Goal: Task Accomplishment & Management: Use online tool/utility

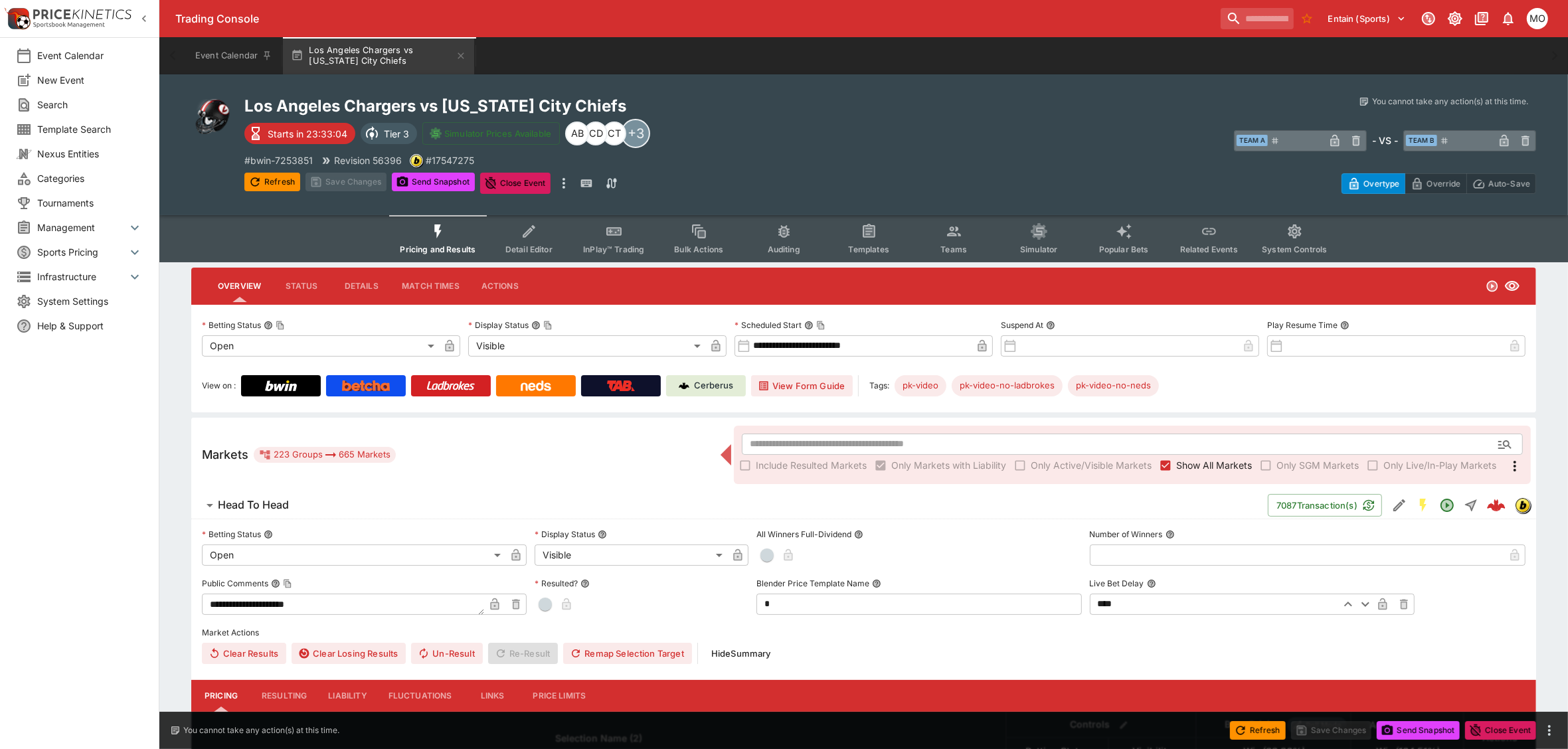
click at [886, 239] on button "Templates" at bounding box center [868, 239] width 85 height 47
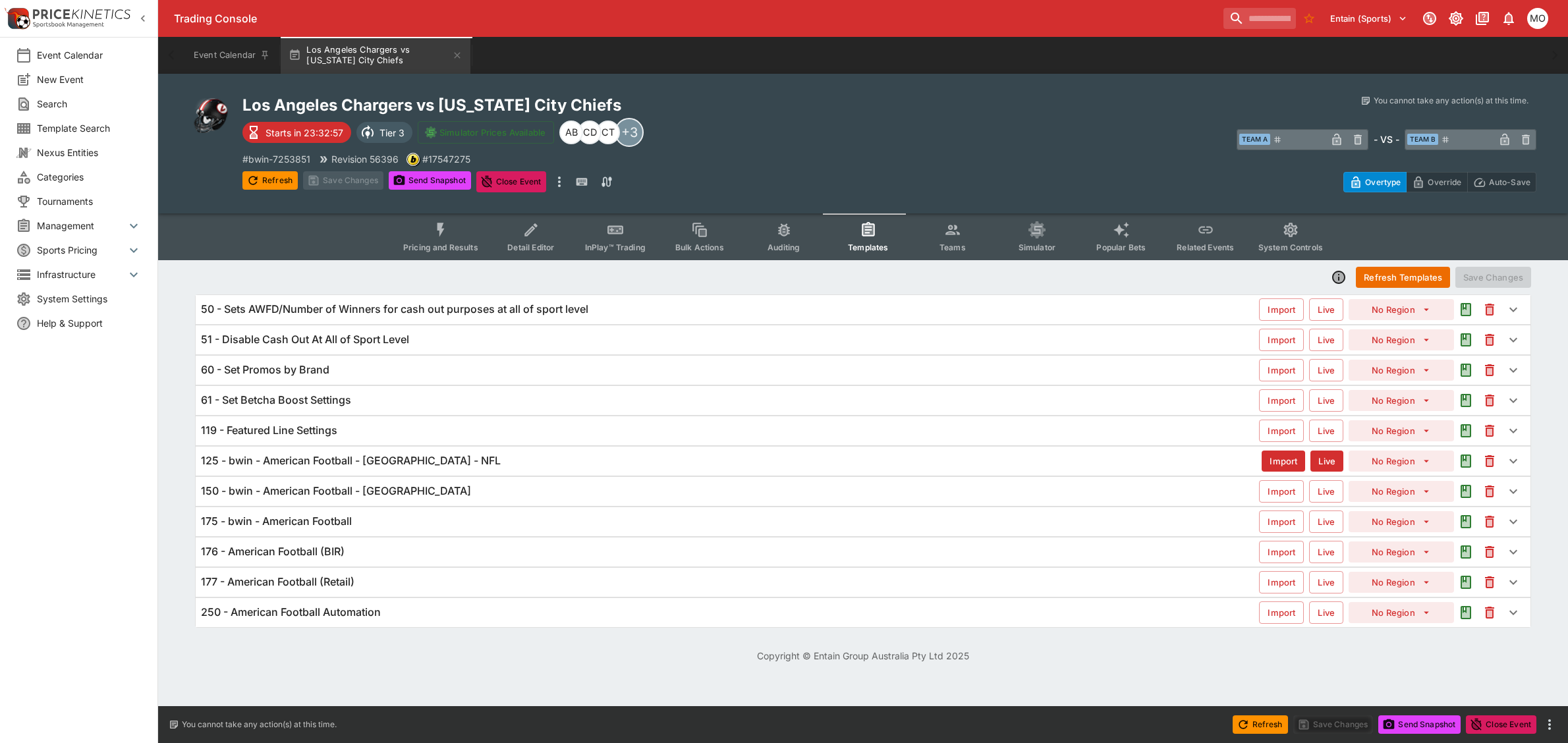
click at [611, 455] on div "125 - bwin - American Football - [GEOGRAPHIC_DATA] - NFL" at bounding box center [730, 460] width 1060 height 14
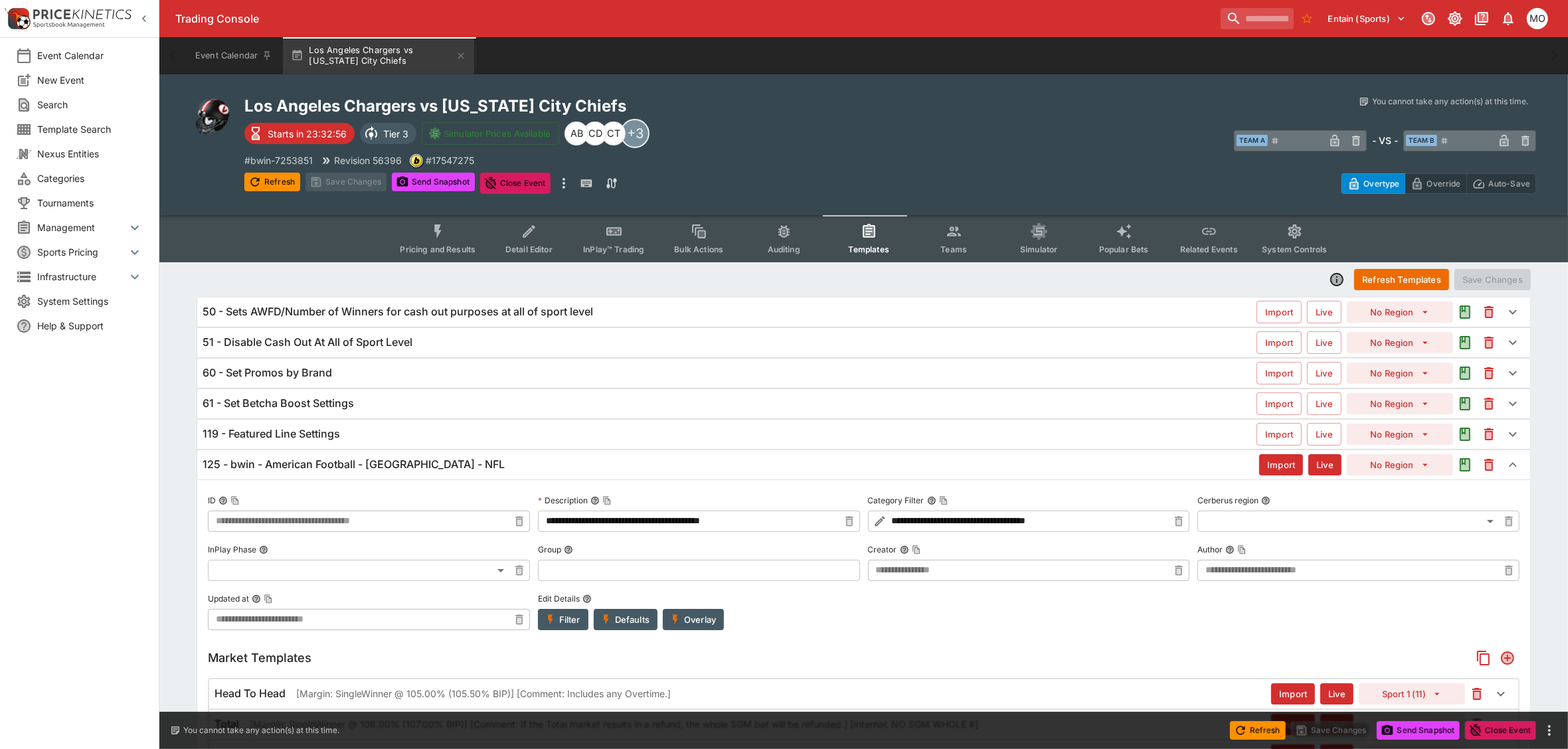
type input "**********"
click at [868, 240] on button "Templates" at bounding box center [868, 239] width 85 height 47
click at [466, 246] on span "Pricing and Results" at bounding box center [437, 249] width 76 height 10
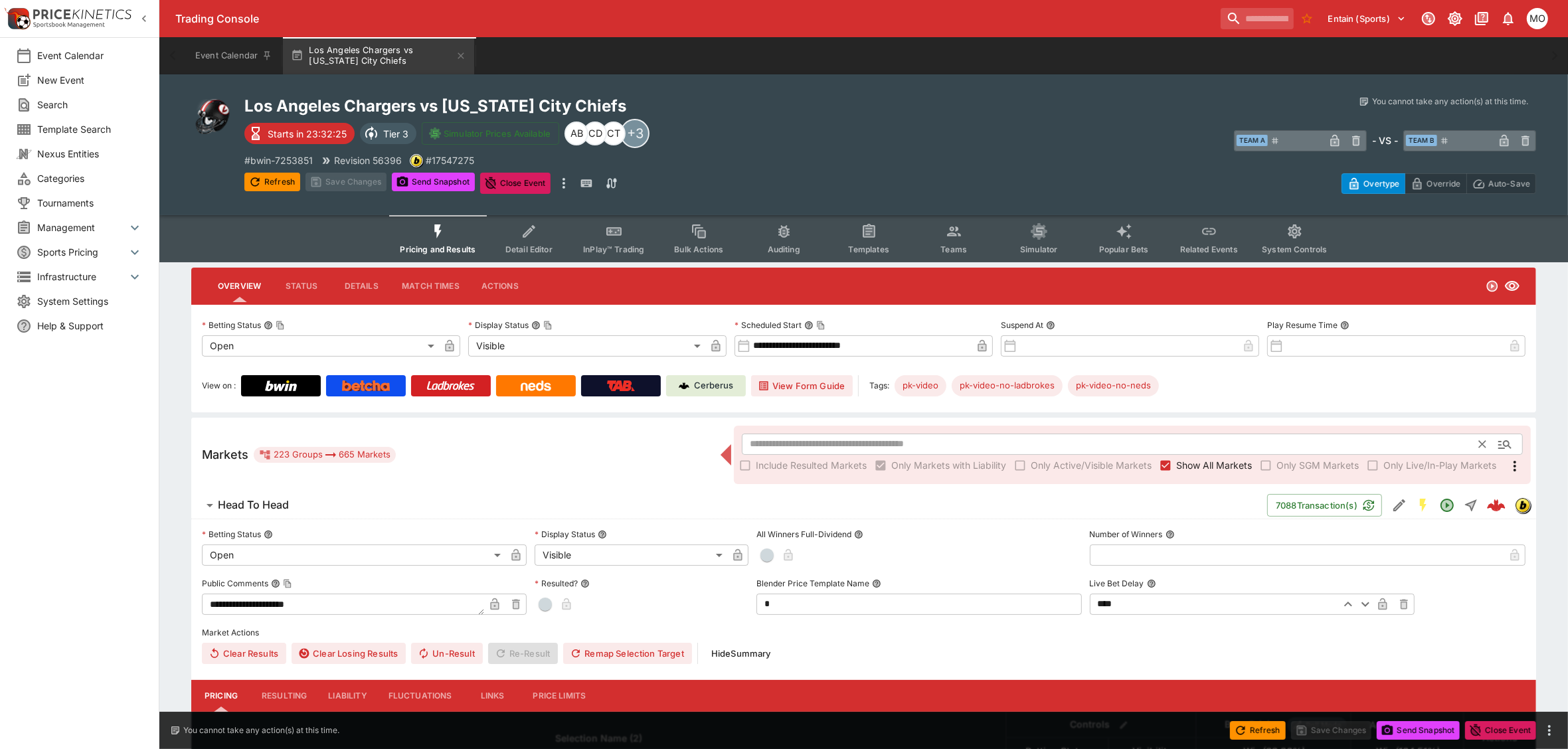
click at [834, 443] on input "text" at bounding box center [1111, 444] width 738 height 21
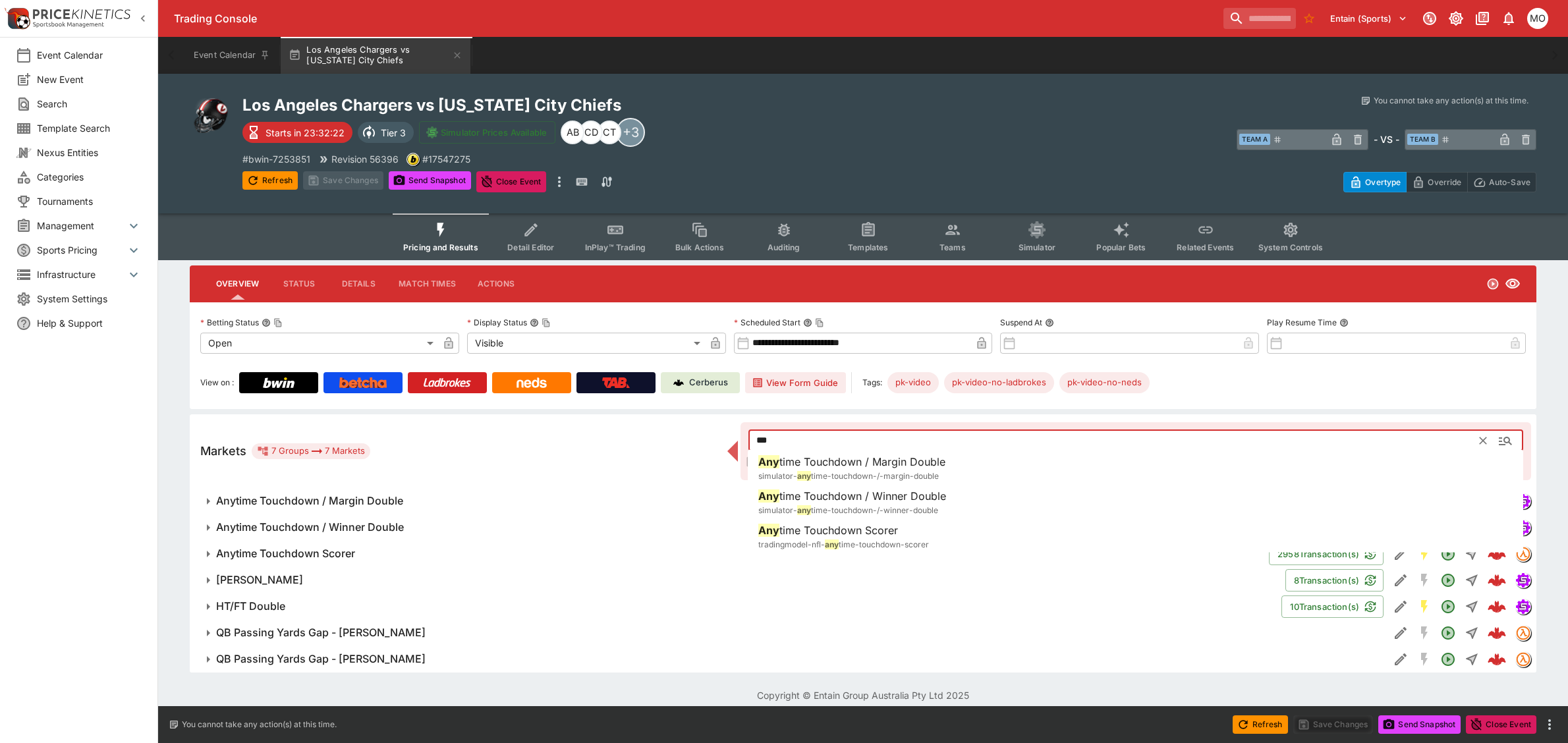
click at [821, 522] on h6 "Any time Touchdown Scorer" at bounding box center [827, 530] width 140 height 16
type input "**********"
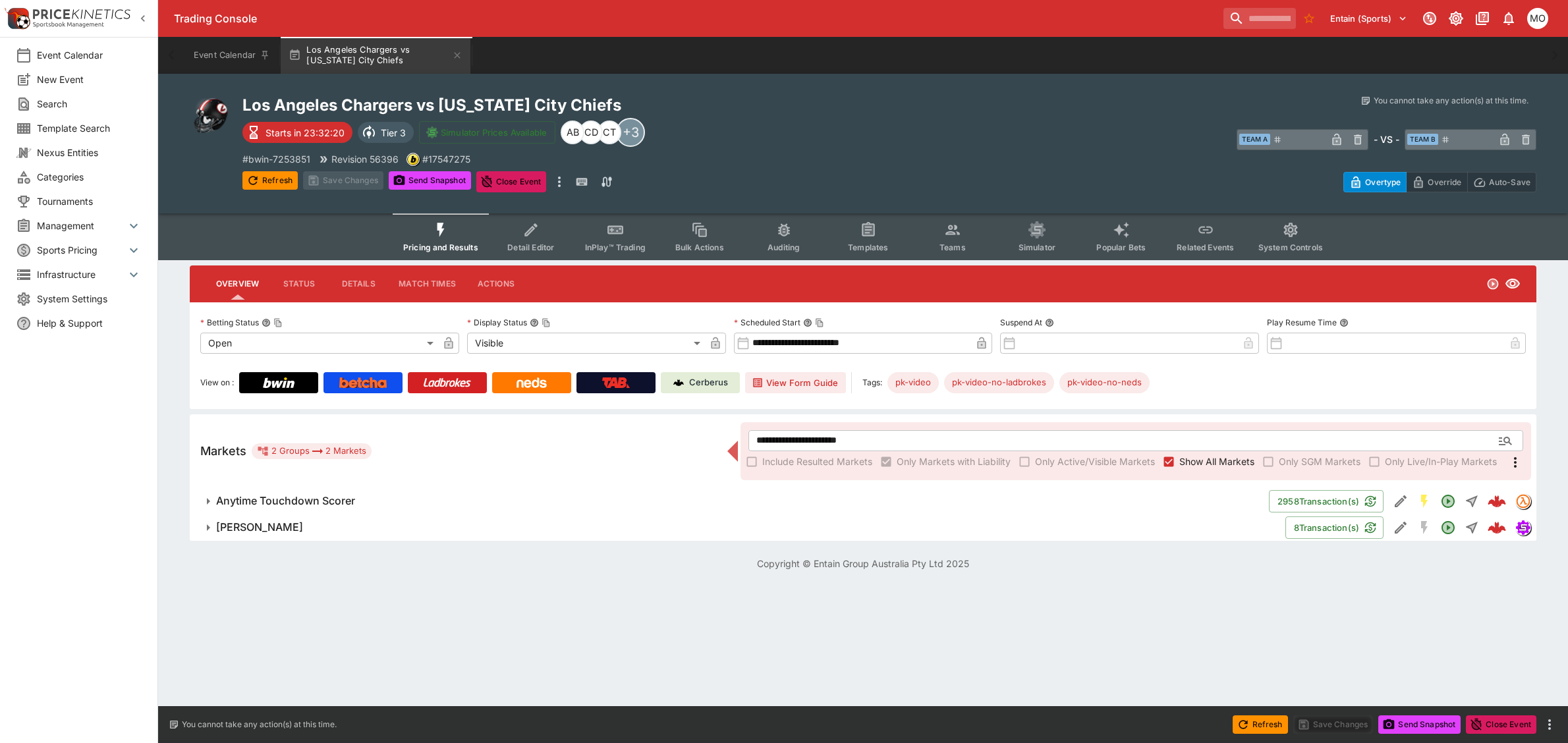
click at [348, 505] on h6 "Anytime Touchdown Scorer" at bounding box center [285, 500] width 139 height 14
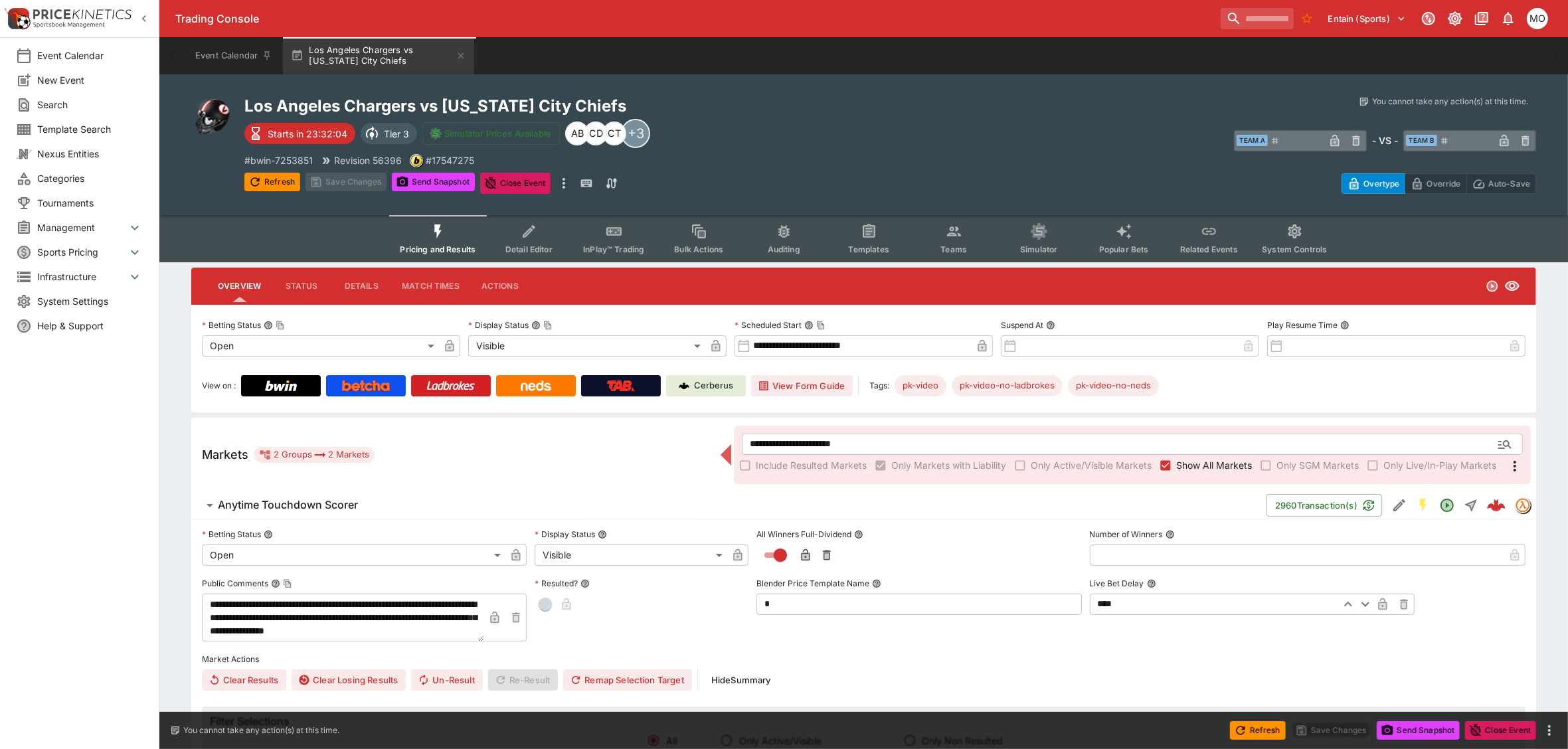
click at [878, 245] on span "Templates" at bounding box center [869, 249] width 41 height 10
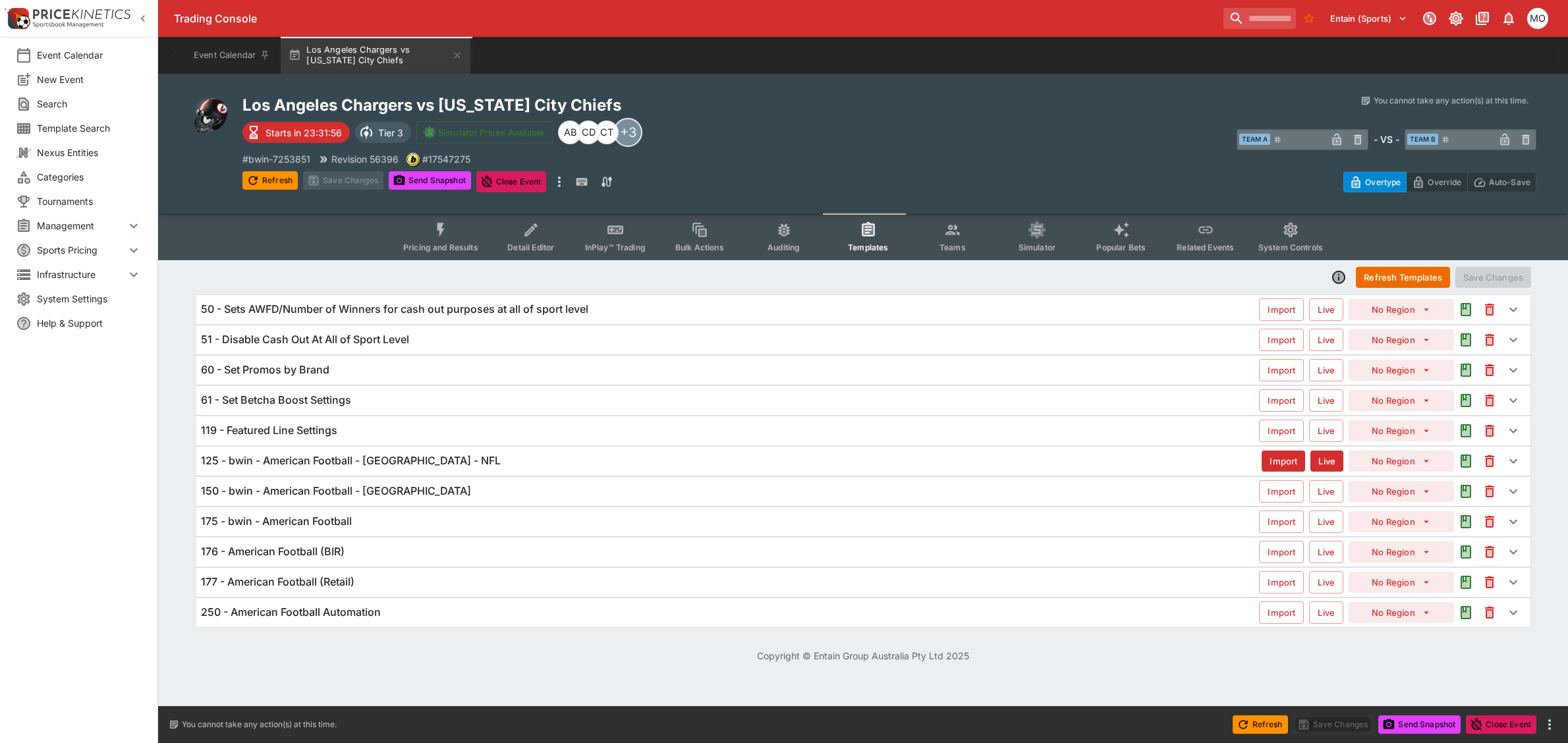
click at [506, 455] on div "125 - bwin - American Football - [GEOGRAPHIC_DATA] - NFL" at bounding box center [730, 460] width 1060 height 14
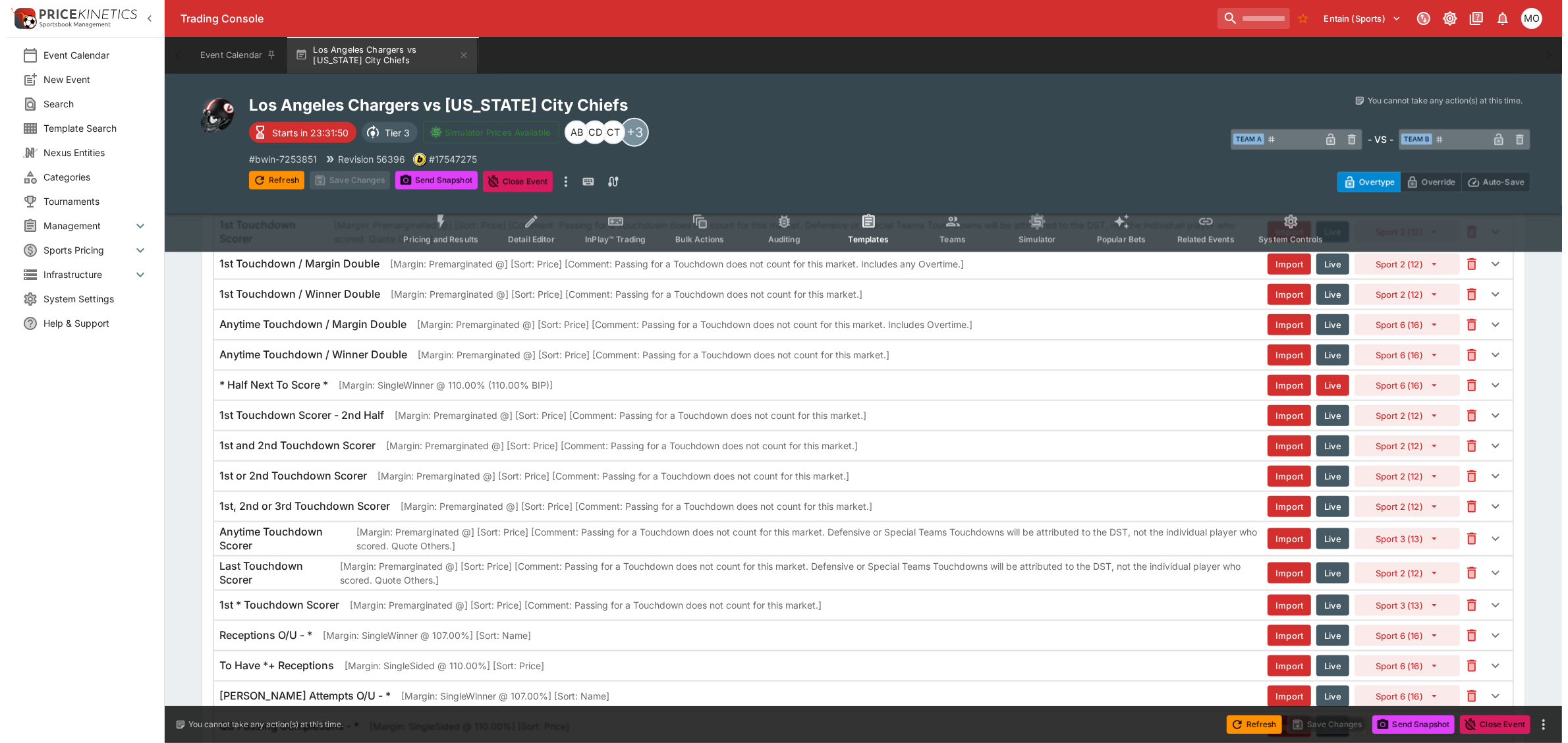
scroll to position [1975, 0]
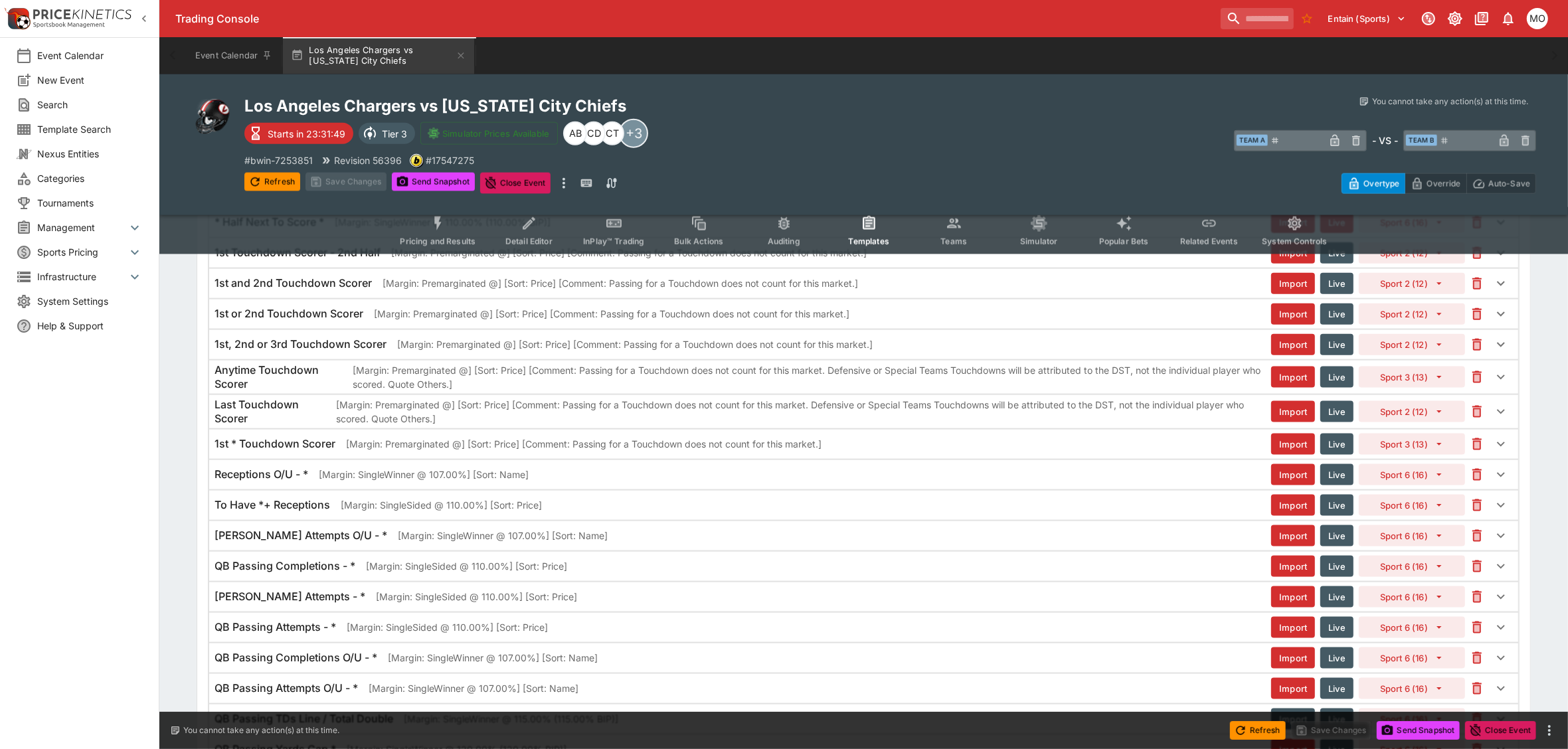
click at [485, 391] on p "[Margin: Premarginated @] [Sort: Price] [Comment: Passing for a Touchdown does …" at bounding box center [811, 377] width 918 height 28
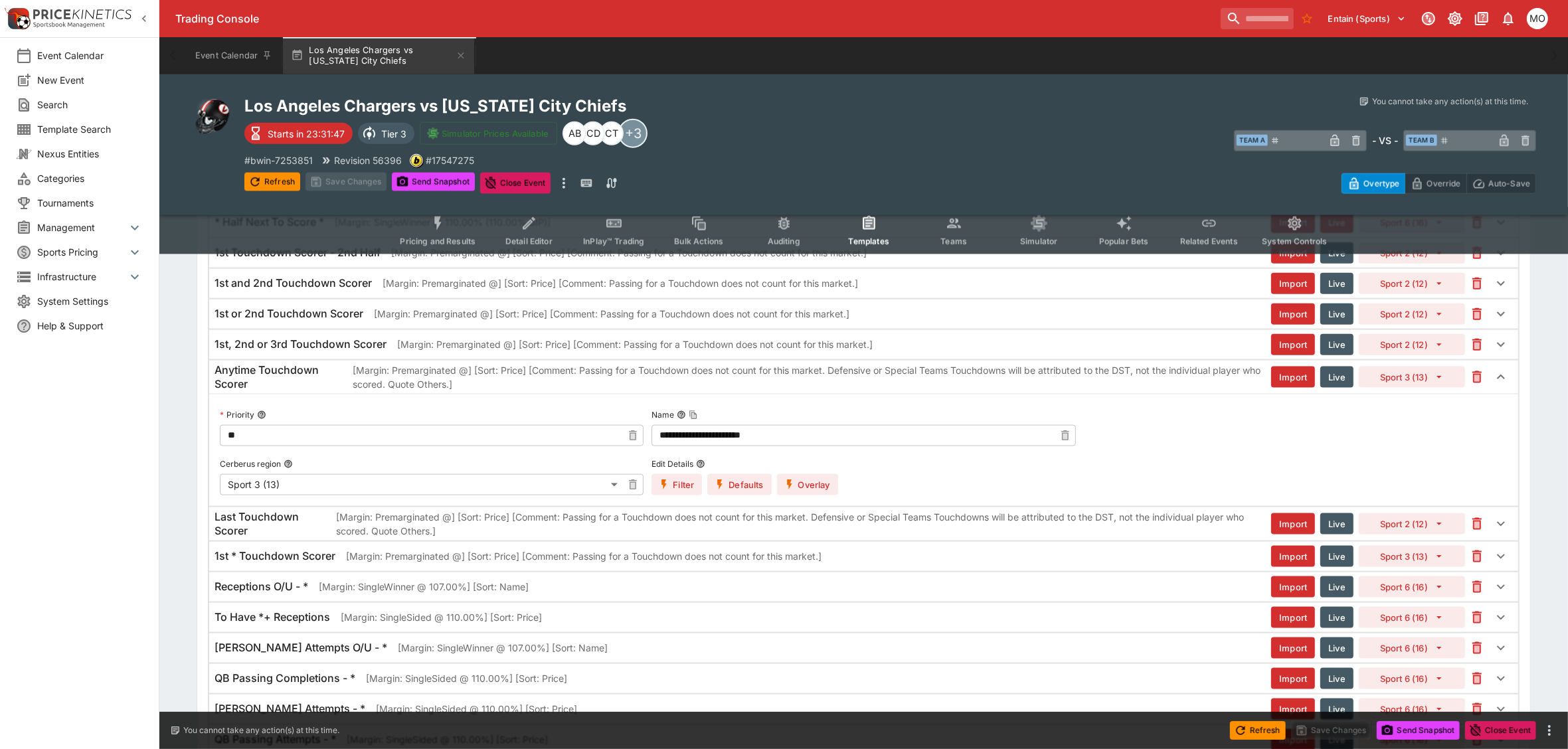
click at [795, 490] on button "Overlay" at bounding box center [807, 485] width 61 height 21
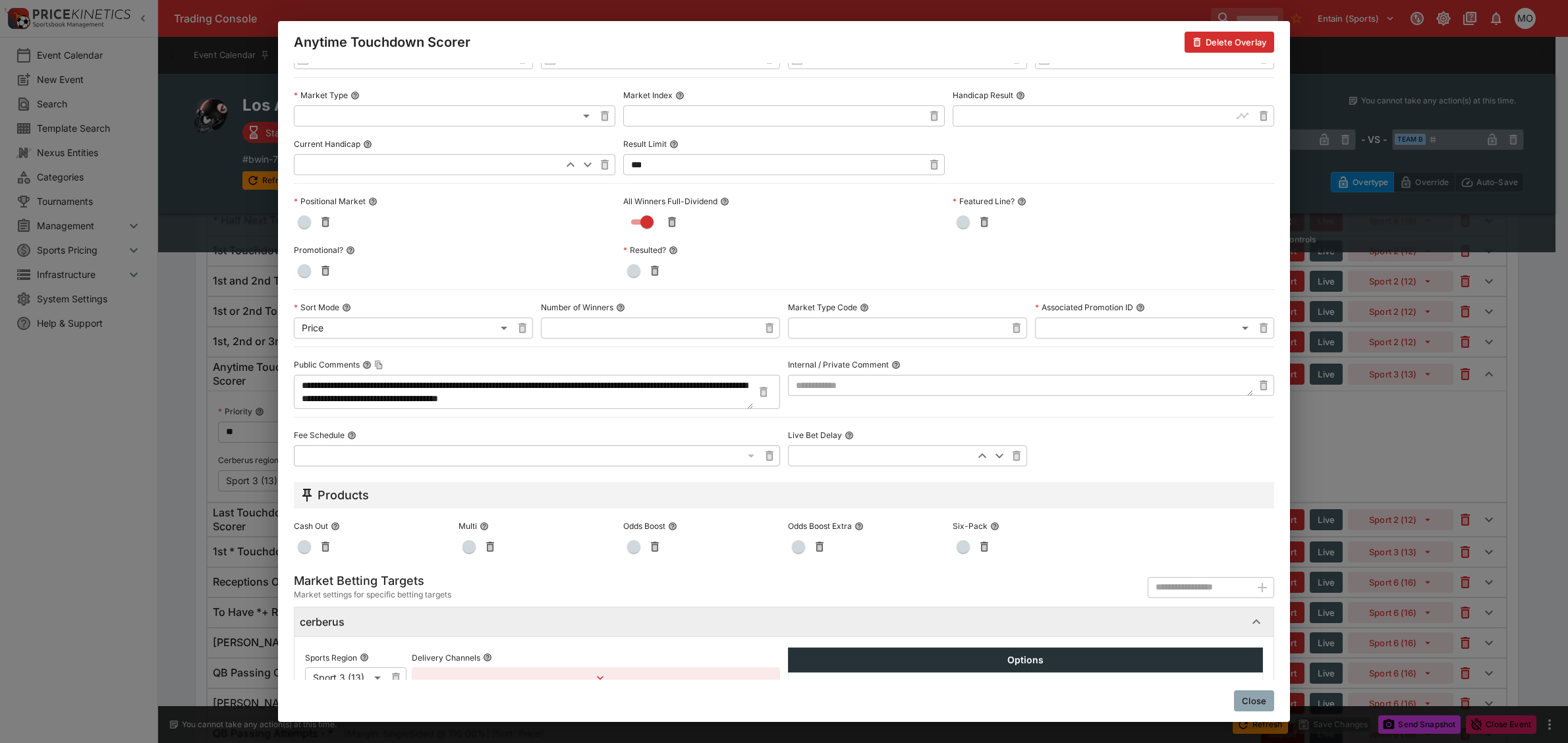
scroll to position [469, 0]
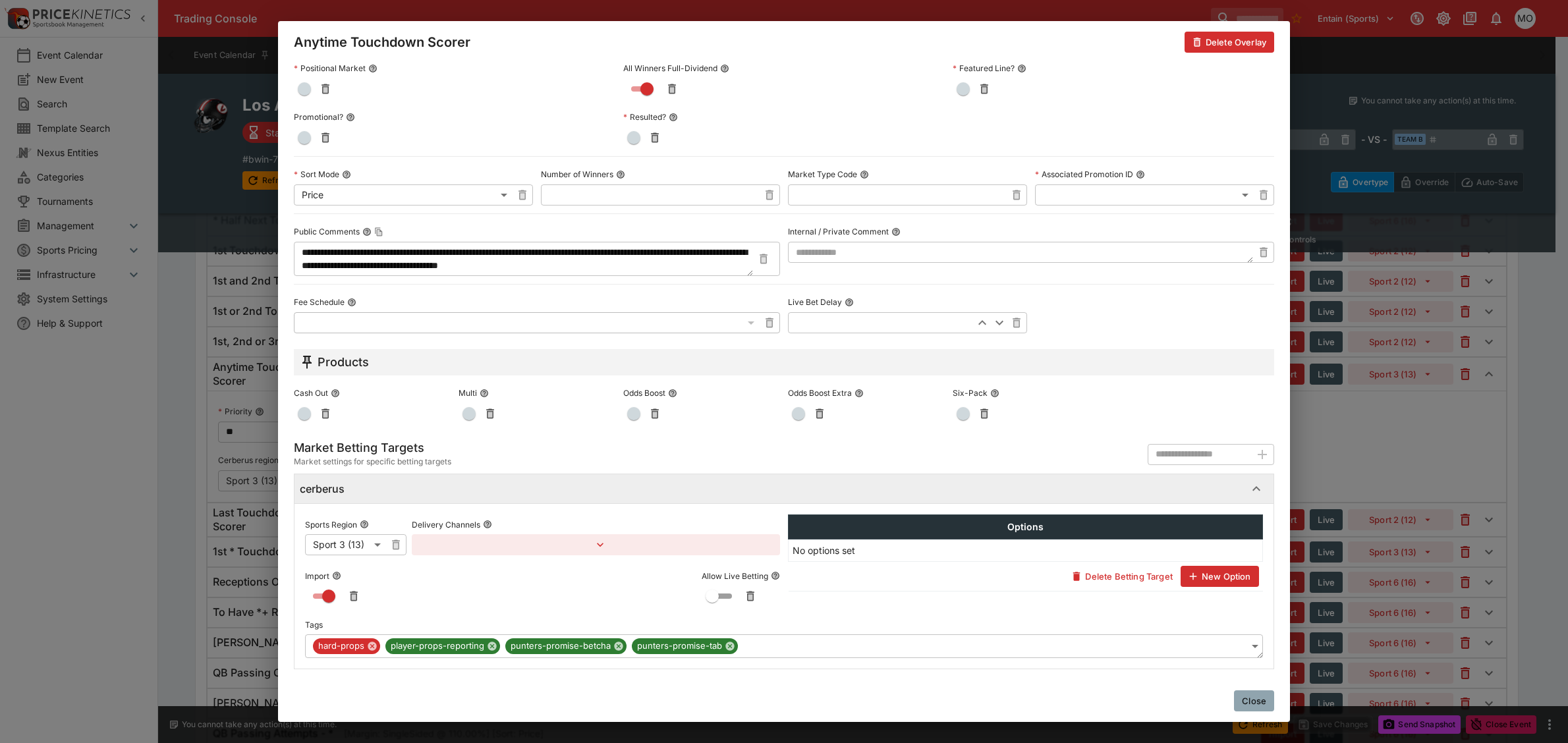
click at [416, 649] on span "player-props-reporting" at bounding box center [437, 646] width 104 height 13
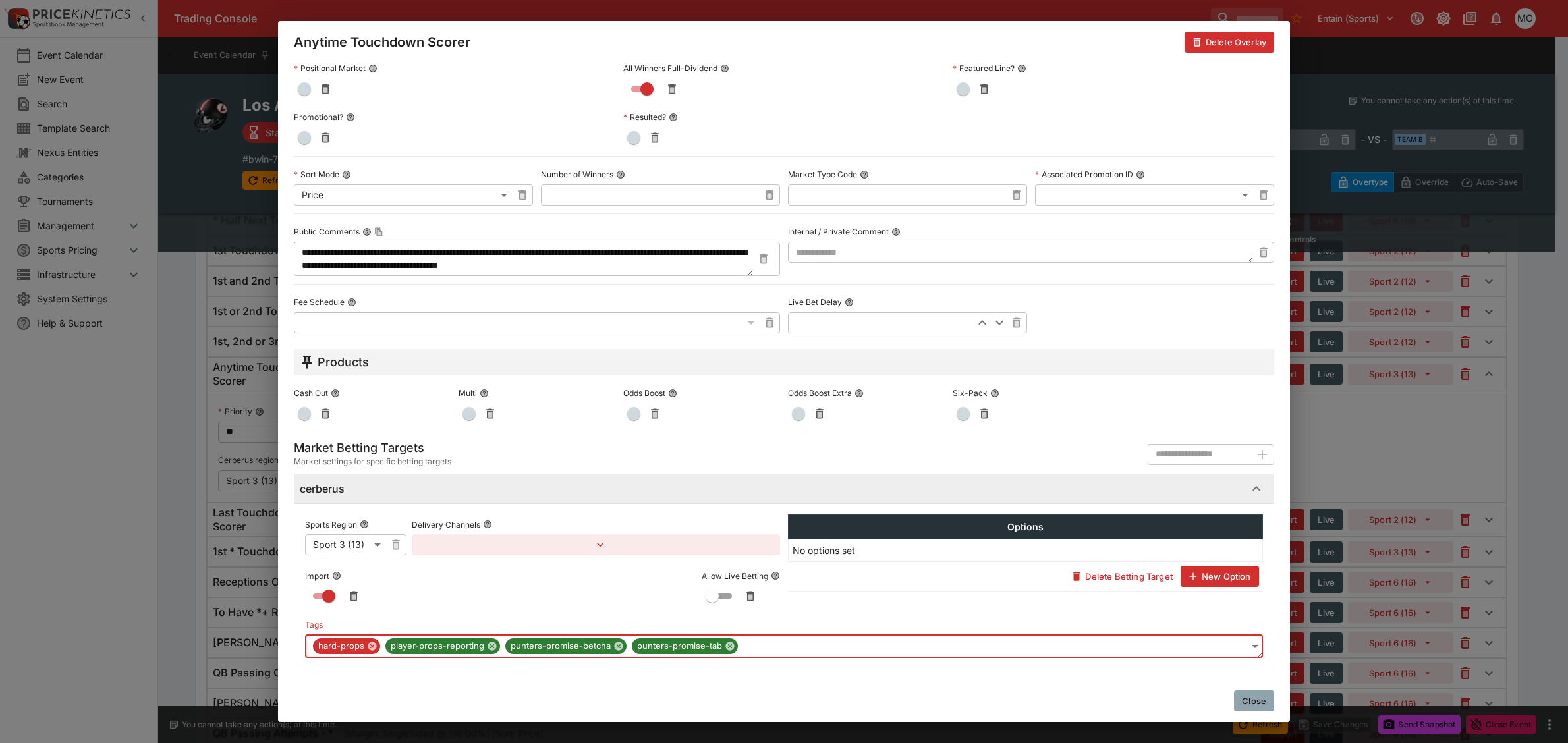
click at [341, 648] on span "hard-props" at bounding box center [341, 646] width 57 height 13
click at [339, 648] on span "hard-props" at bounding box center [341, 646] width 57 height 13
click at [421, 640] on span "player-props-reporting" at bounding box center [437, 646] width 104 height 13
click at [562, 649] on span "punters-promise-betcha" at bounding box center [560, 646] width 111 height 13
click at [673, 640] on span "punters-promise-tab" at bounding box center [679, 646] width 95 height 13
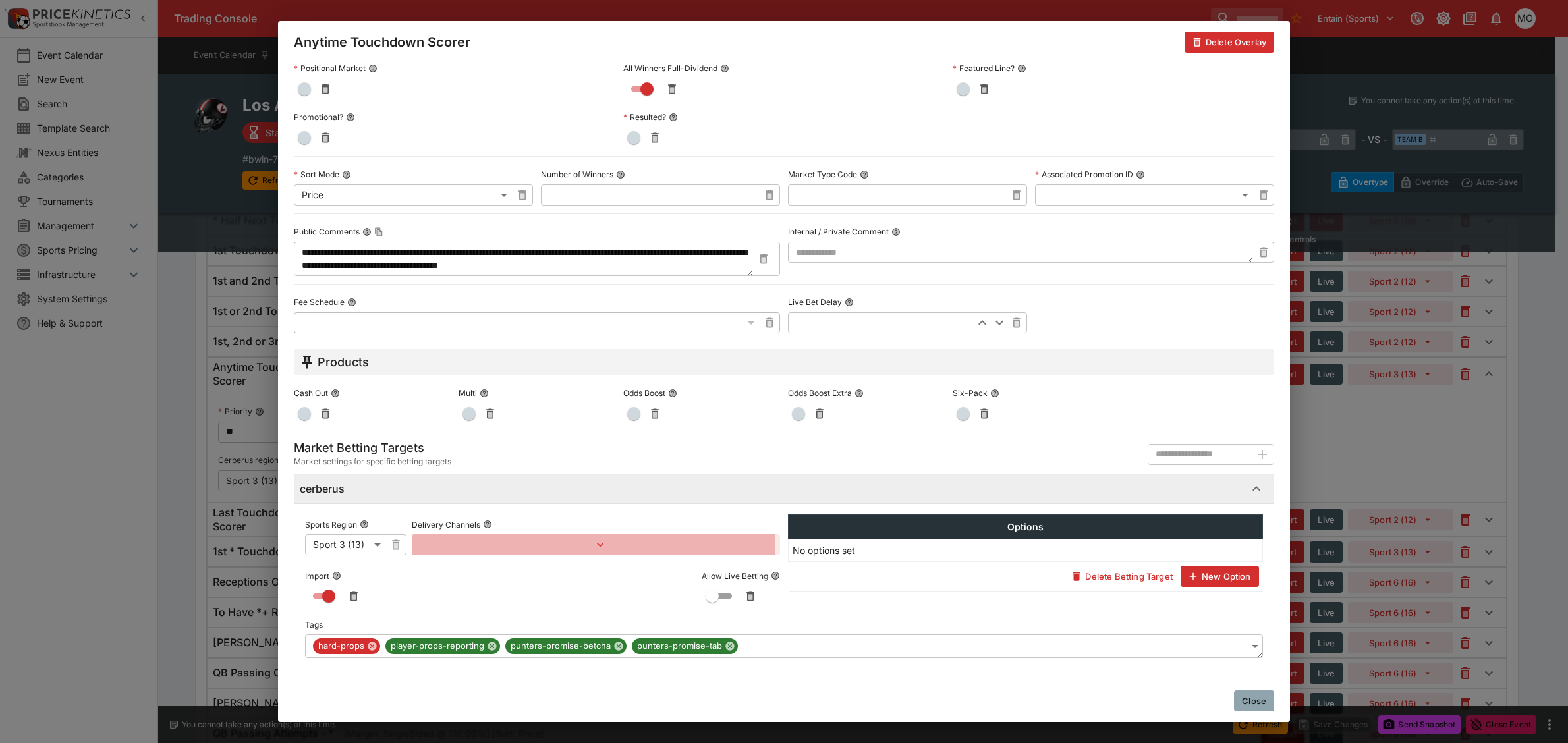
click at [574, 540] on button "button" at bounding box center [595, 545] width 368 height 21
click at [574, 540] on div at bounding box center [784, 371] width 1568 height 743
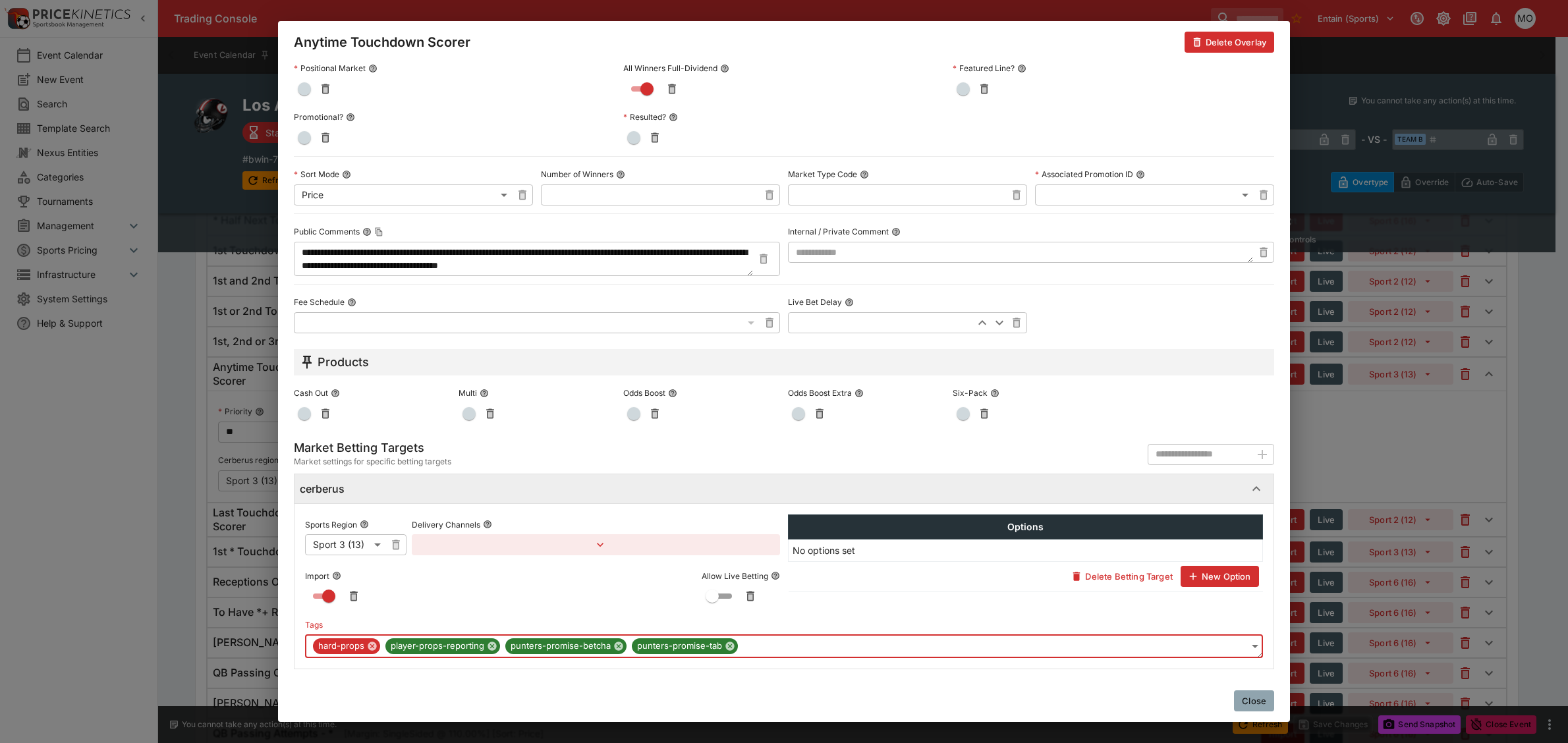
click at [334, 648] on span "hard-props" at bounding box center [341, 646] width 57 height 13
click at [1237, 645] on body "Trading Console Entain (Sports) 1 MO Event Calendar New Event Search Template S…" at bounding box center [784, 670] width 1568 height 5291
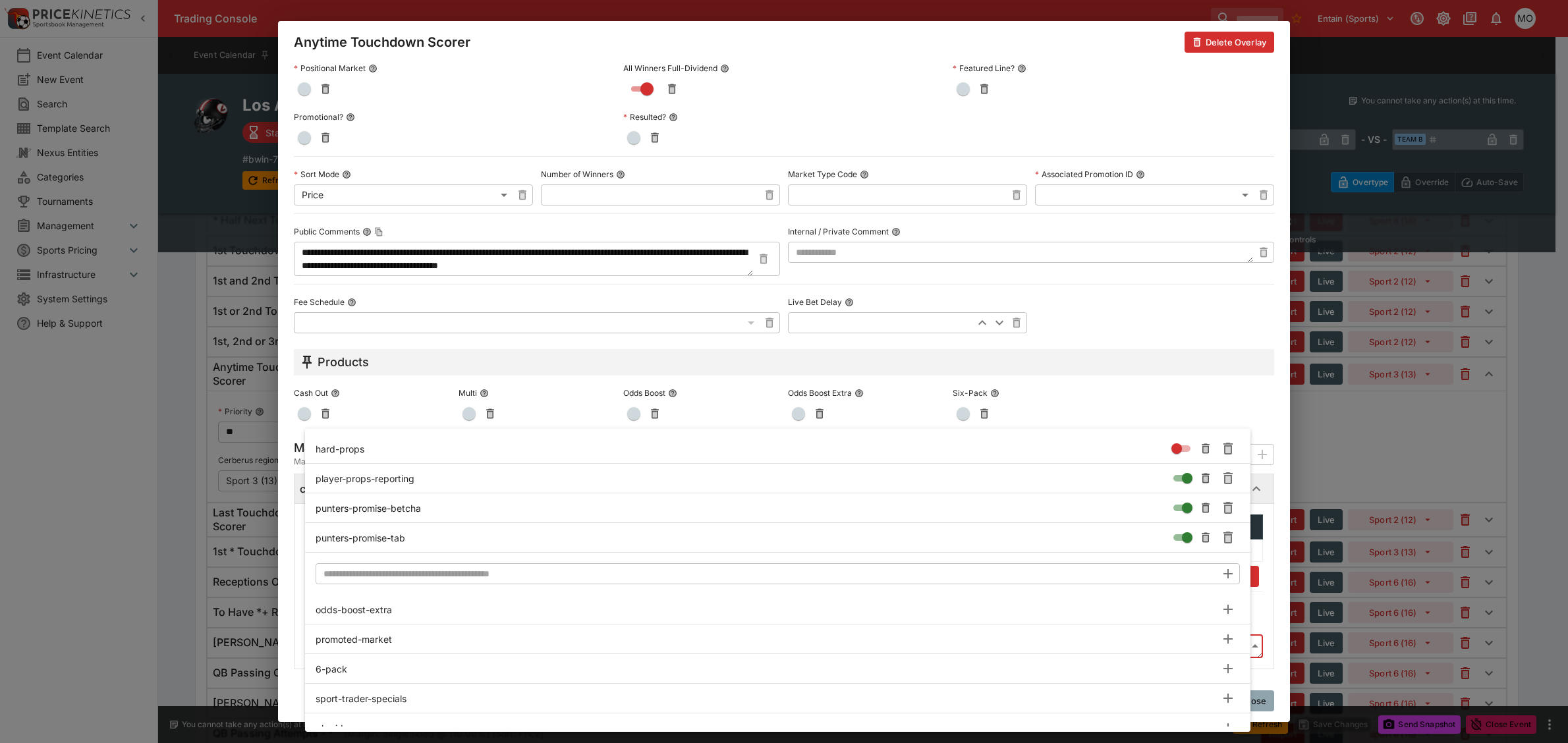
click at [1204, 400] on div at bounding box center [784, 371] width 1568 height 743
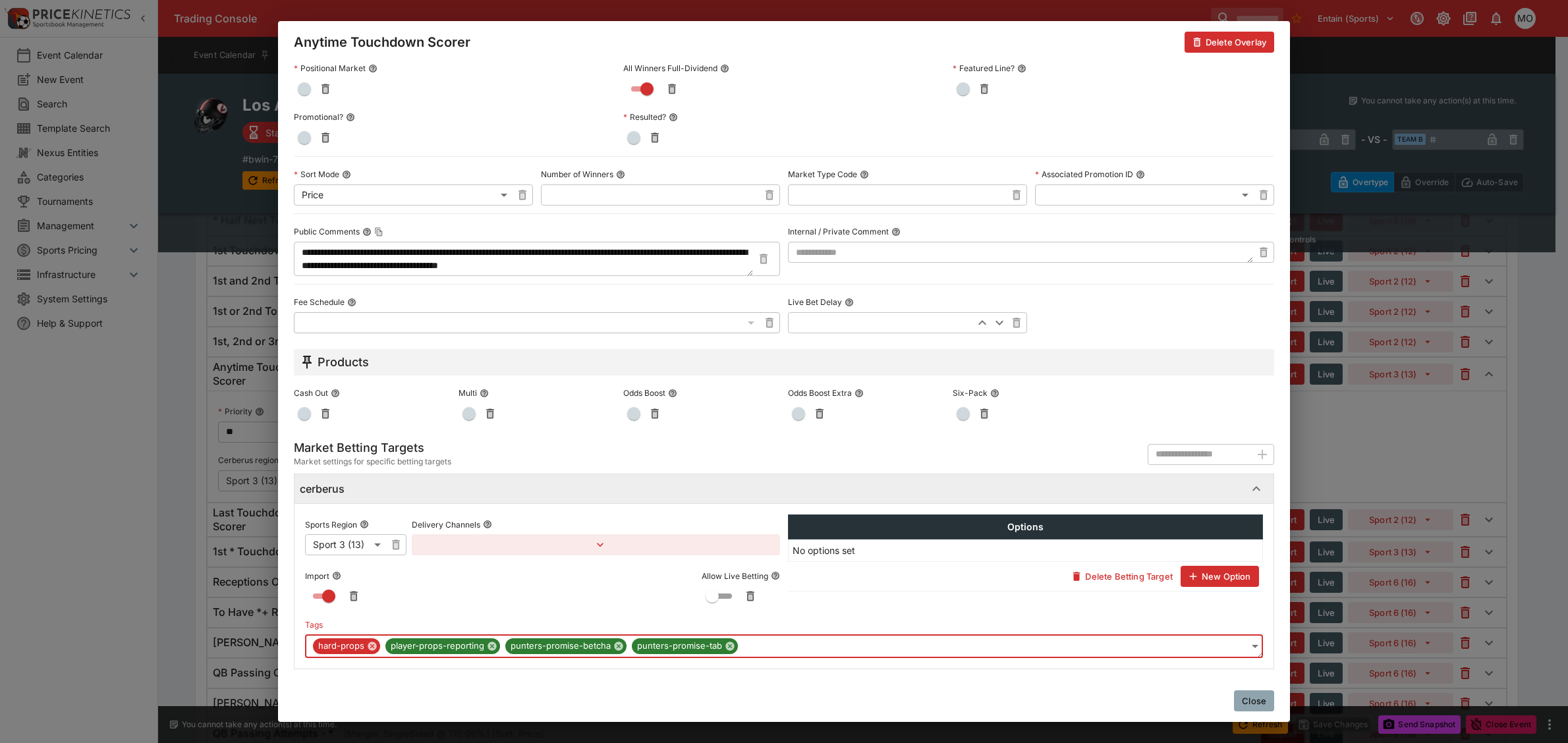
click at [1248, 699] on button "Close" at bounding box center [1254, 701] width 40 height 21
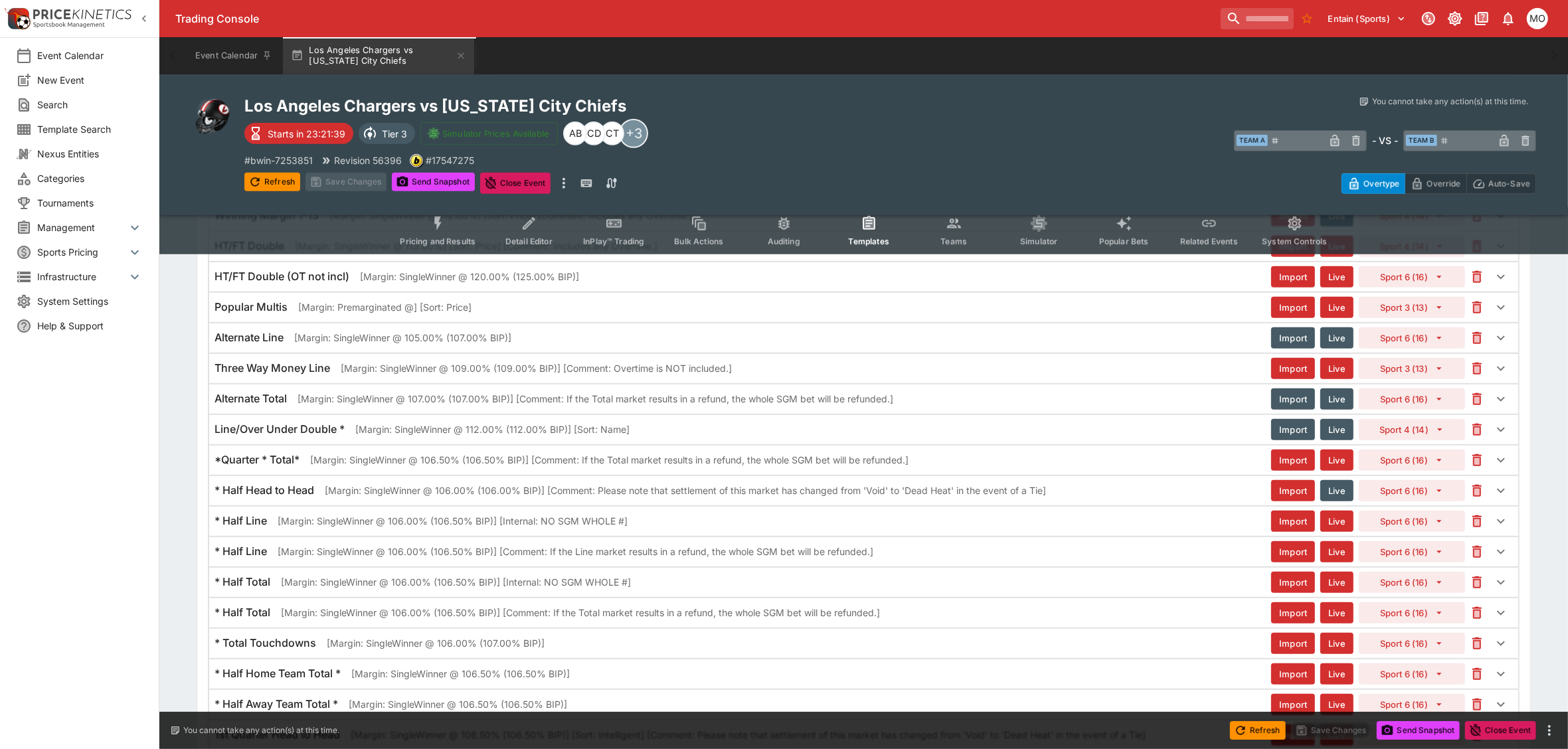
scroll to position [332, 0]
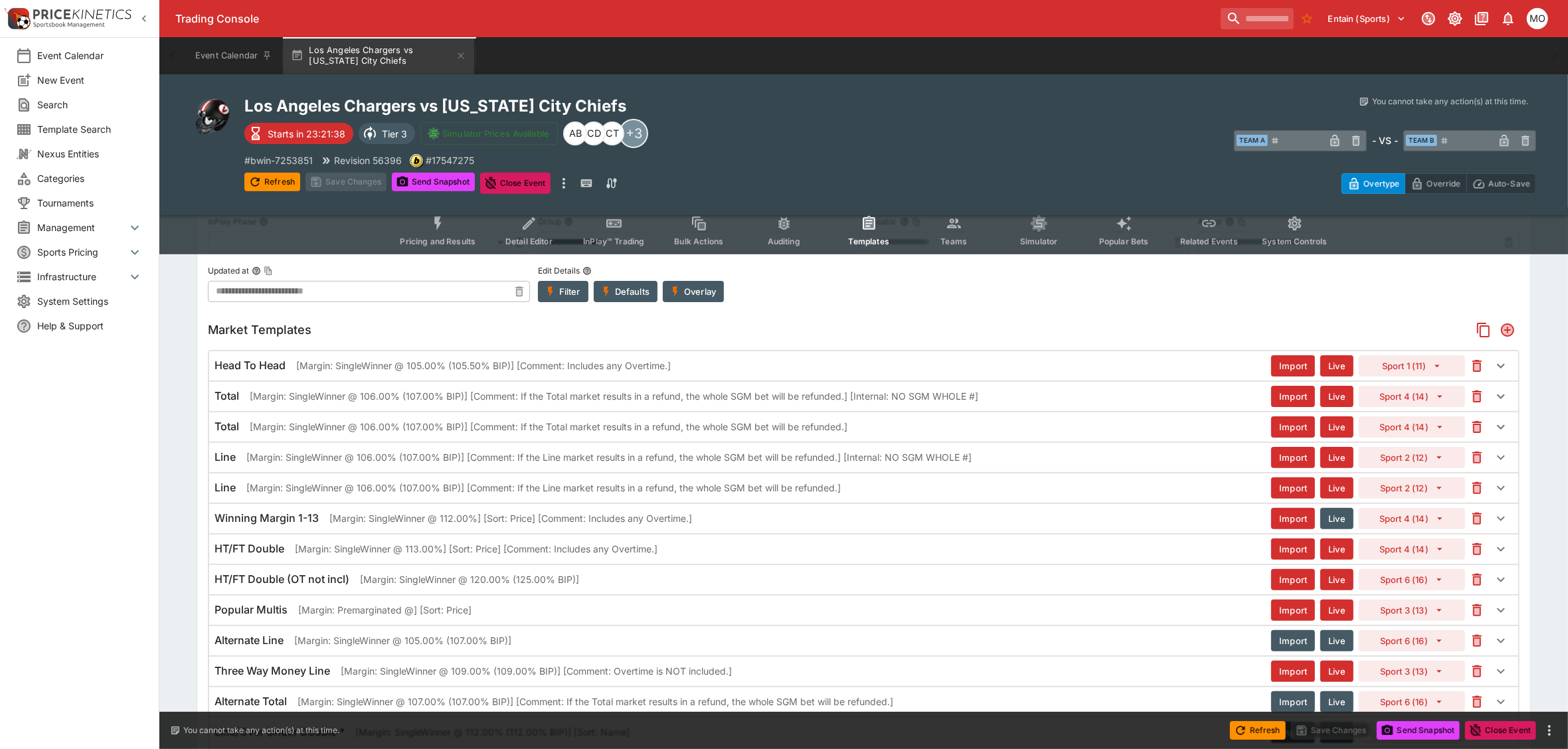
click at [463, 241] on span "Pricing and Results" at bounding box center [437, 241] width 76 height 10
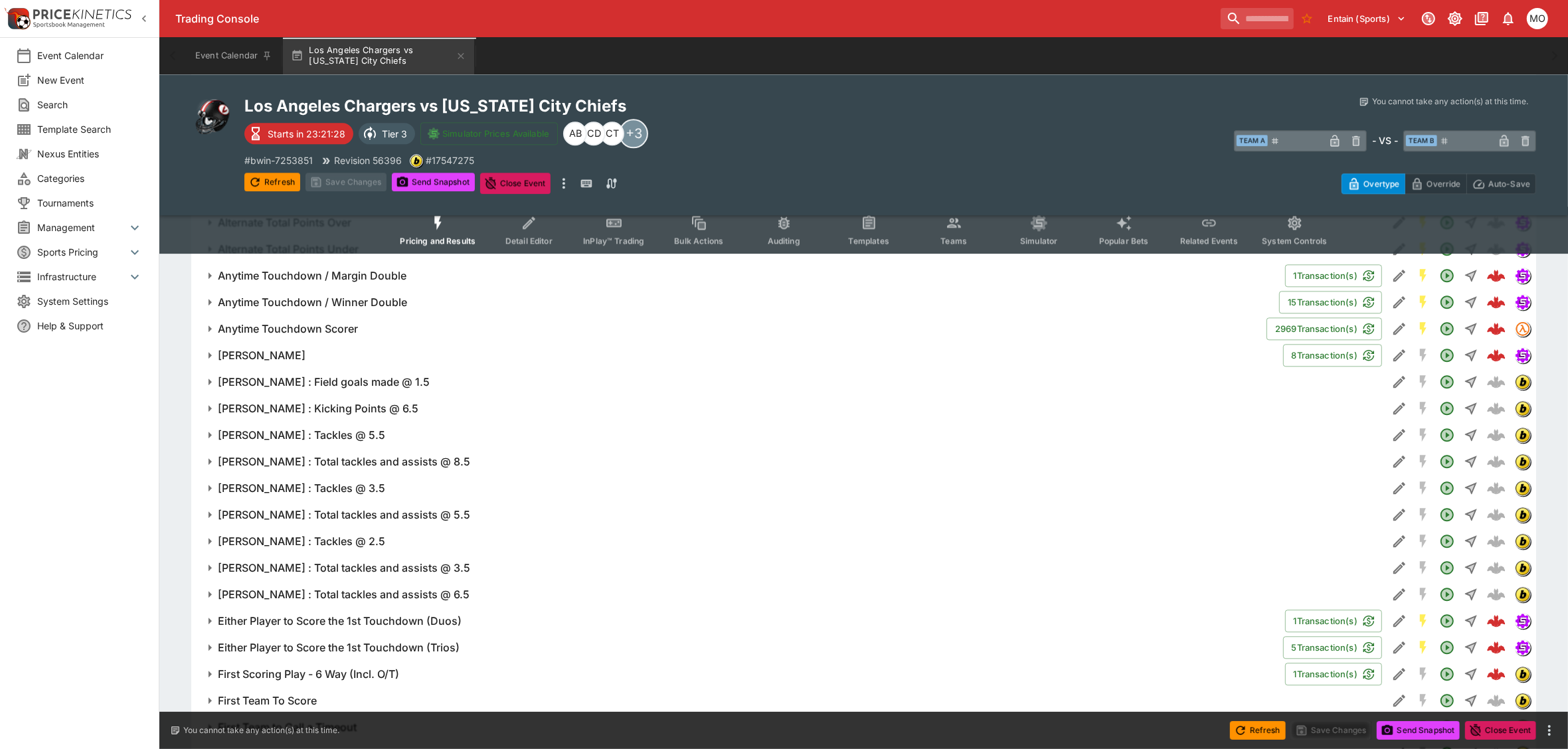
scroll to position [3651, 0]
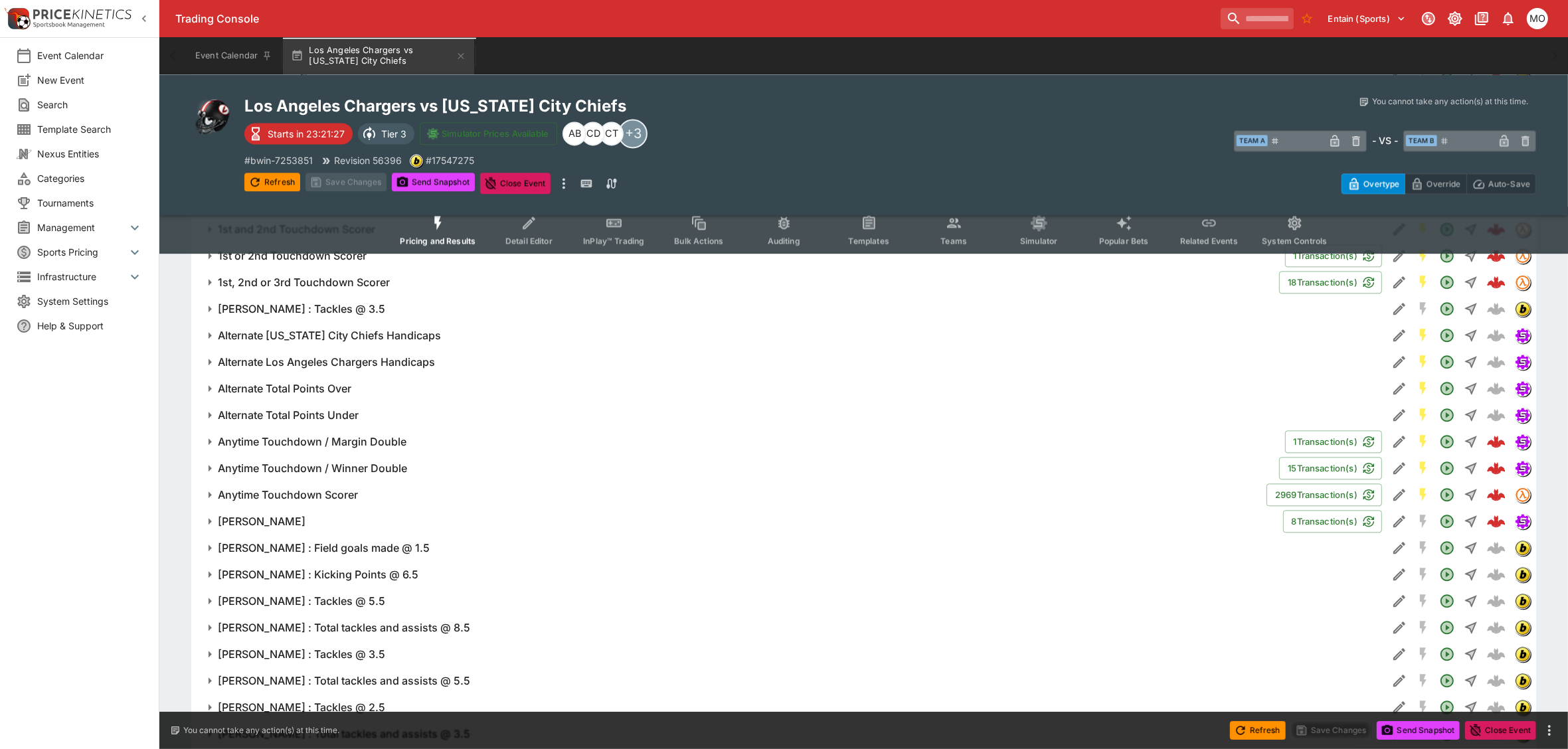
drag, startPoint x: 455, startPoint y: 492, endPoint x: 470, endPoint y: 486, distance: 16.2
click at [455, 492] on span "Anytime Touchdown Scorer" at bounding box center [736, 495] width 1038 height 14
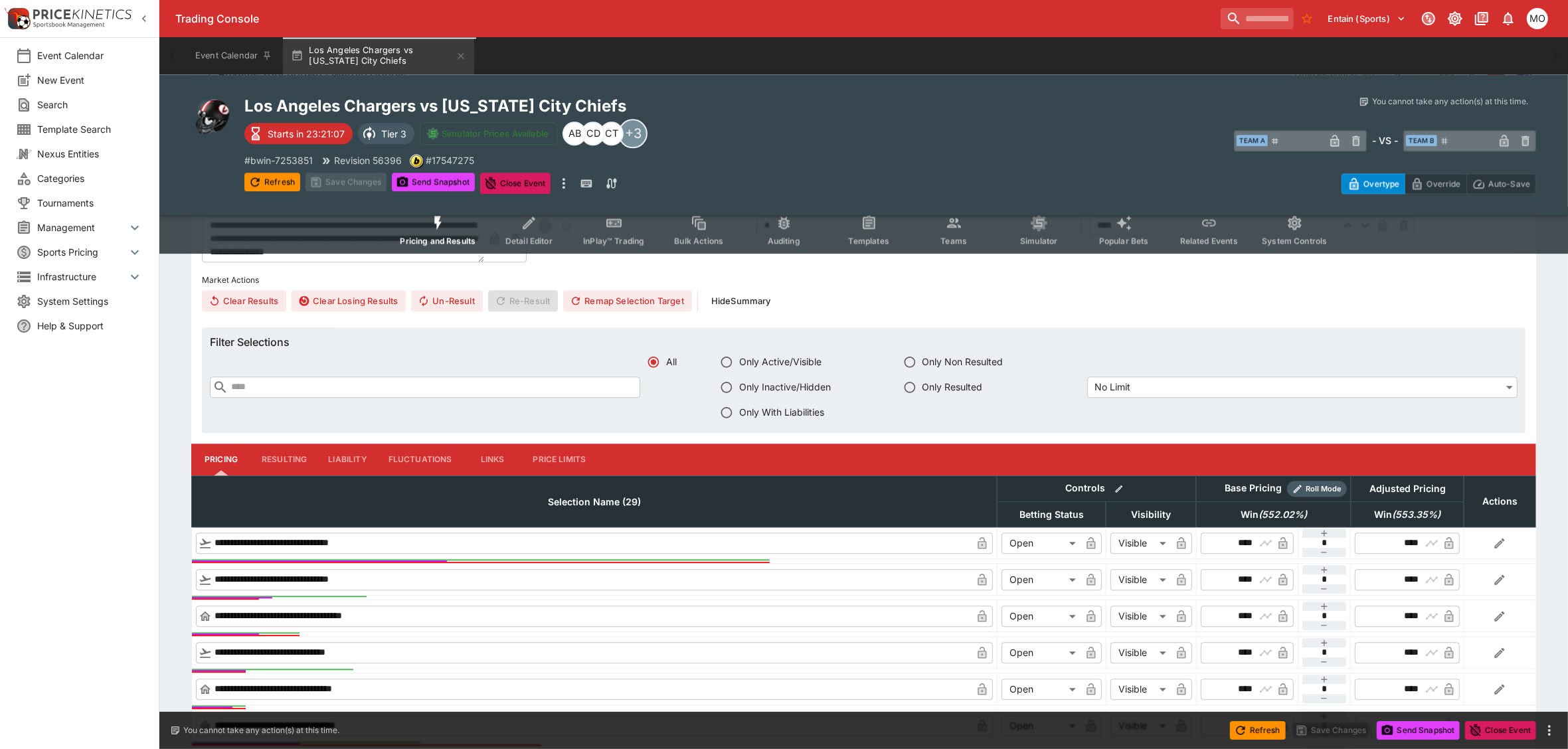
scroll to position [3983, 0]
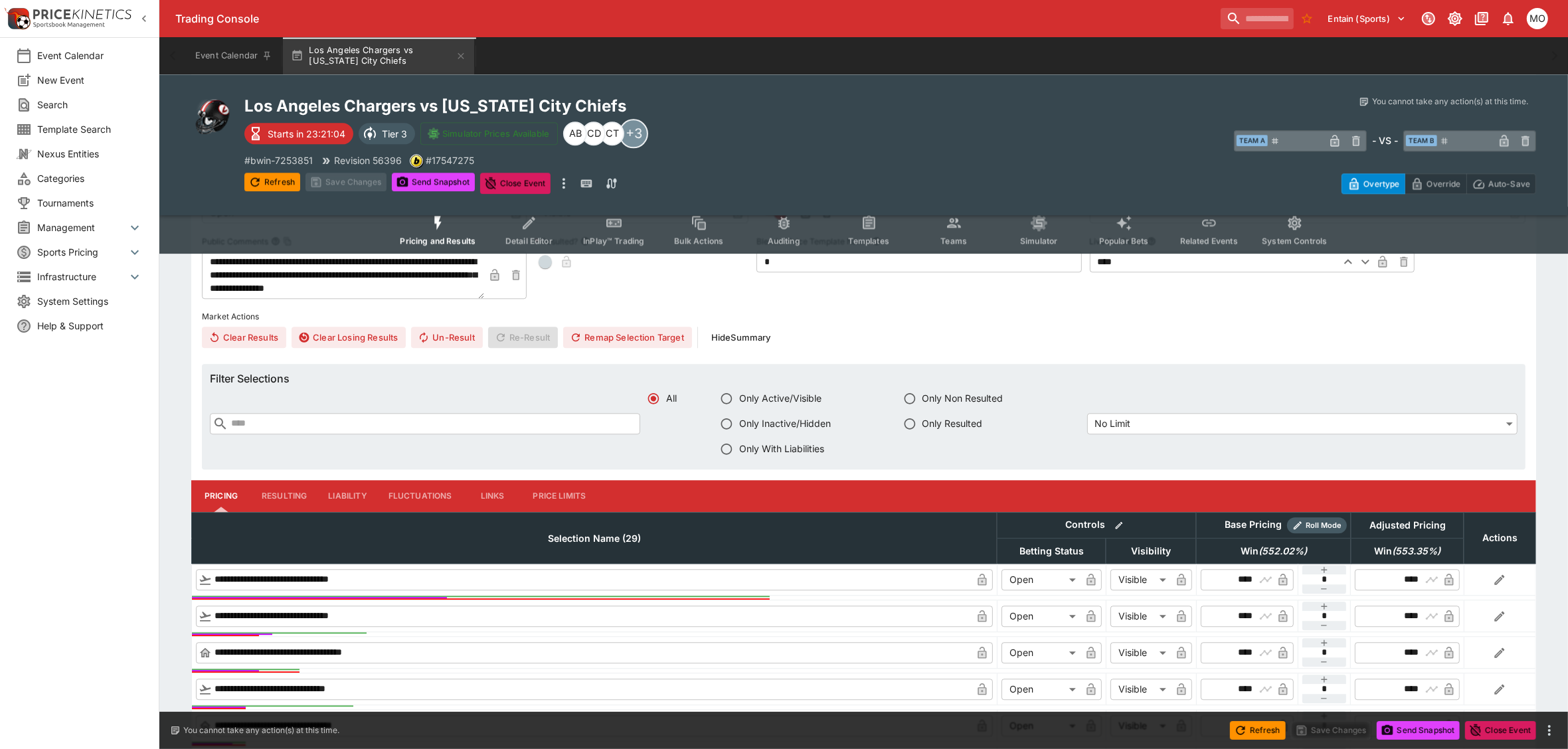
click at [277, 503] on button "Resulting" at bounding box center [284, 496] width 66 height 32
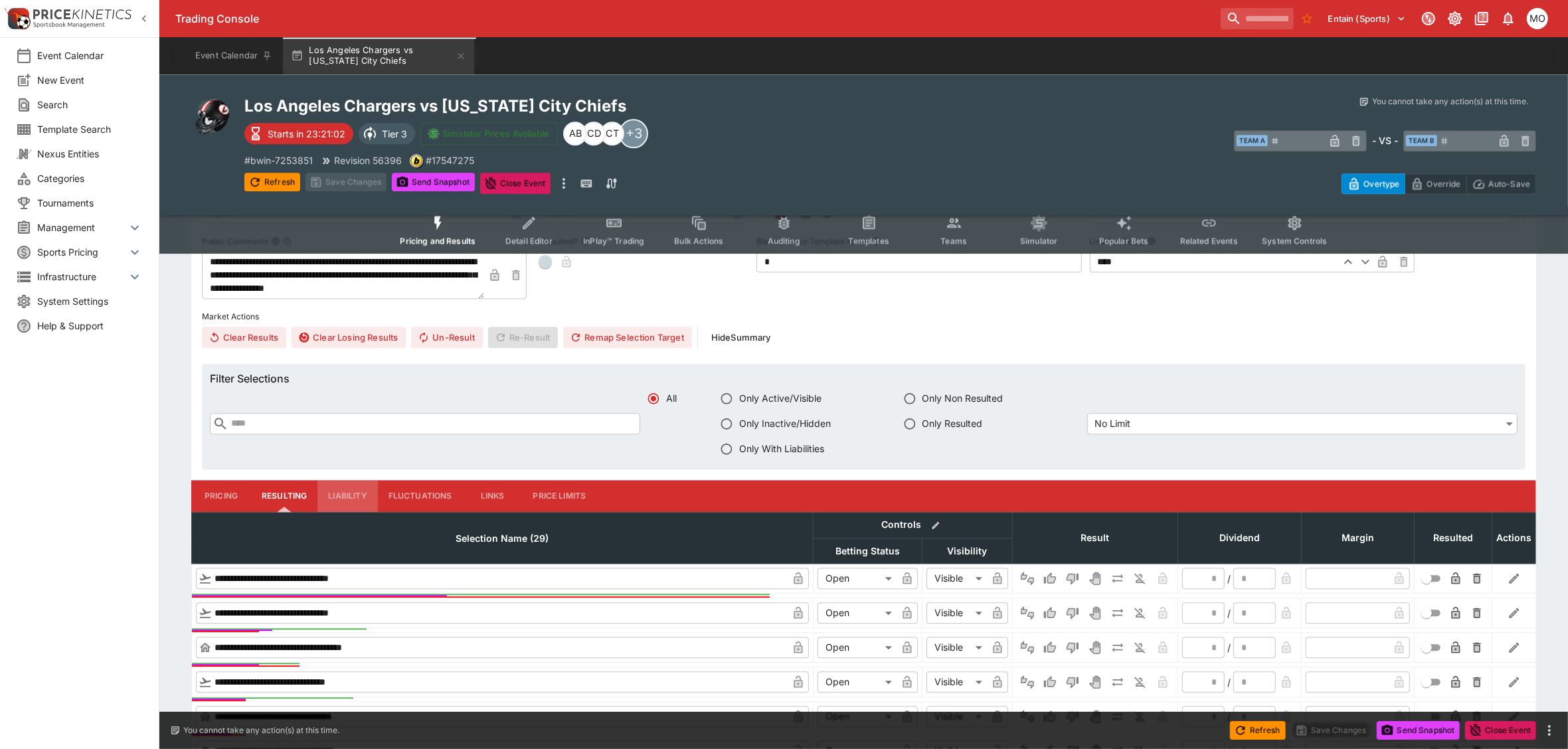
click at [338, 482] on button "Liability" at bounding box center [347, 496] width 60 height 32
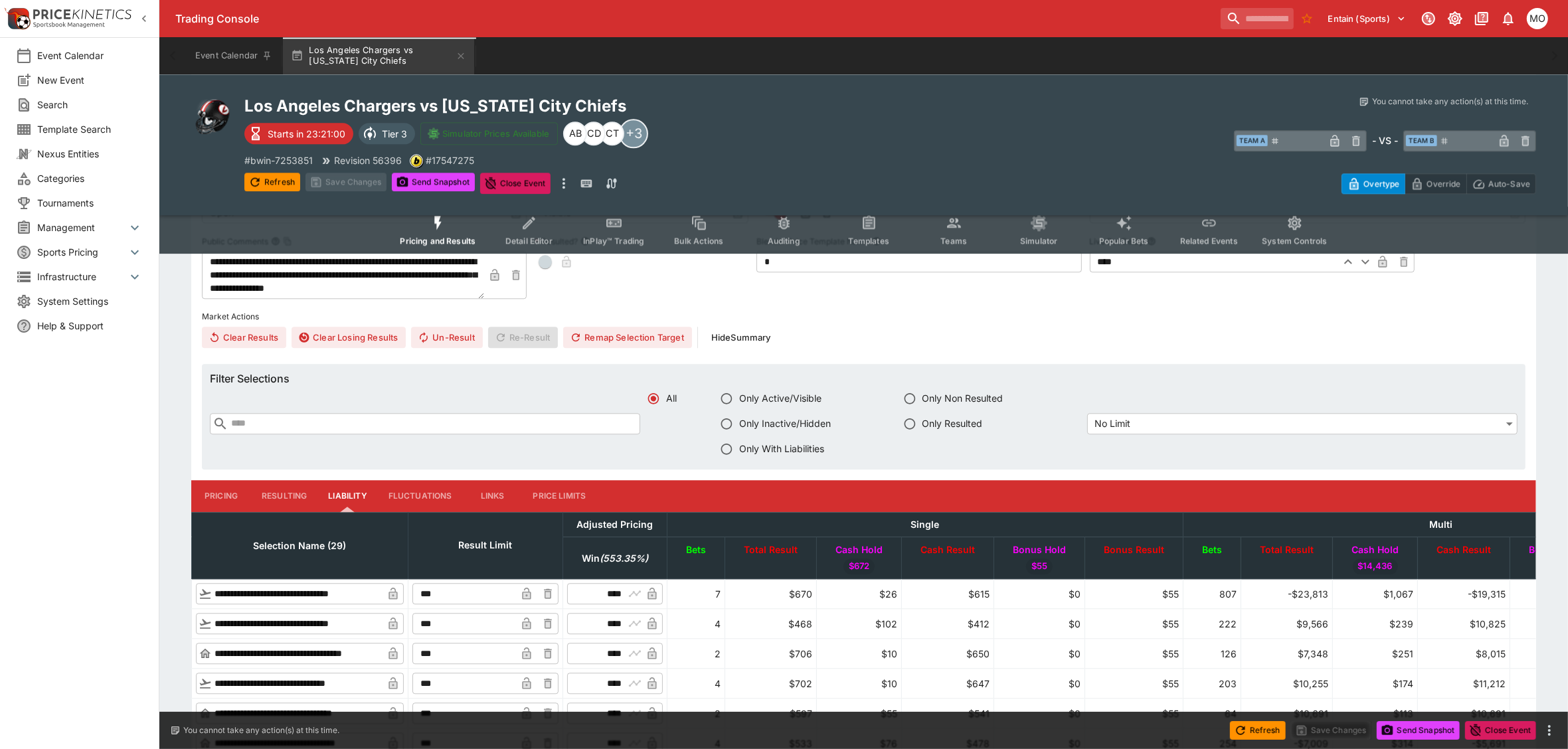
click at [406, 491] on button "Fluctuations" at bounding box center [420, 496] width 85 height 32
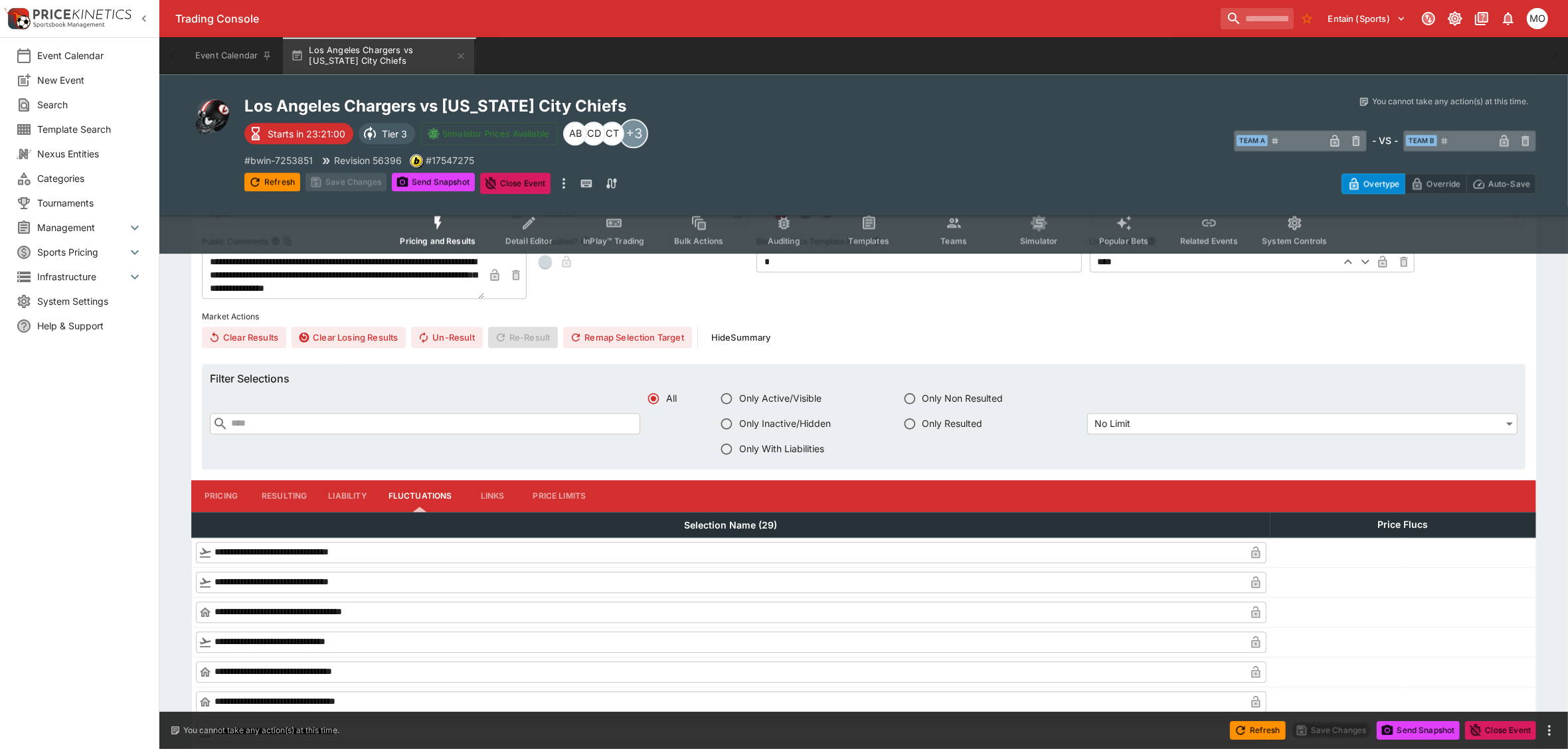
click at [492, 491] on button "Links" at bounding box center [492, 496] width 60 height 32
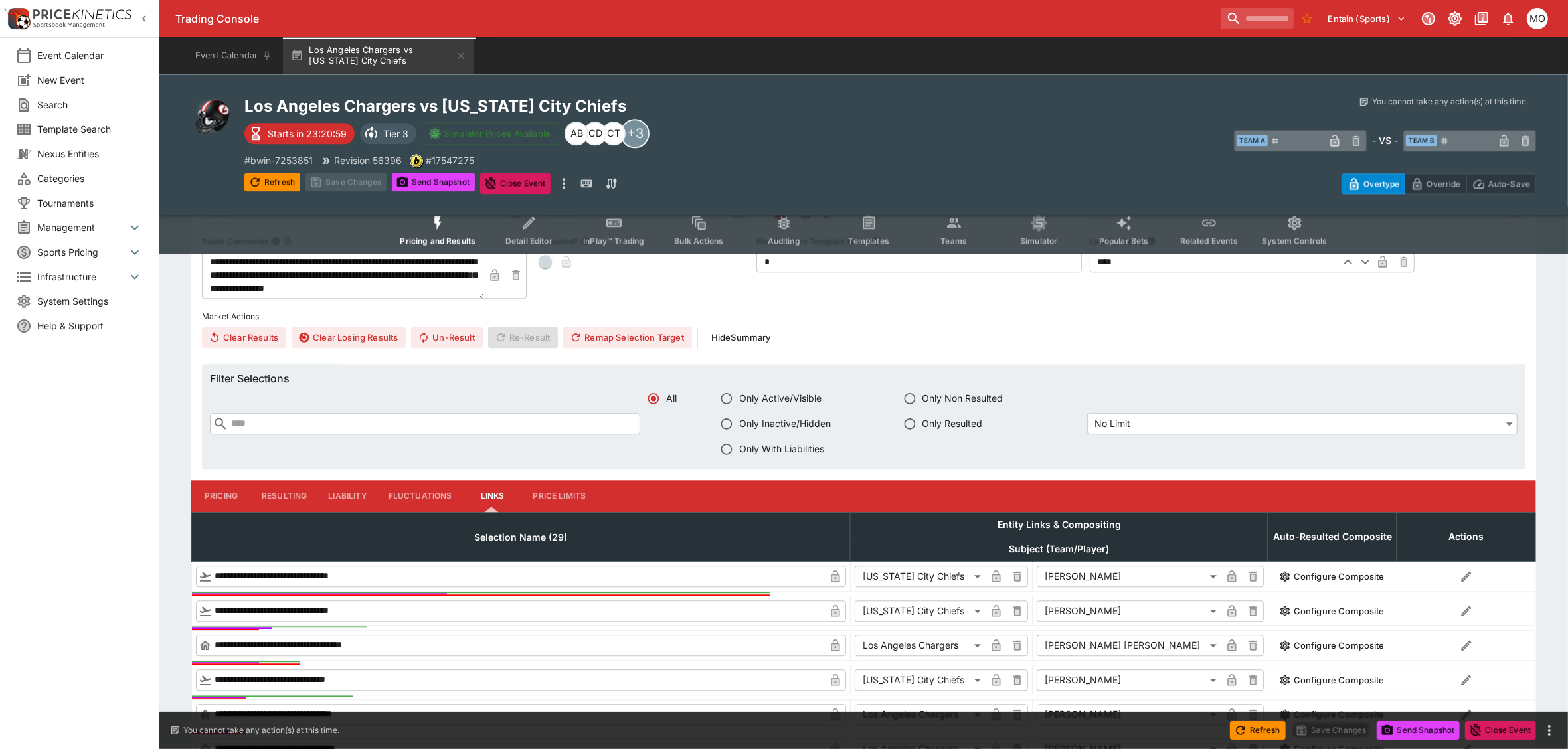
click at [567, 495] on button "Price Limits" at bounding box center [559, 496] width 74 height 32
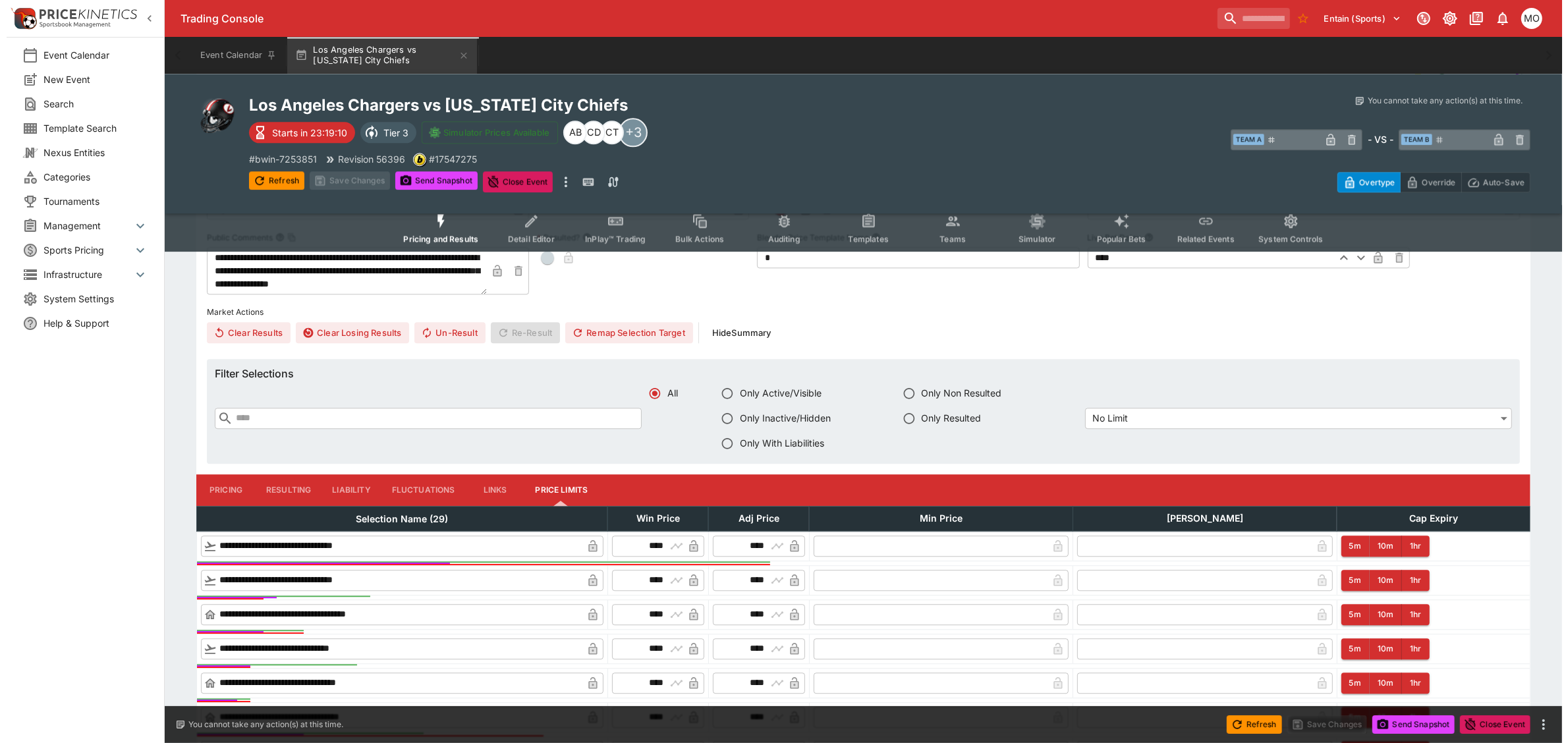
scroll to position [3786, 0]
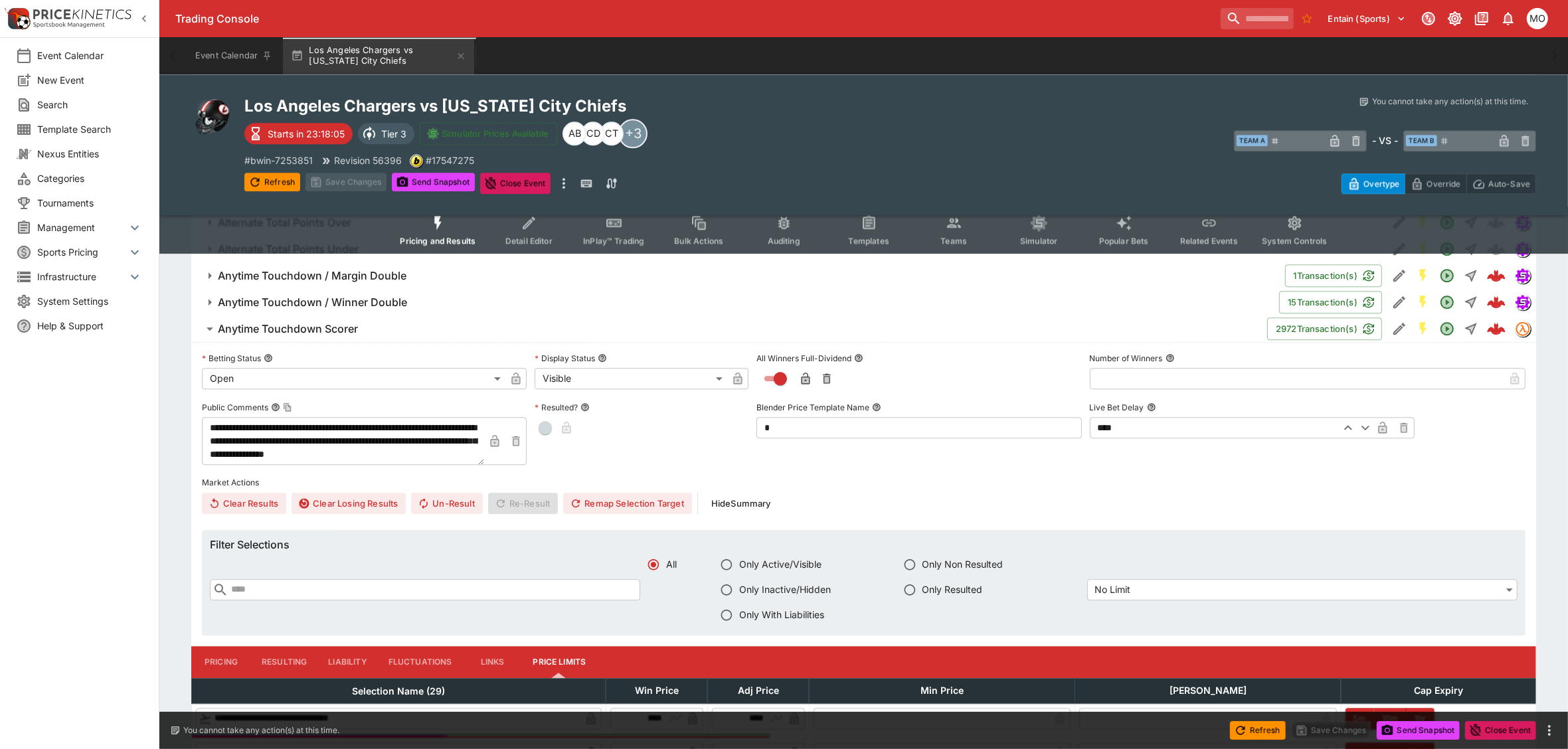
click at [804, 173] on div "Refresh Save Changes Send Snapshot Close Event Refresh Save Changes Send Snapsh…" at bounding box center [568, 183] width 647 height 21
click at [562, 183] on icon "more" at bounding box center [564, 183] width 16 height 16
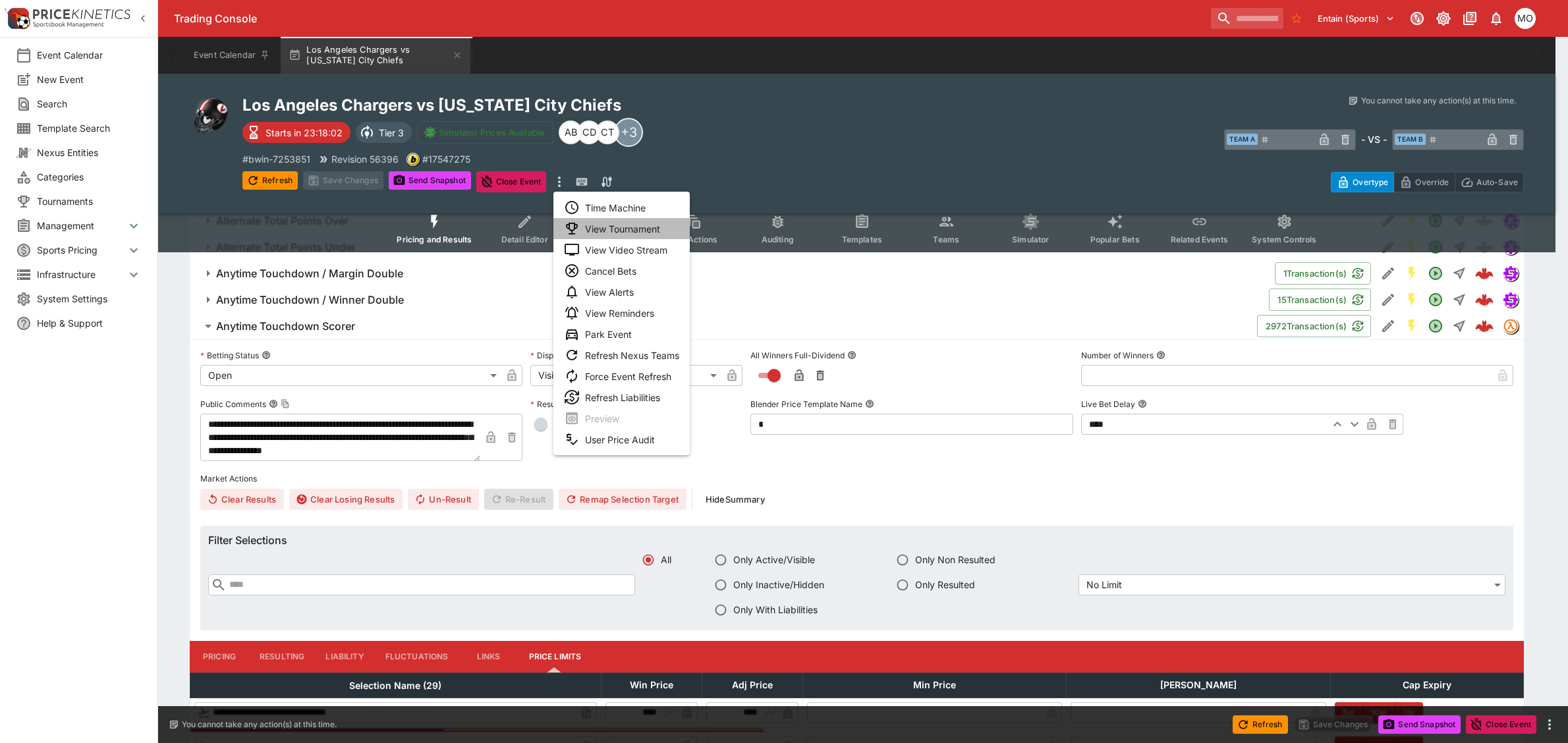
click at [594, 233] on li "View Tournament" at bounding box center [621, 229] width 137 height 21
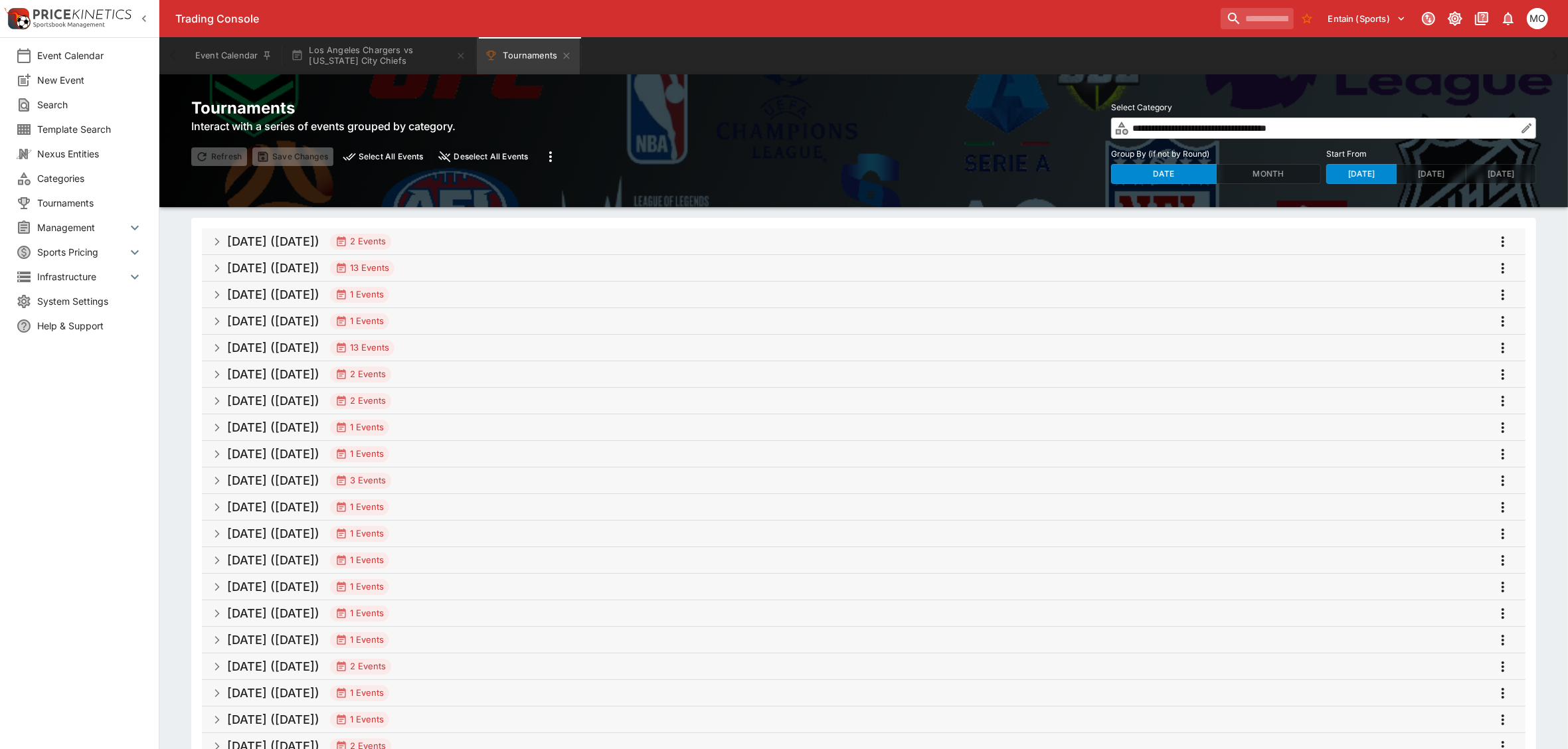
click at [260, 235] on h5 "[DATE] ([DATE])" at bounding box center [273, 241] width 92 height 15
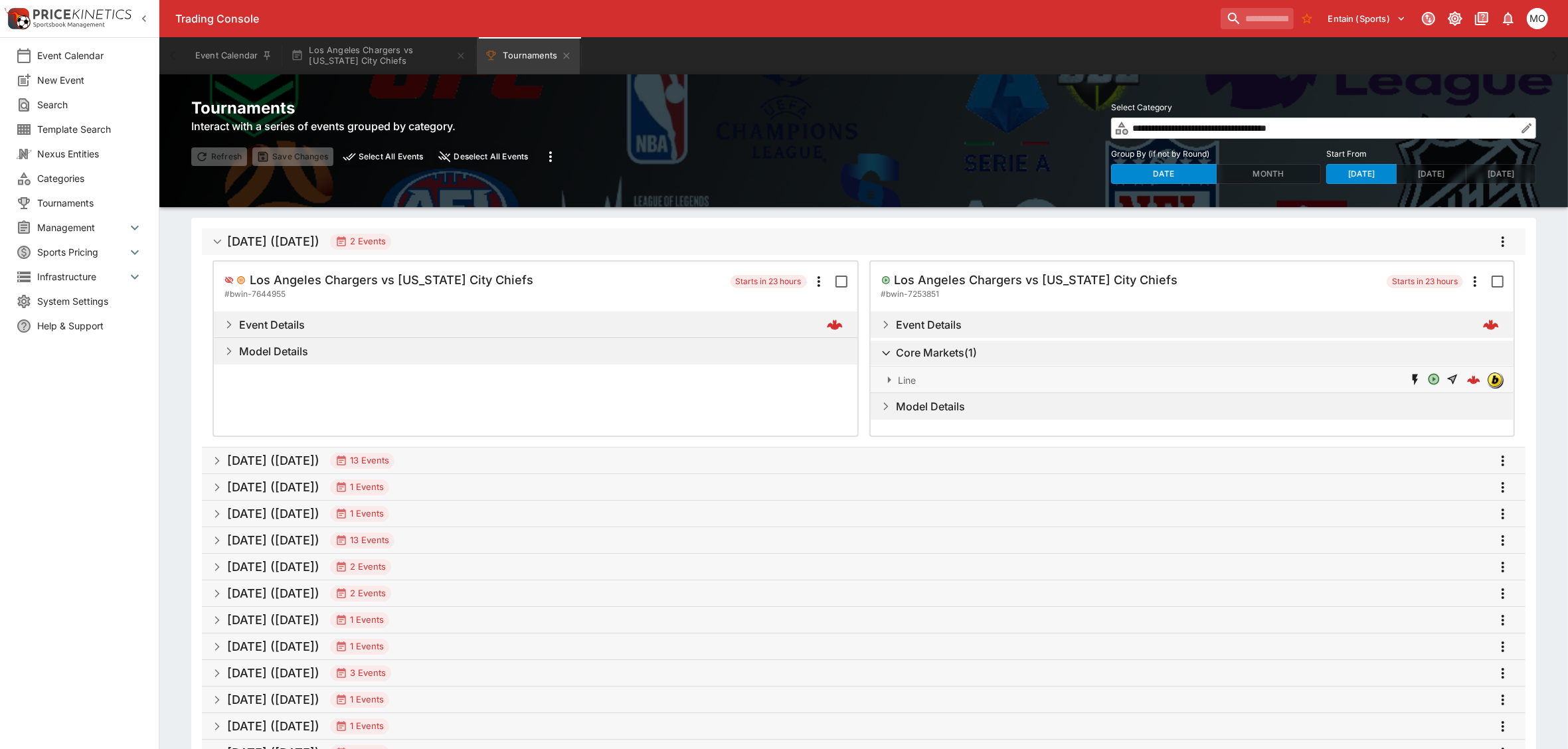
click at [260, 235] on h5 "[DATE] ([DATE])" at bounding box center [273, 241] width 92 height 15
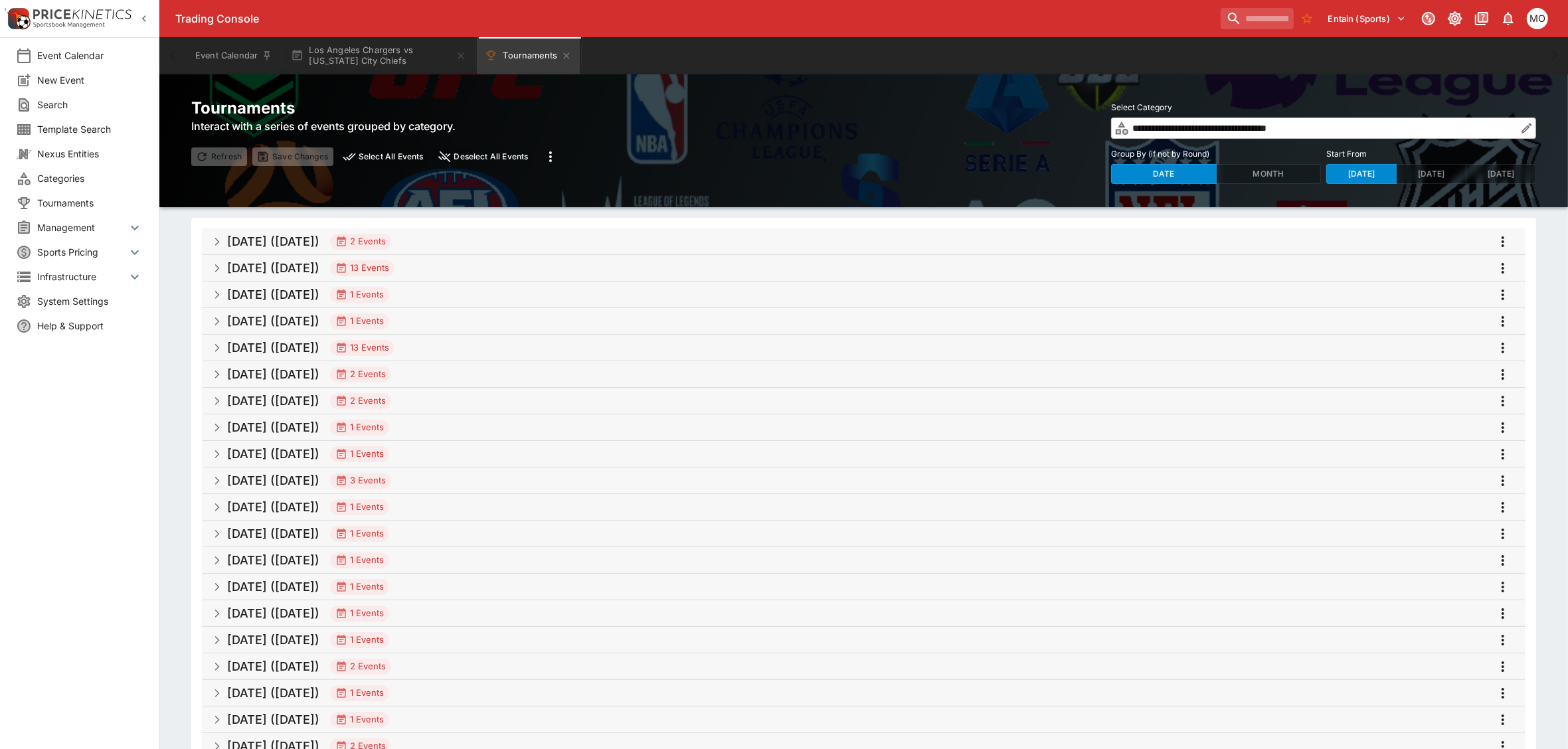
click at [267, 264] on h5 "[DATE] ([DATE])" at bounding box center [273, 267] width 92 height 15
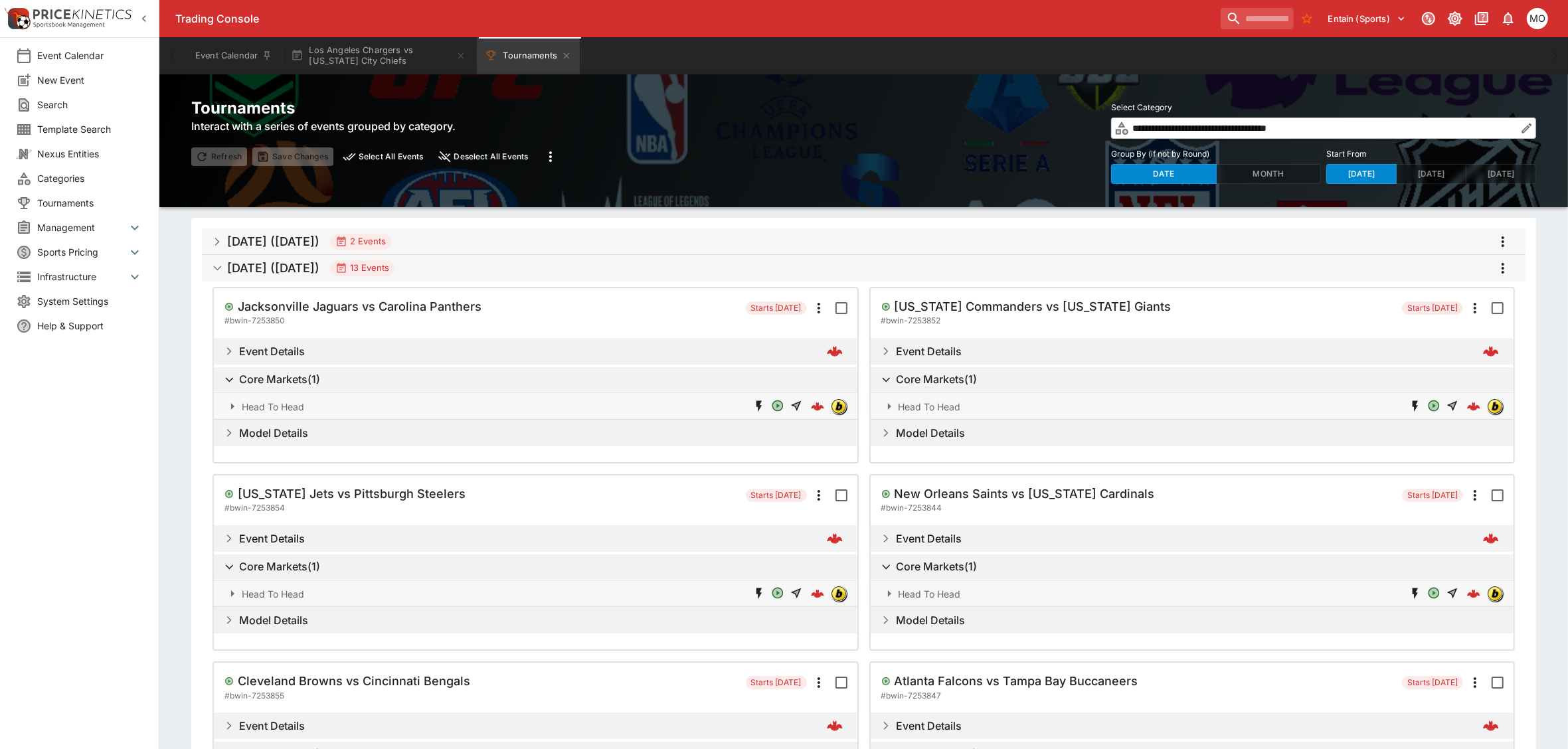
scroll to position [166, 0]
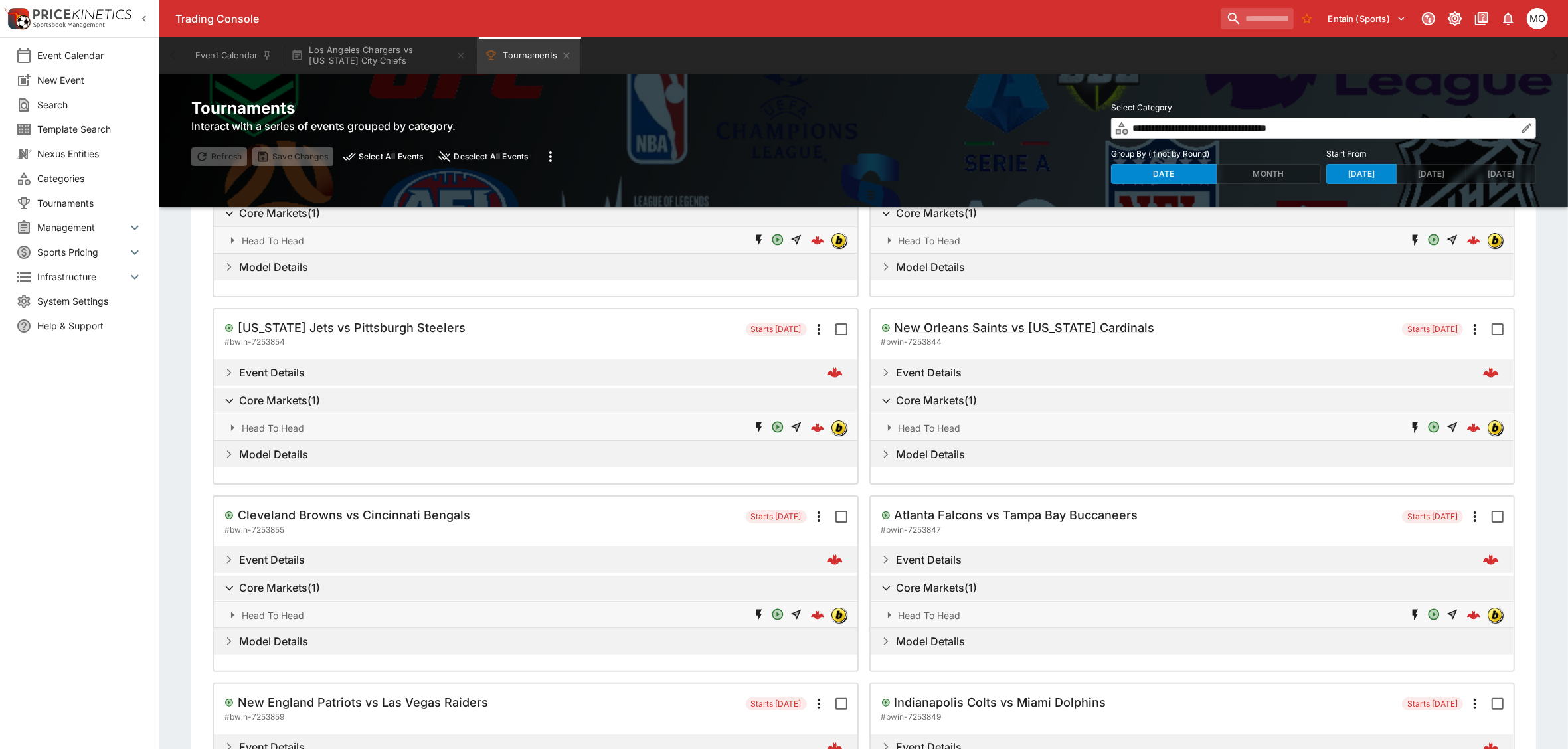
click at [1016, 328] on h5 "New Orleans Saints vs [US_STATE] Cardinals" at bounding box center [1024, 328] width 260 height 15
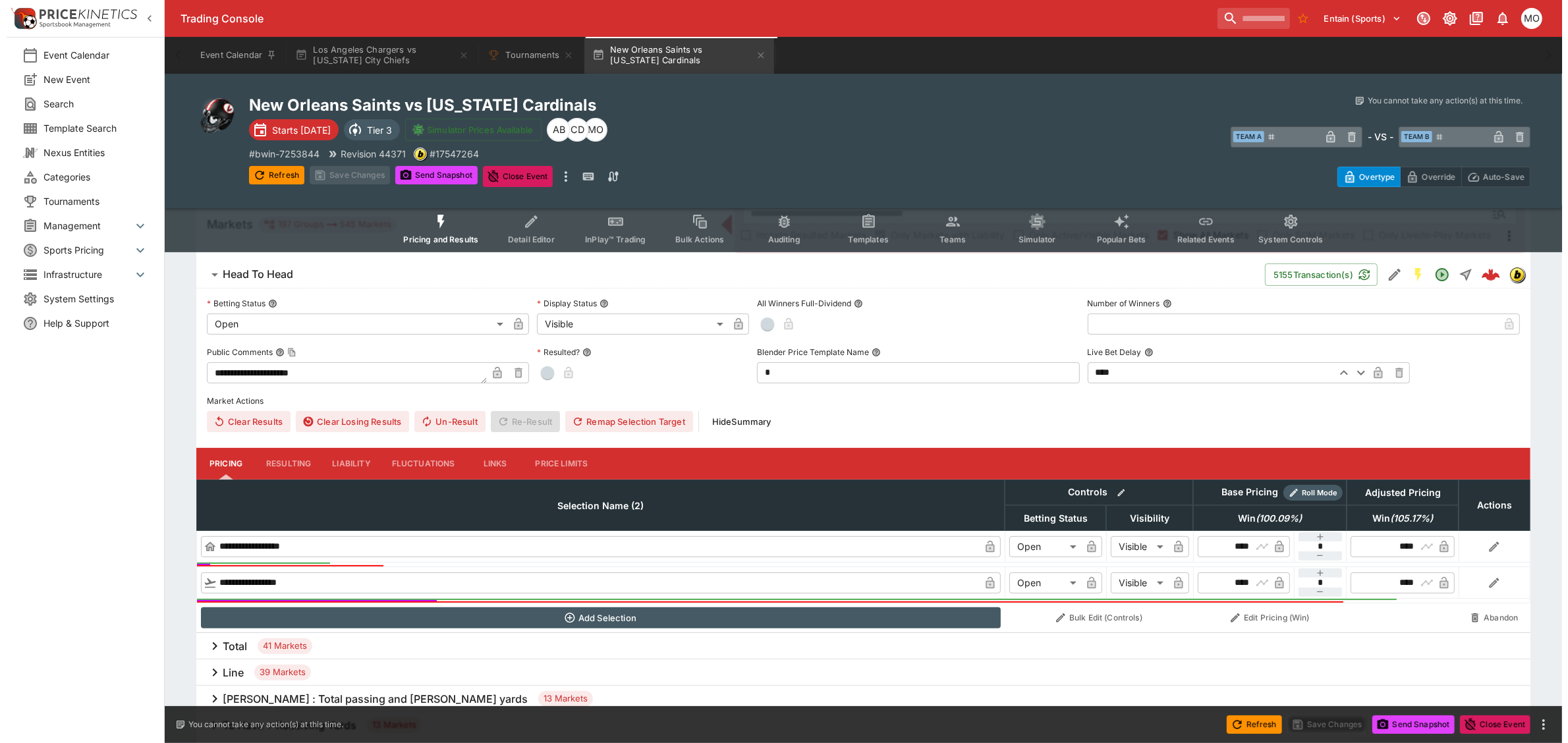
scroll to position [3234, 0]
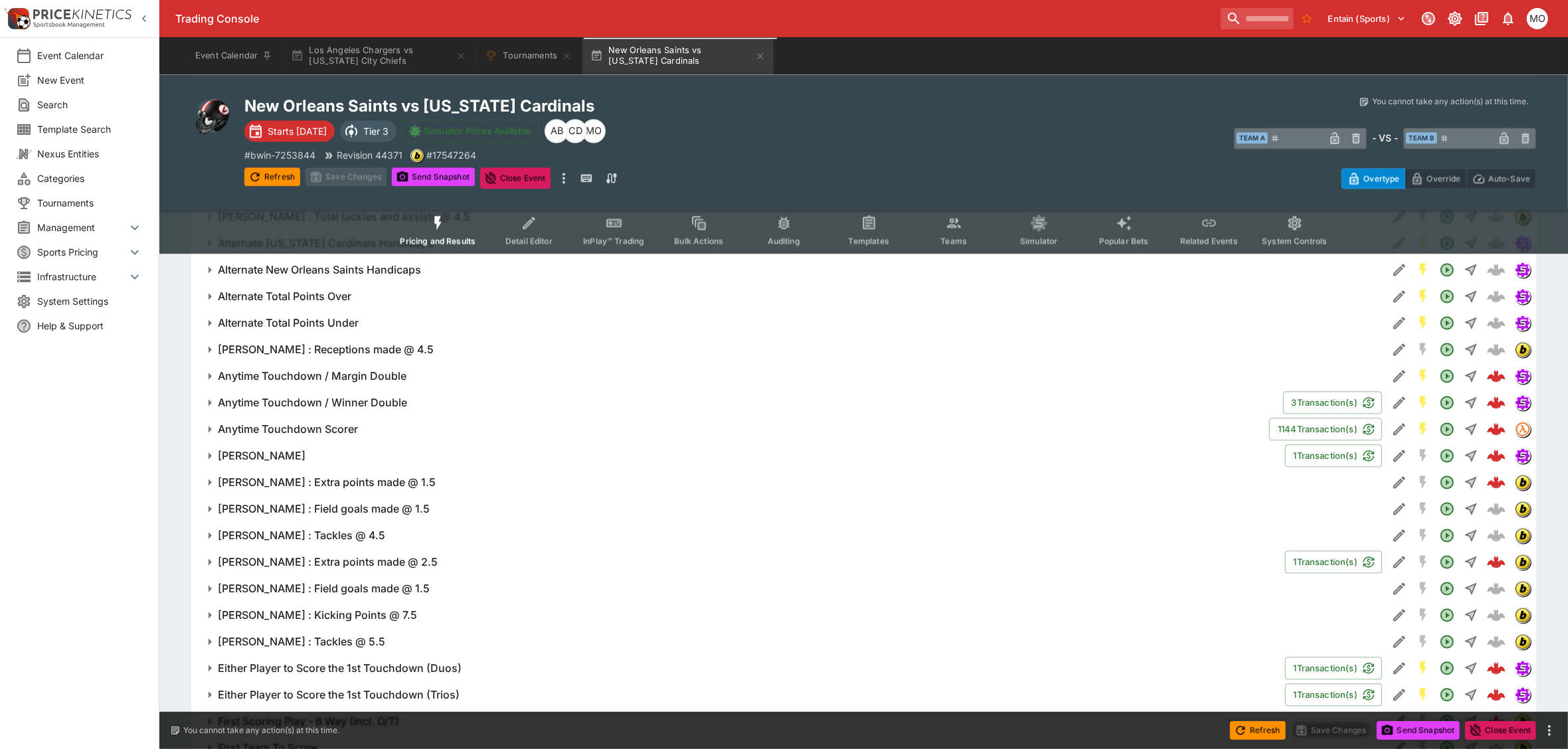
click at [300, 428] on h6 "Anytime Touchdown Scorer" at bounding box center [288, 429] width 140 height 14
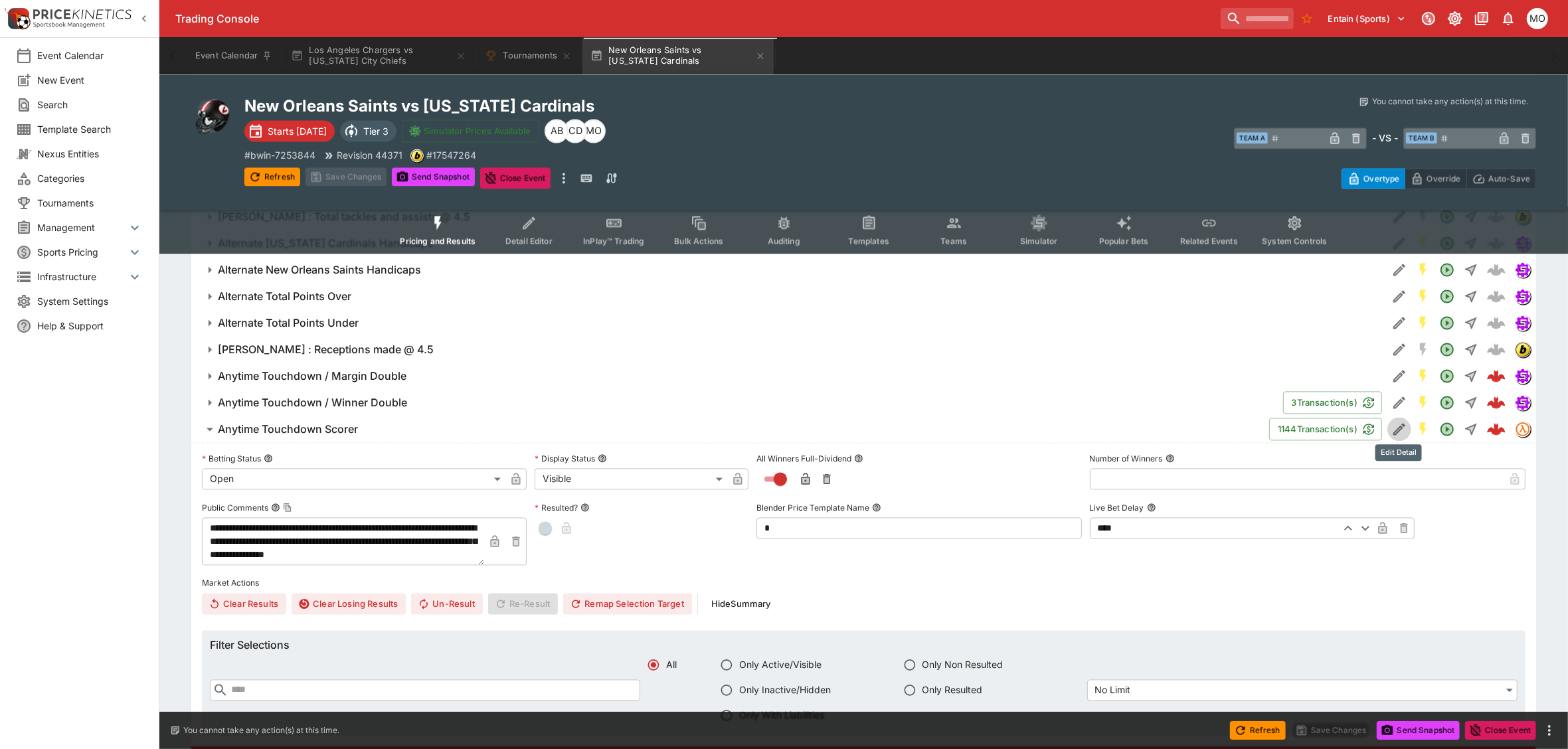
click at [1394, 427] on icon "Edit Detail" at bounding box center [1399, 429] width 16 height 16
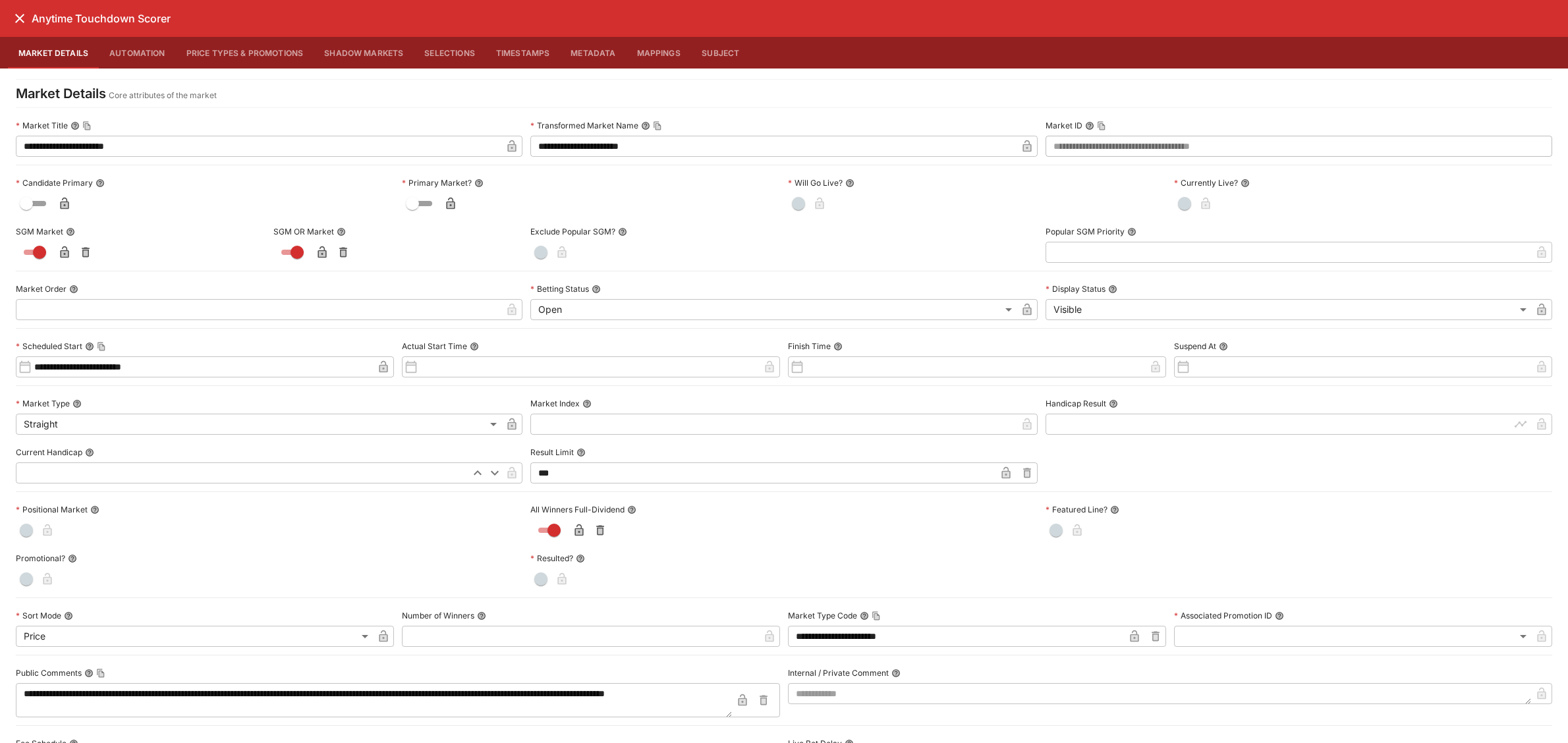
scroll to position [379, 0]
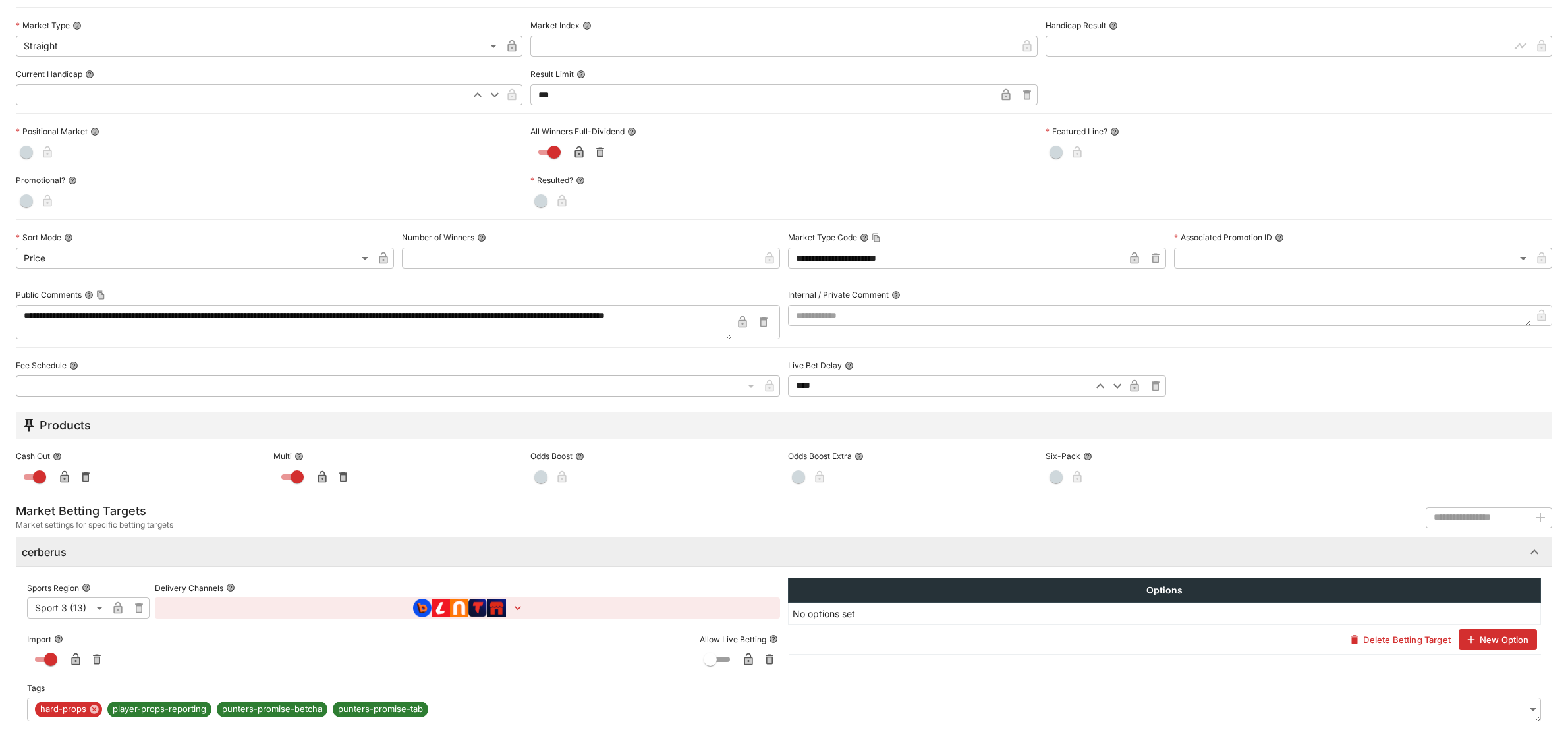
click at [446, 711] on body "**********" at bounding box center [784, 462] width 1568 height 7392
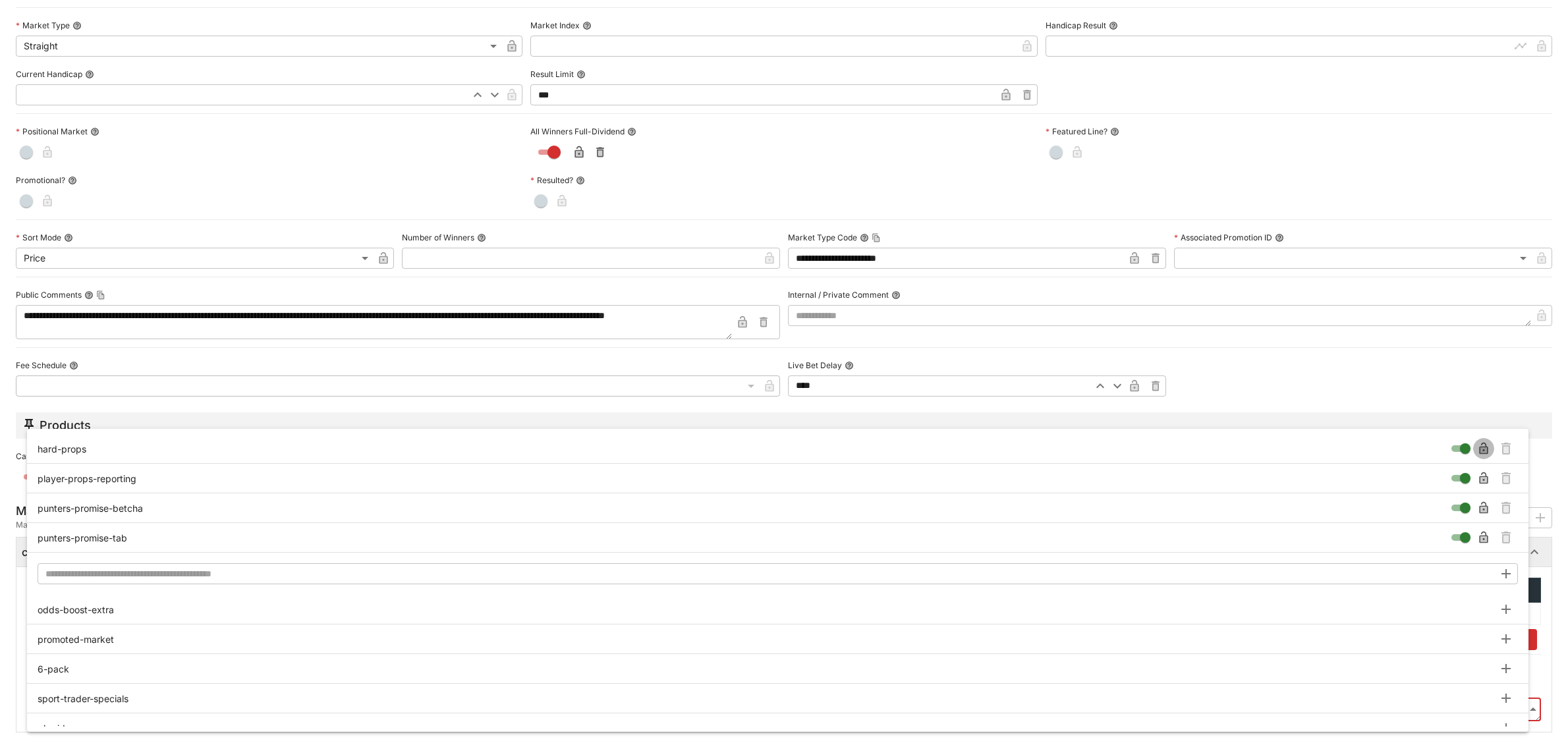
click at [1482, 449] on icon "button" at bounding box center [1483, 448] width 9 height 12
type input "**********"
click at [1446, 382] on div at bounding box center [784, 371] width 1568 height 743
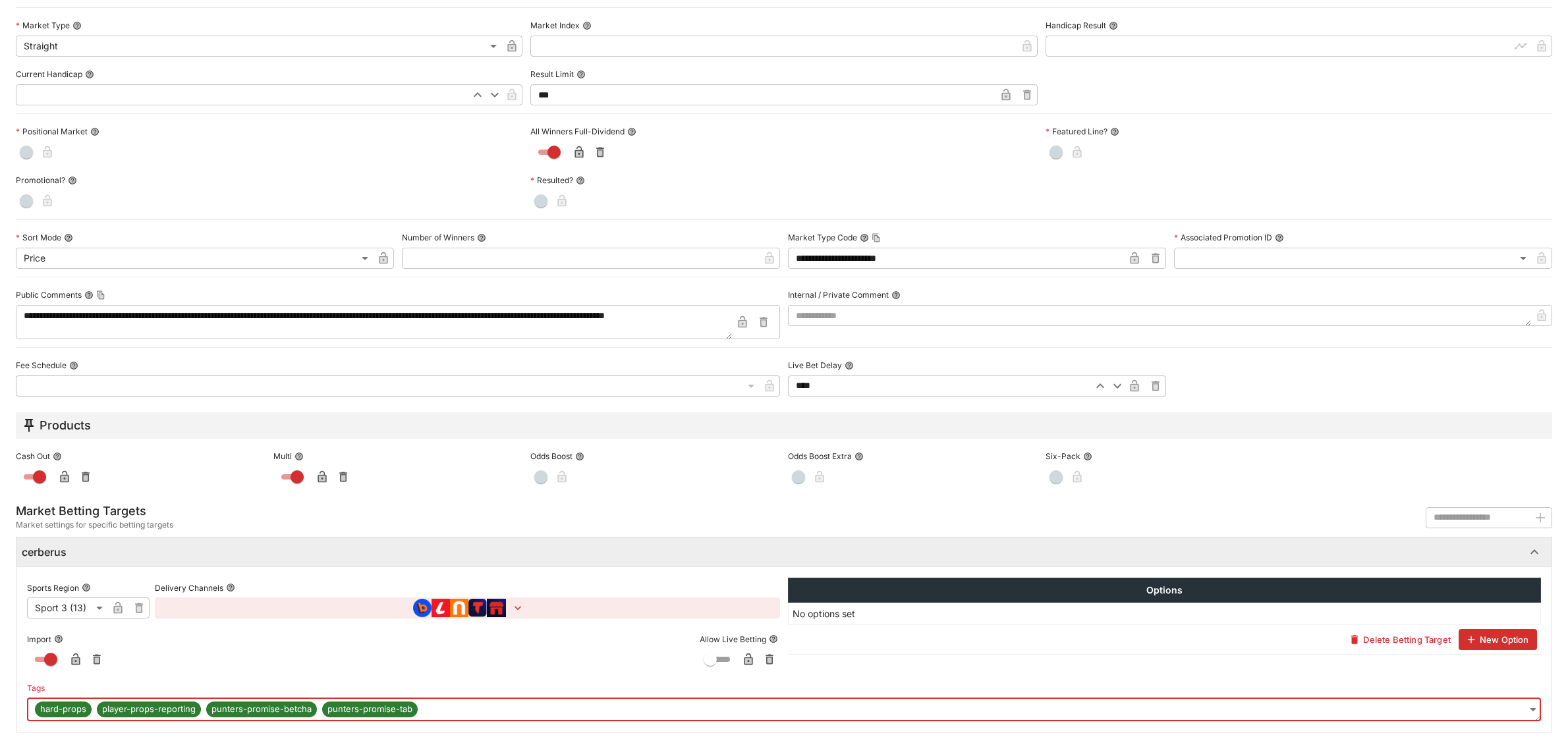
scroll to position [0, 0]
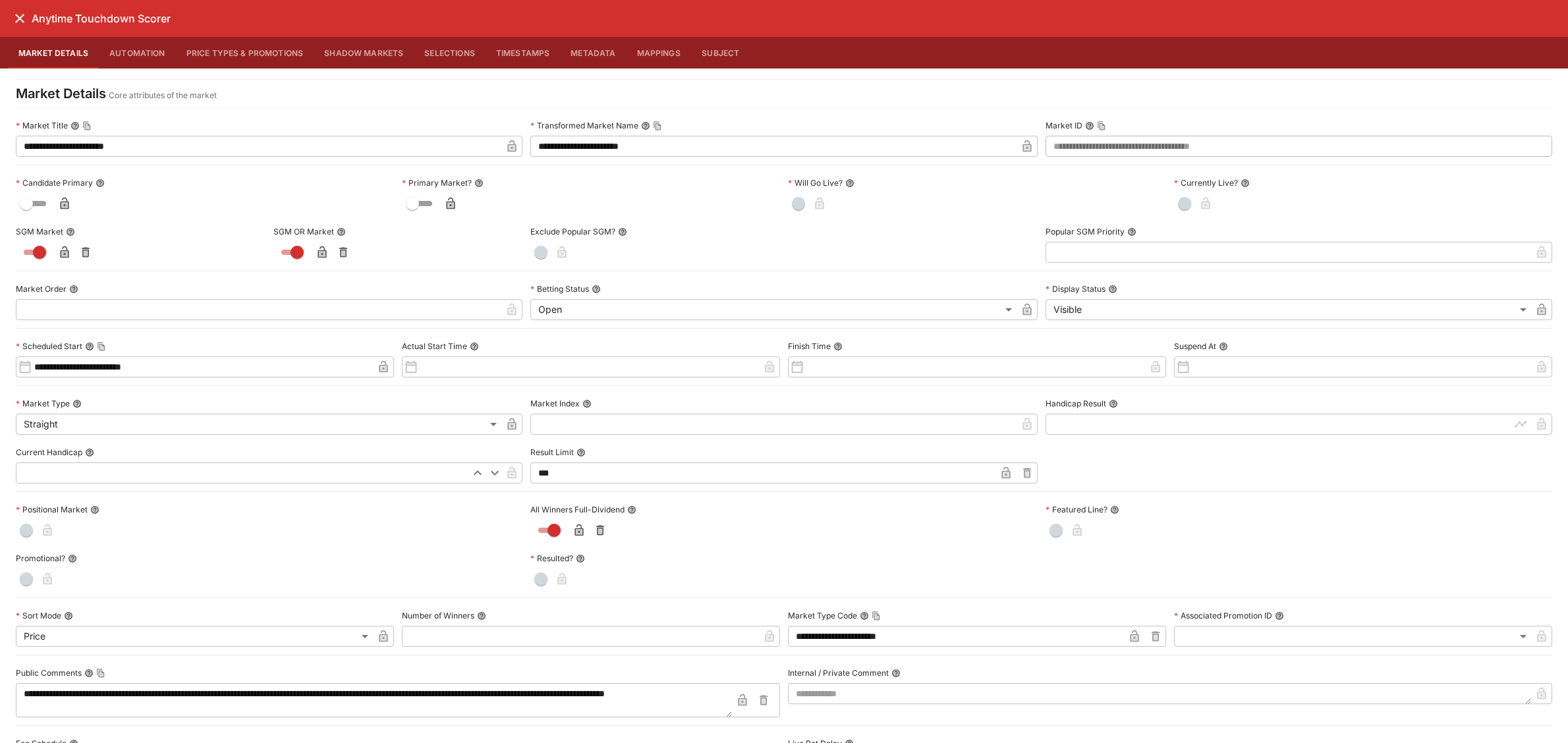
click at [20, 22] on icon "close" at bounding box center [20, 19] width 16 height 16
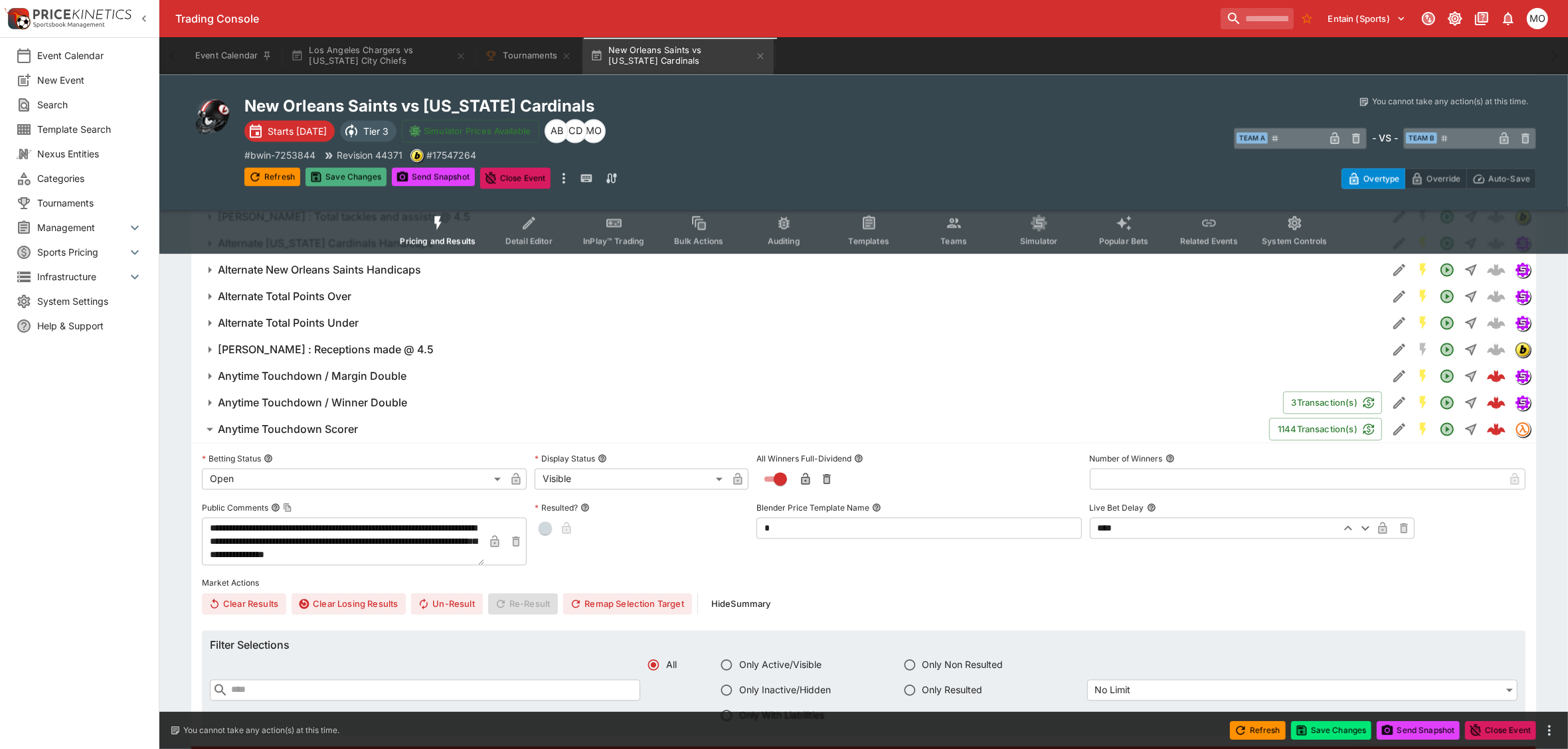
click at [360, 174] on button "Save Changes" at bounding box center [346, 176] width 81 height 19
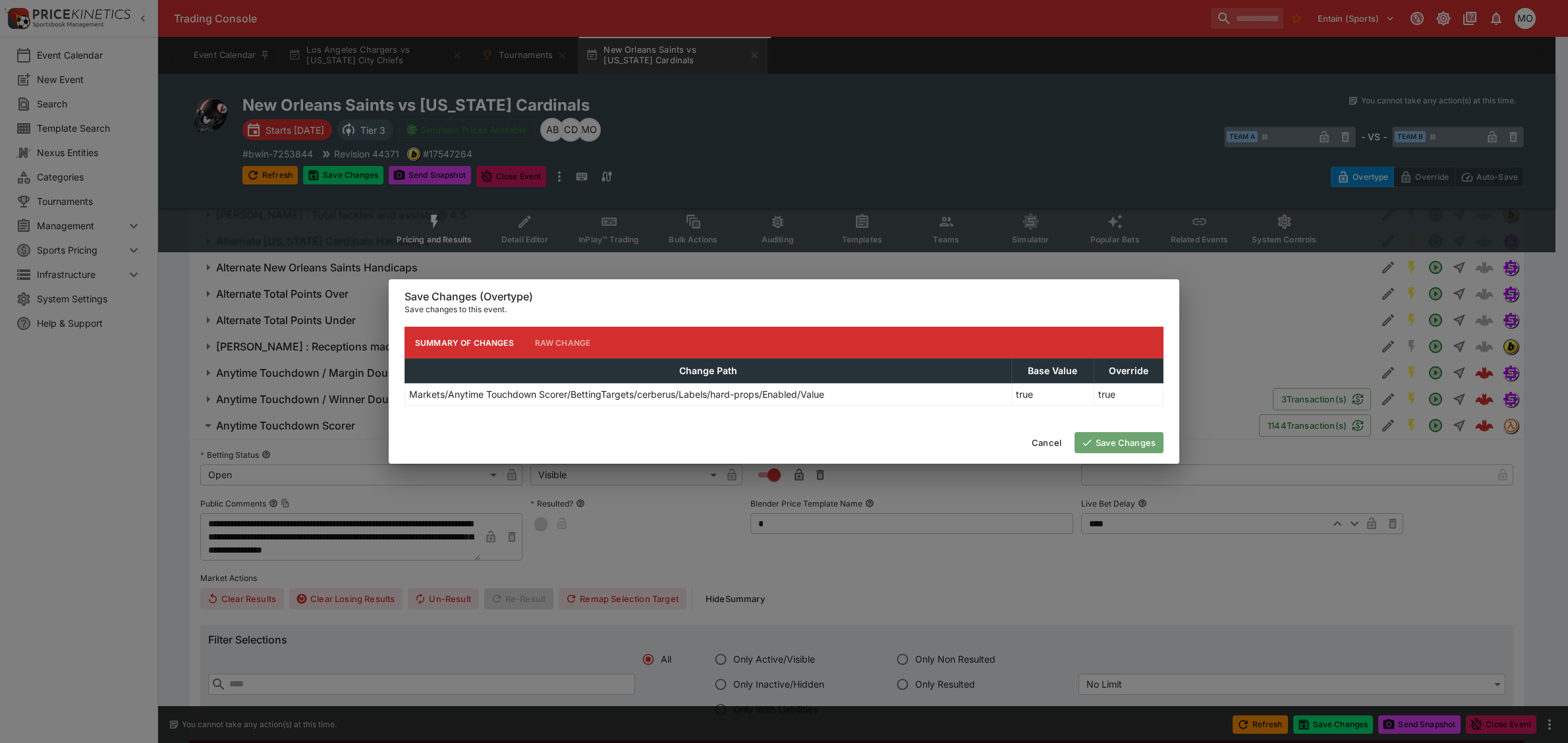
drag, startPoint x: 1118, startPoint y: 436, endPoint x: 1298, endPoint y: 438, distance: 180.0
click at [1118, 436] on button "Save Changes" at bounding box center [1118, 442] width 89 height 21
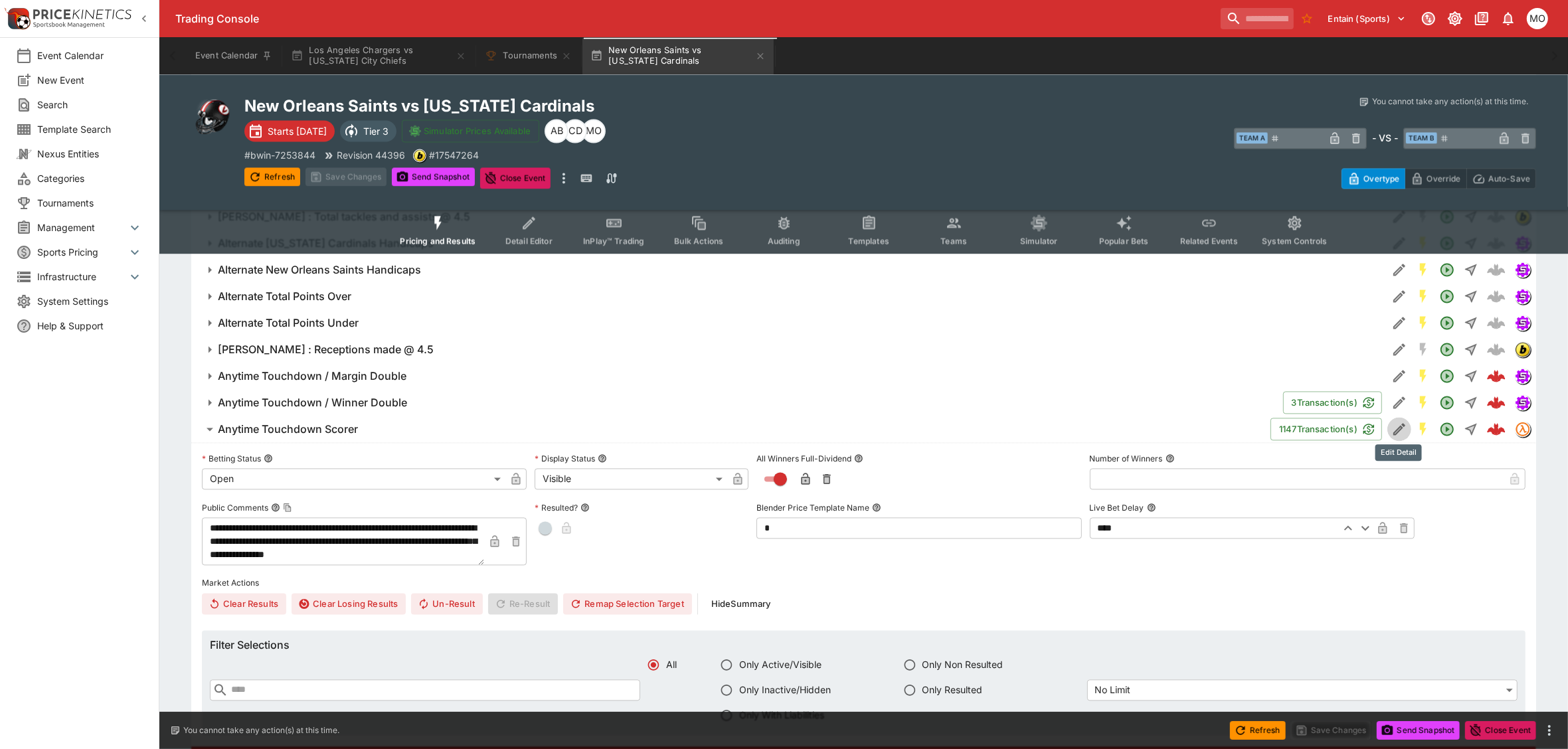
click at [1395, 425] on icon "Edit Detail" at bounding box center [1399, 429] width 16 height 16
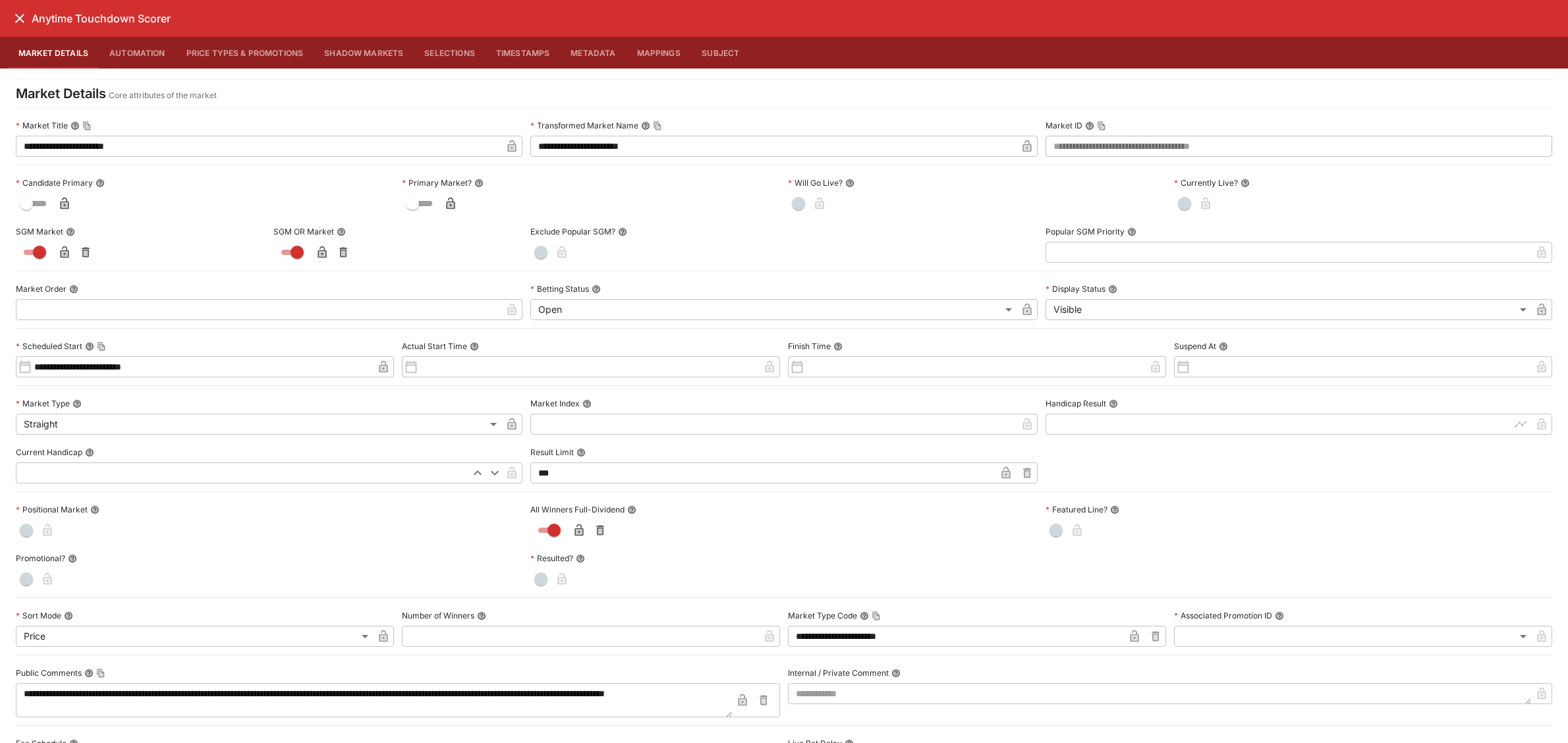
scroll to position [379, 0]
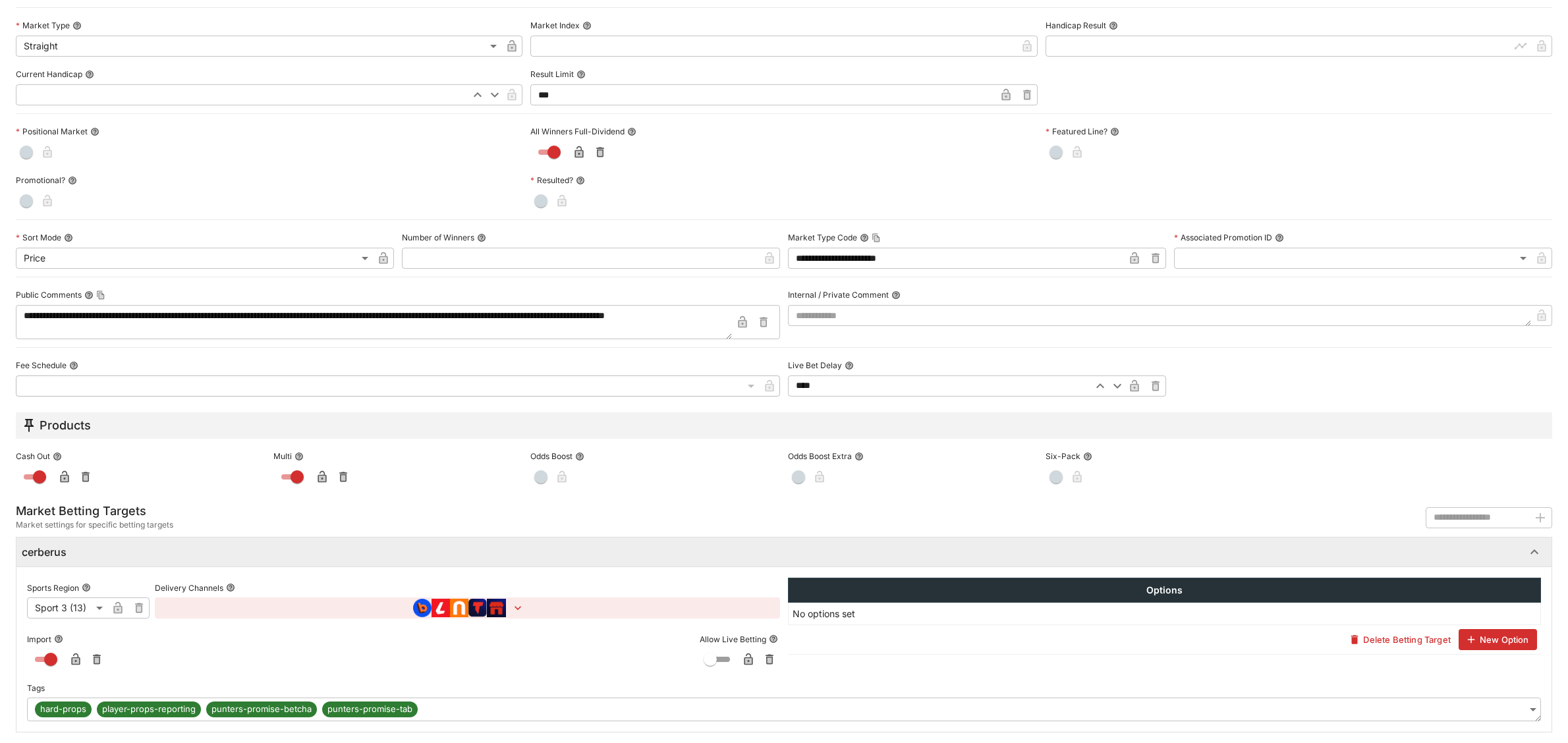
click at [581, 716] on body "**********" at bounding box center [784, 462] width 1568 height 7392
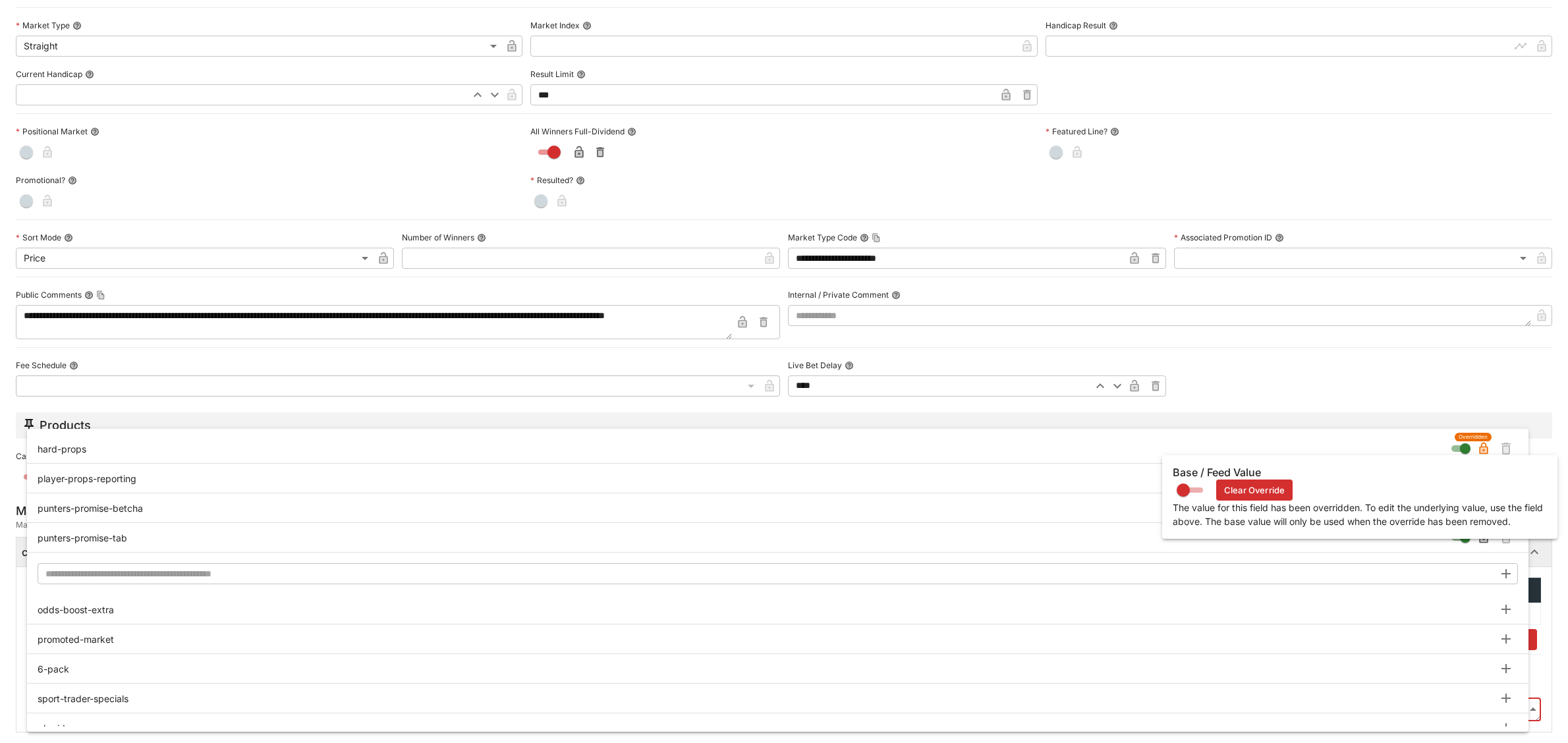
click at [1483, 452] on icon "button" at bounding box center [1483, 450] width 6 height 6
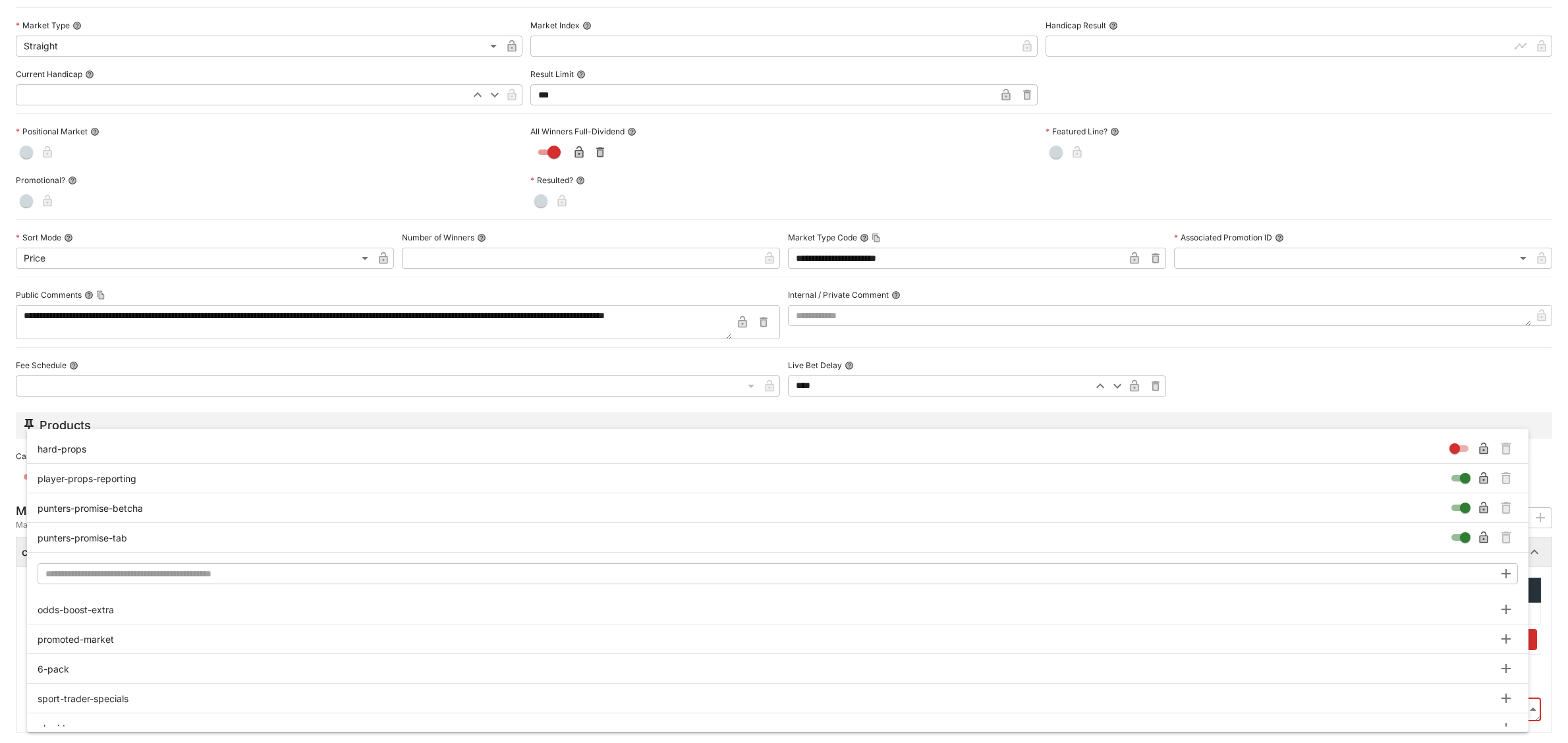
type input "**********"
click at [1262, 392] on div at bounding box center [784, 371] width 1568 height 743
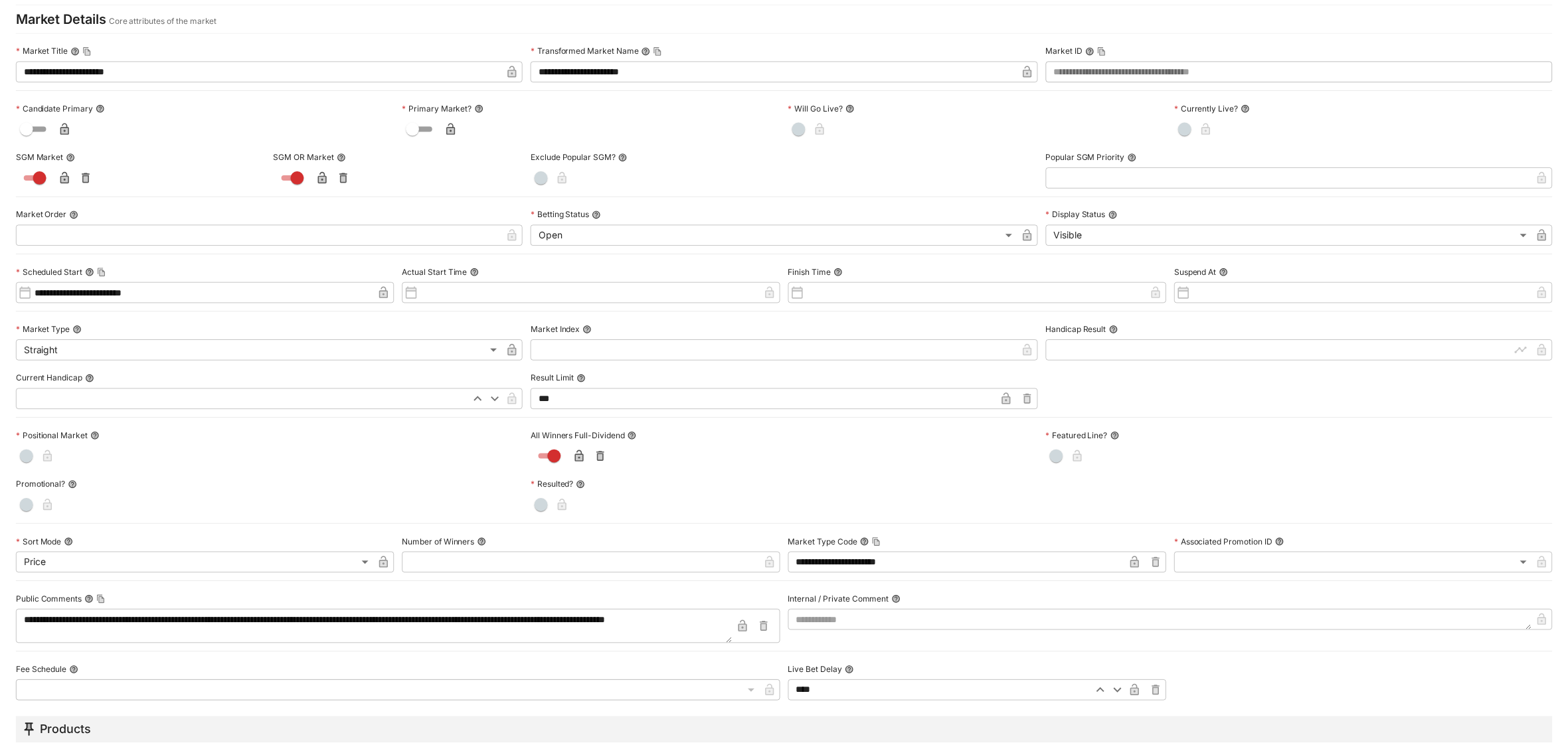
scroll to position [0, 0]
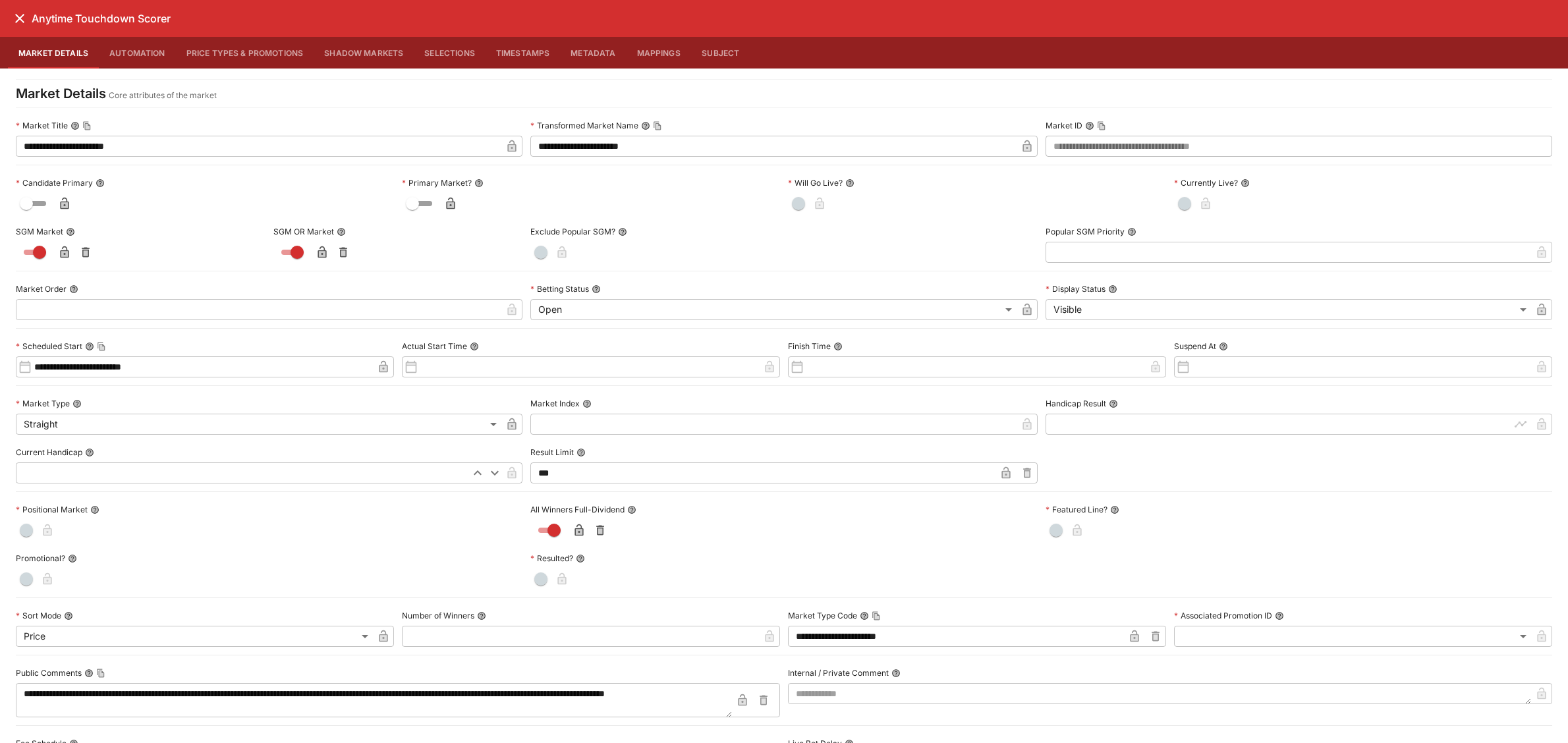
click at [19, 18] on icon "close" at bounding box center [19, 18] width 9 height 9
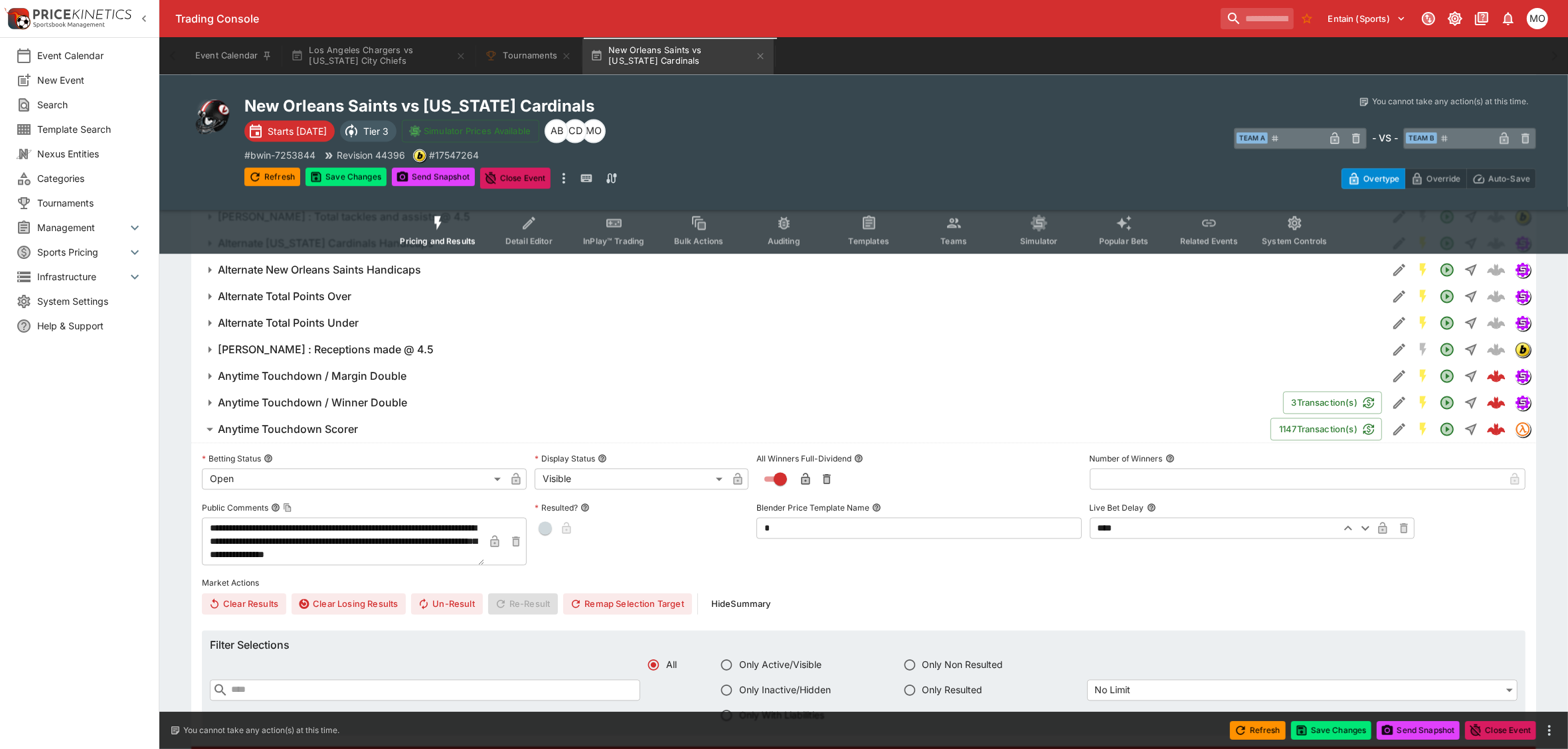
scroll to position [2928, 0]
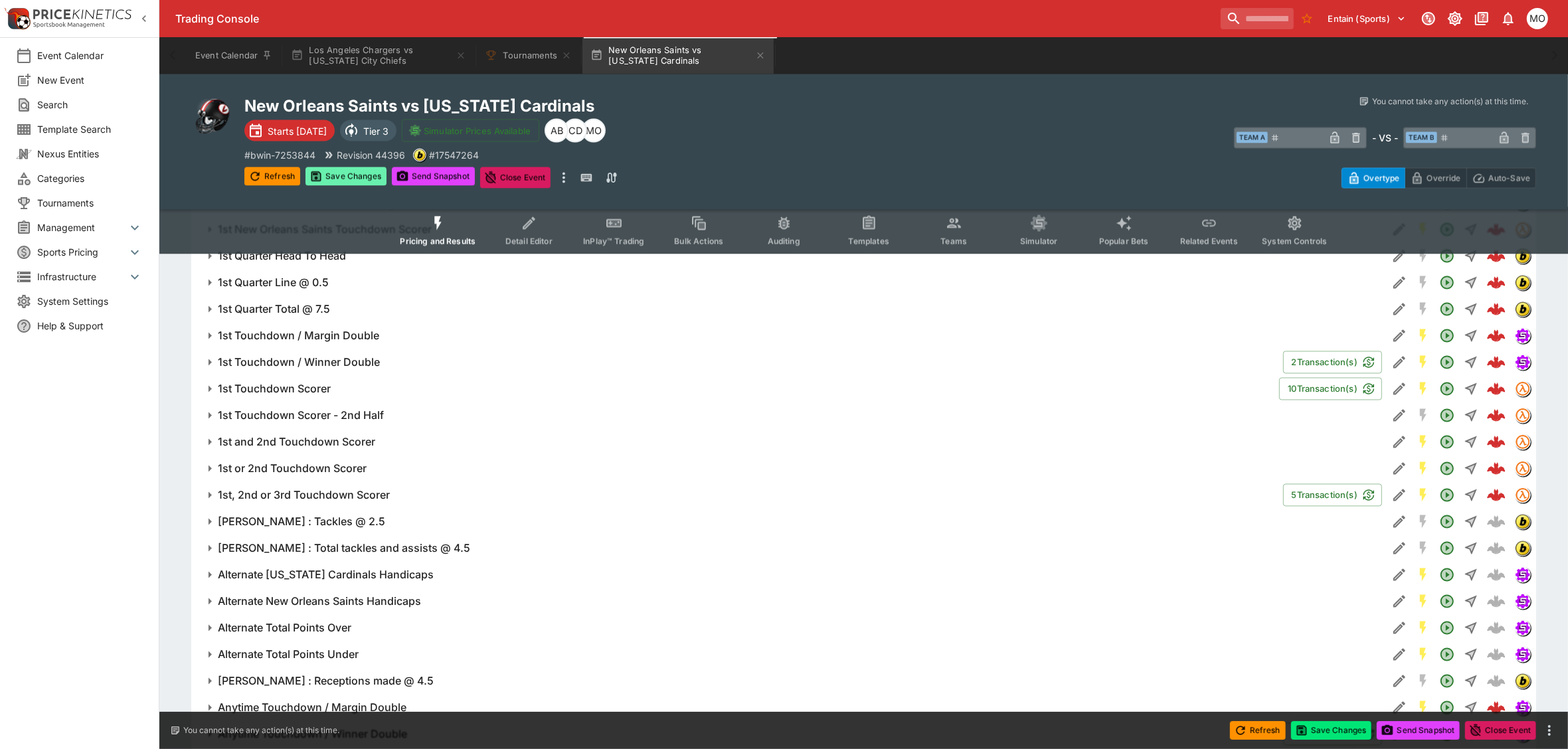
click at [325, 183] on button "Save Changes" at bounding box center [346, 176] width 81 height 19
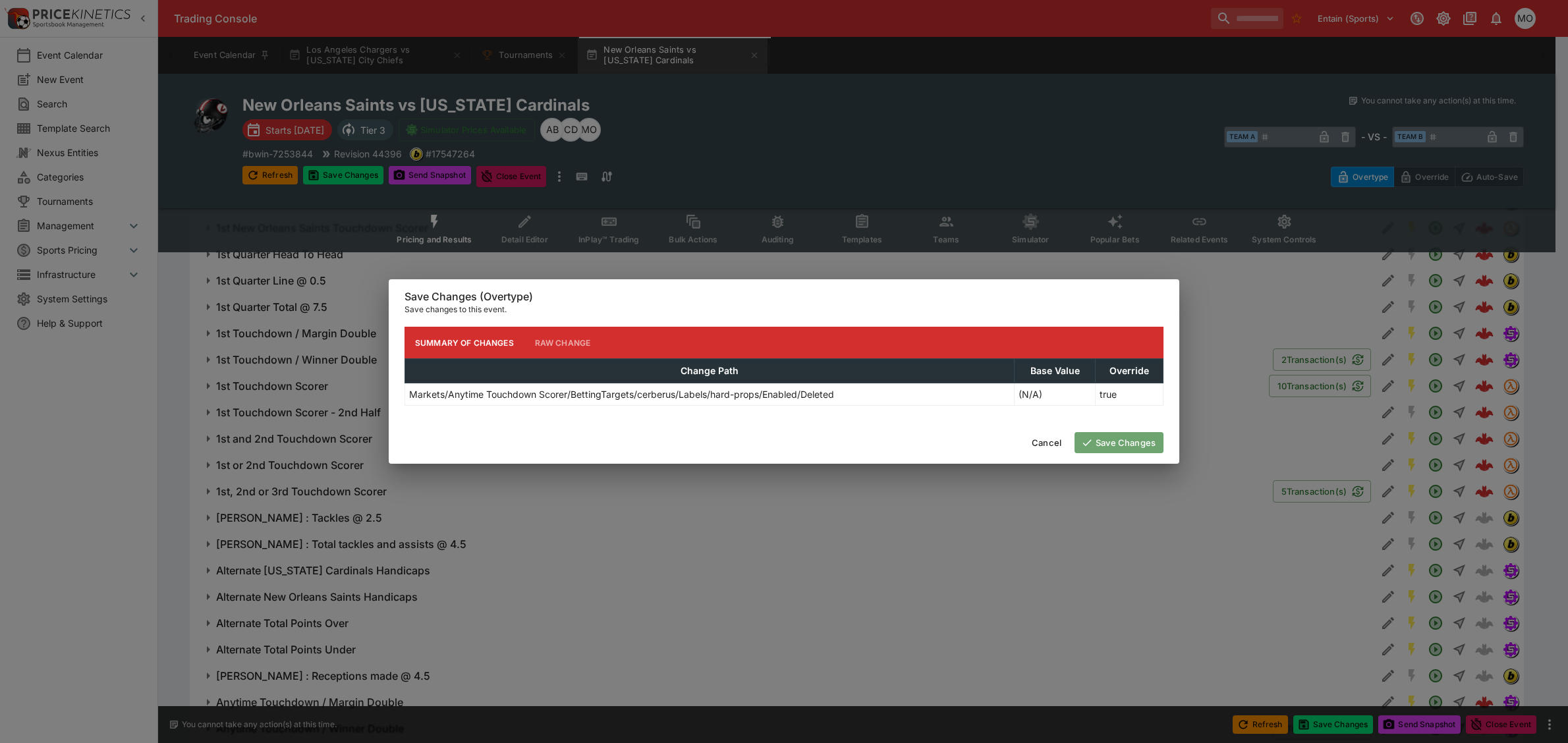
click at [1134, 436] on button "Save Changes" at bounding box center [1118, 442] width 89 height 21
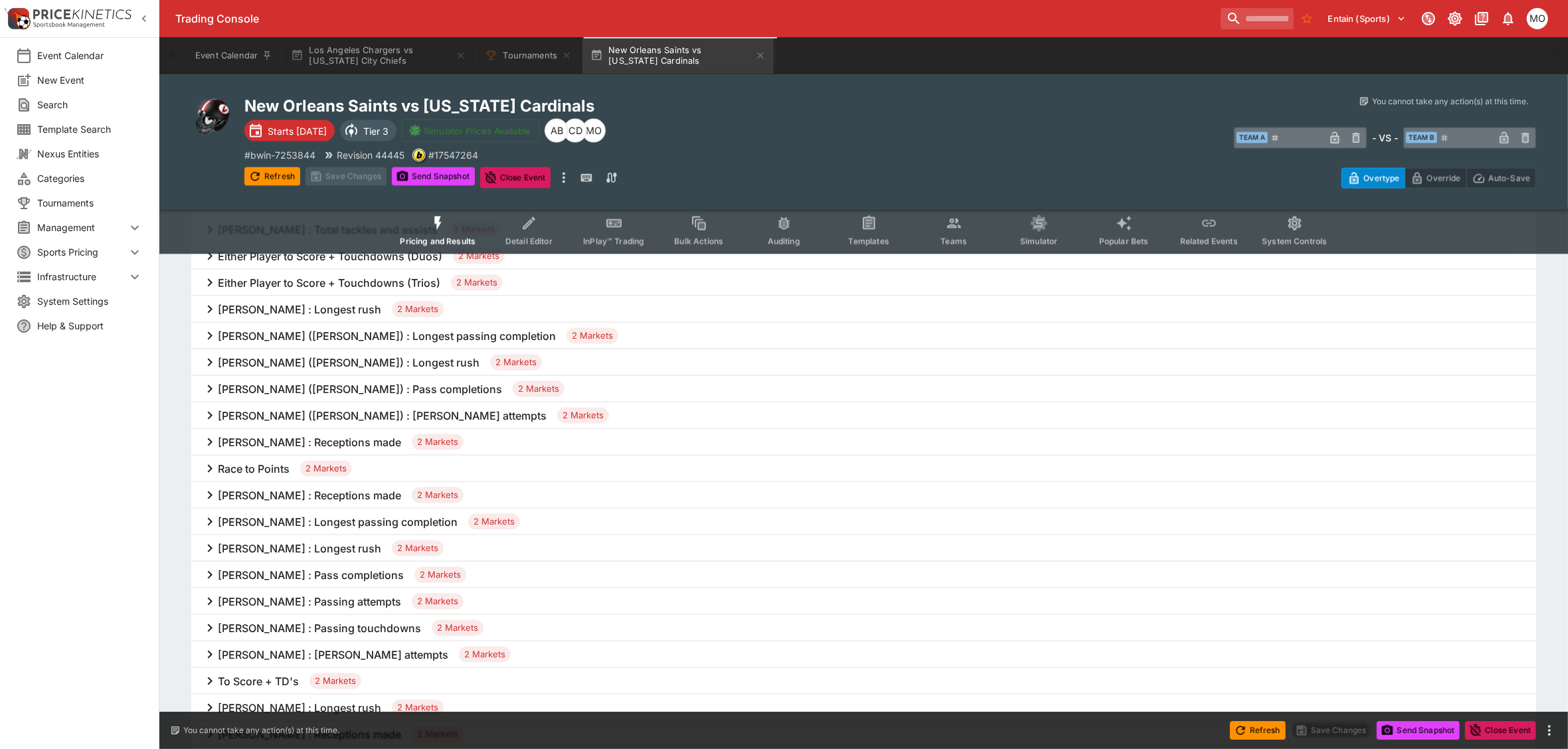
scroll to position [1766, 0]
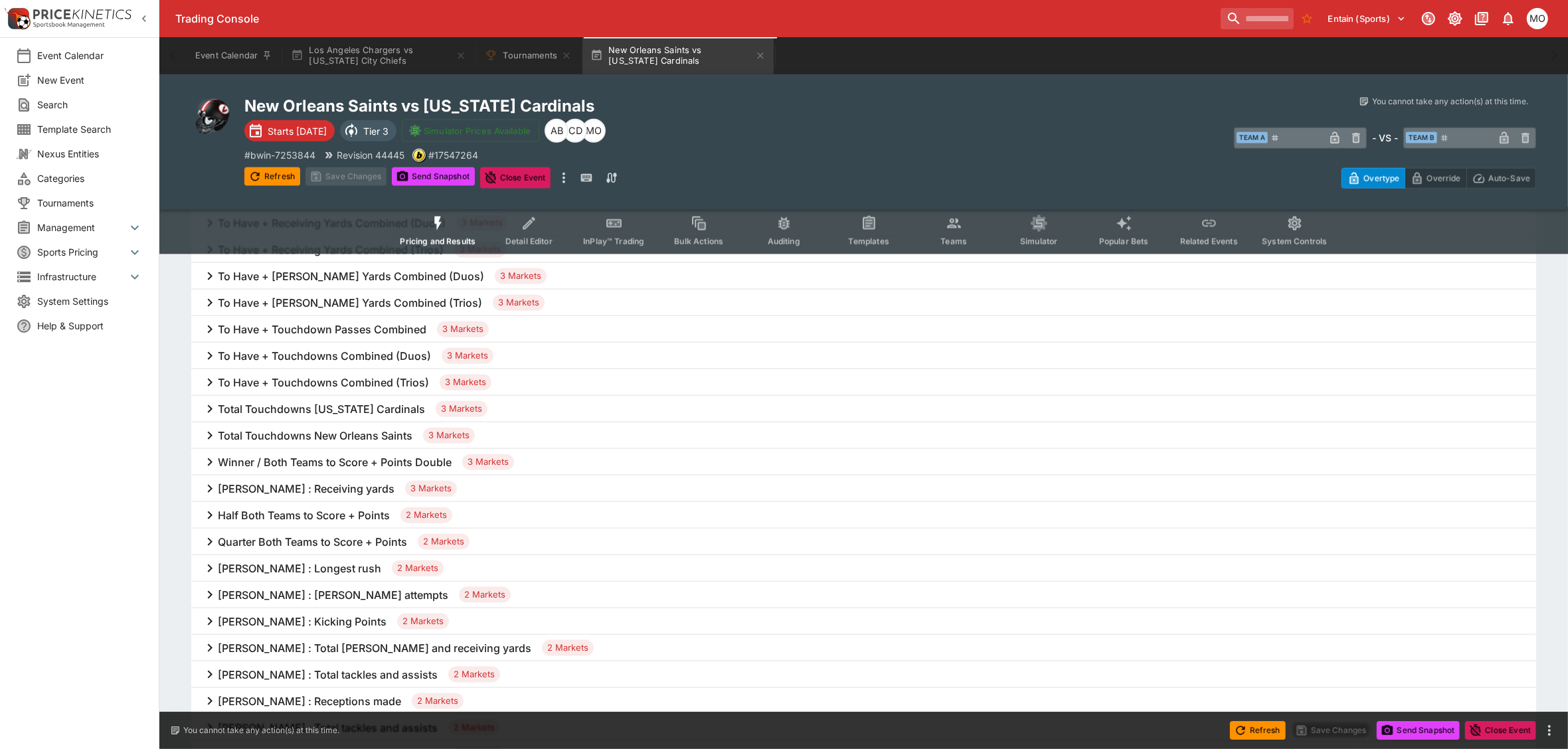
drag, startPoint x: 442, startPoint y: 174, endPoint x: 648, endPoint y: 223, distance: 211.7
click at [442, 174] on button "Send Snapshot" at bounding box center [434, 176] width 83 height 19
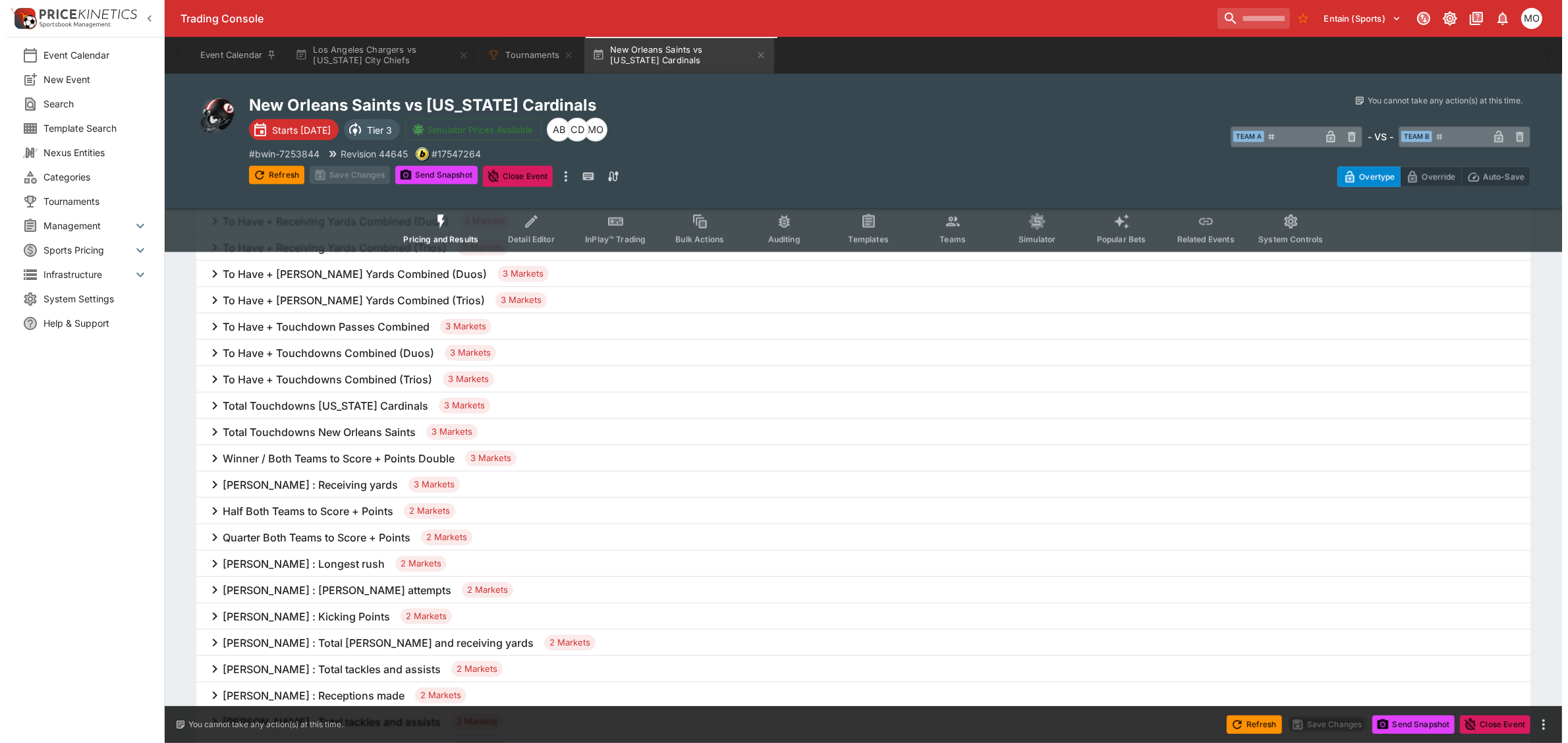
scroll to position [3287, 0]
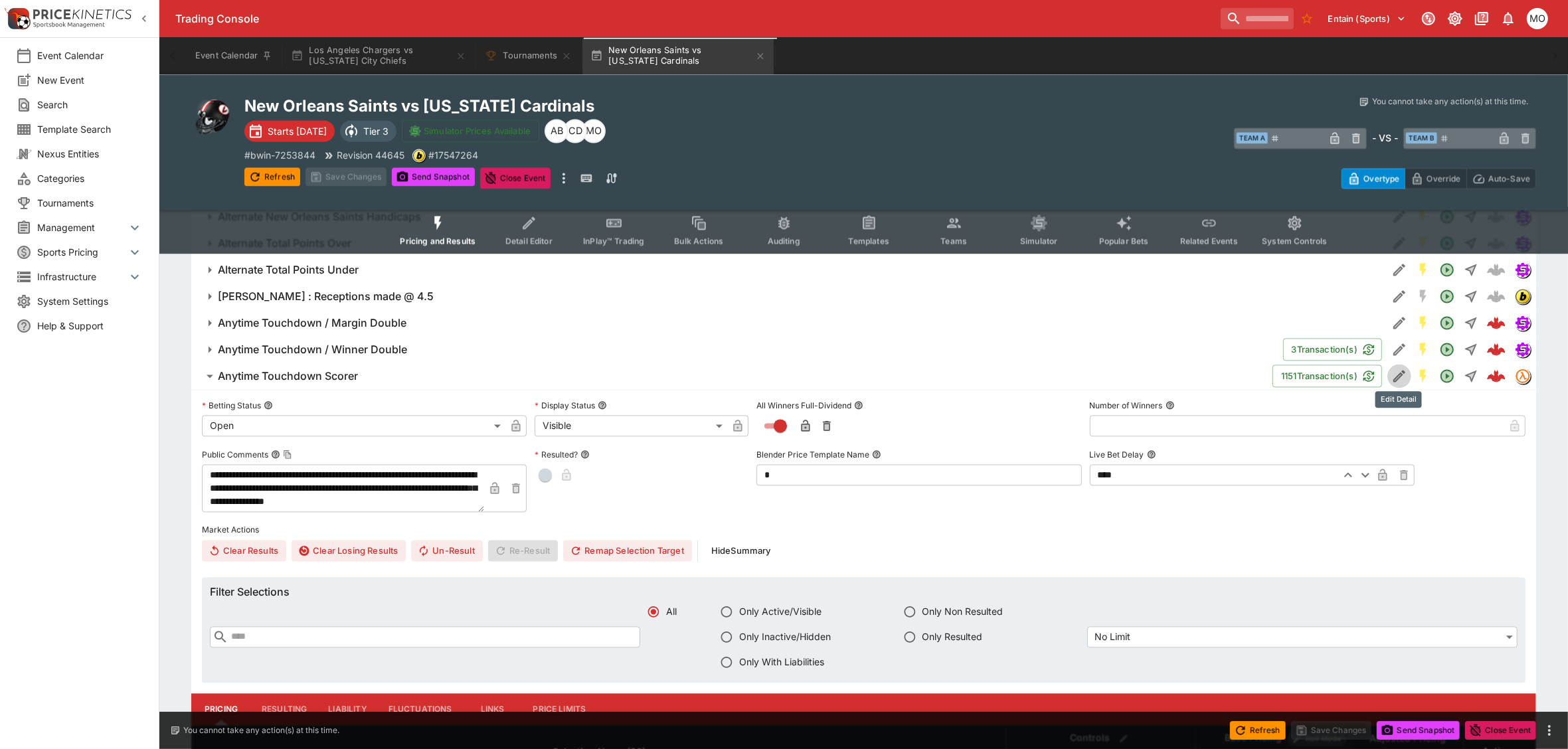
click at [1398, 370] on icon "Edit Detail" at bounding box center [1399, 376] width 16 height 16
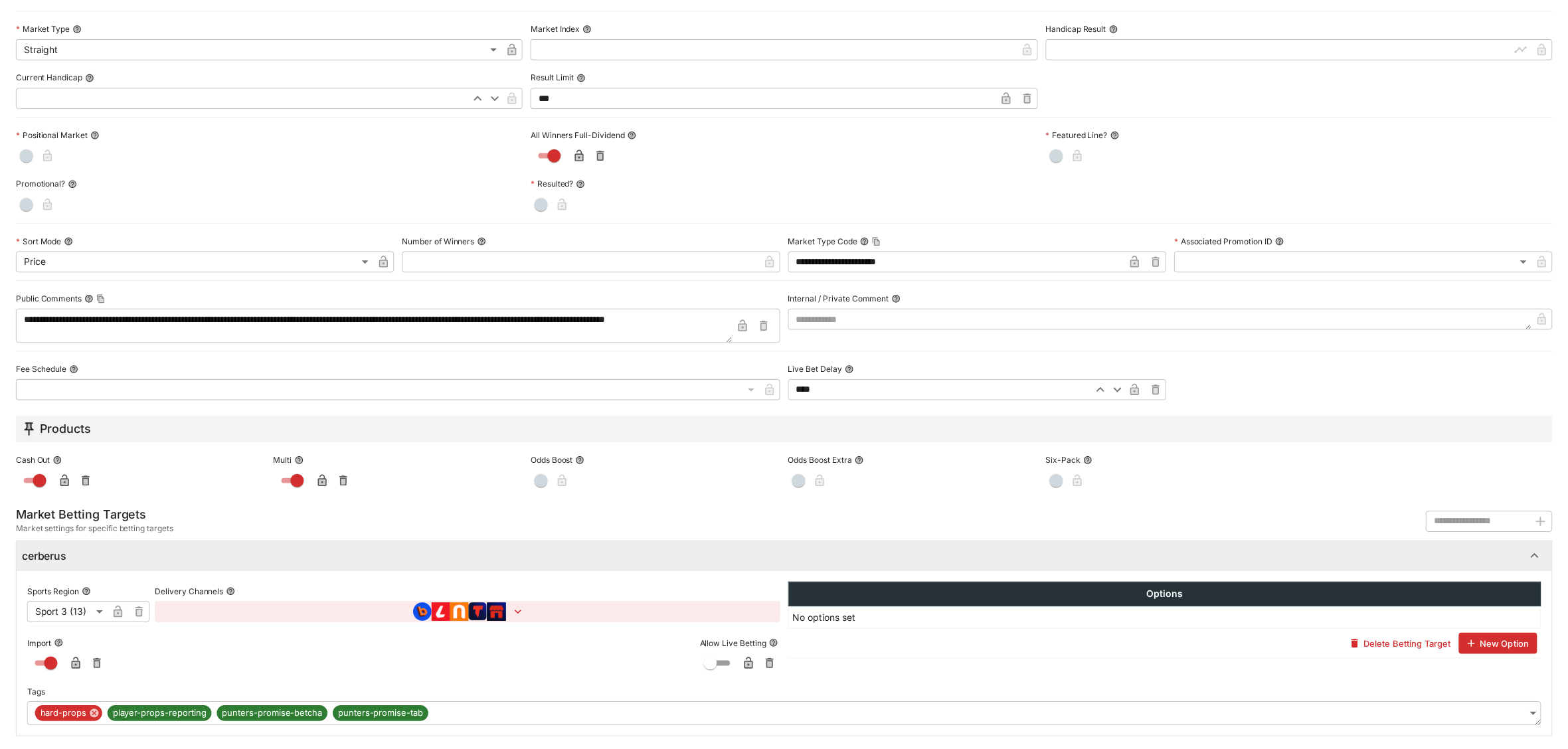
scroll to position [0, 0]
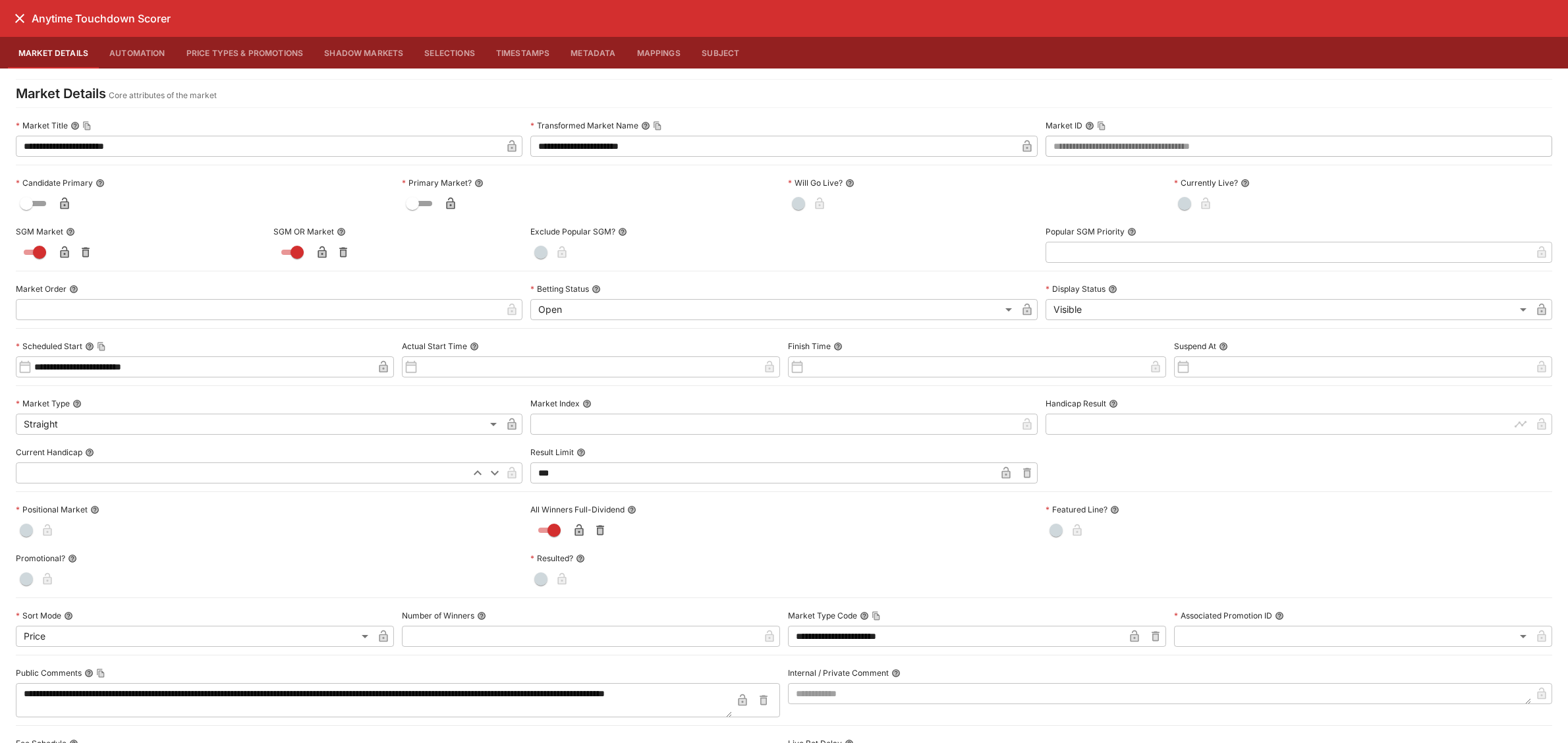
click at [17, 24] on icon "close" at bounding box center [20, 19] width 16 height 16
